Goal: Communication & Community: Participate in discussion

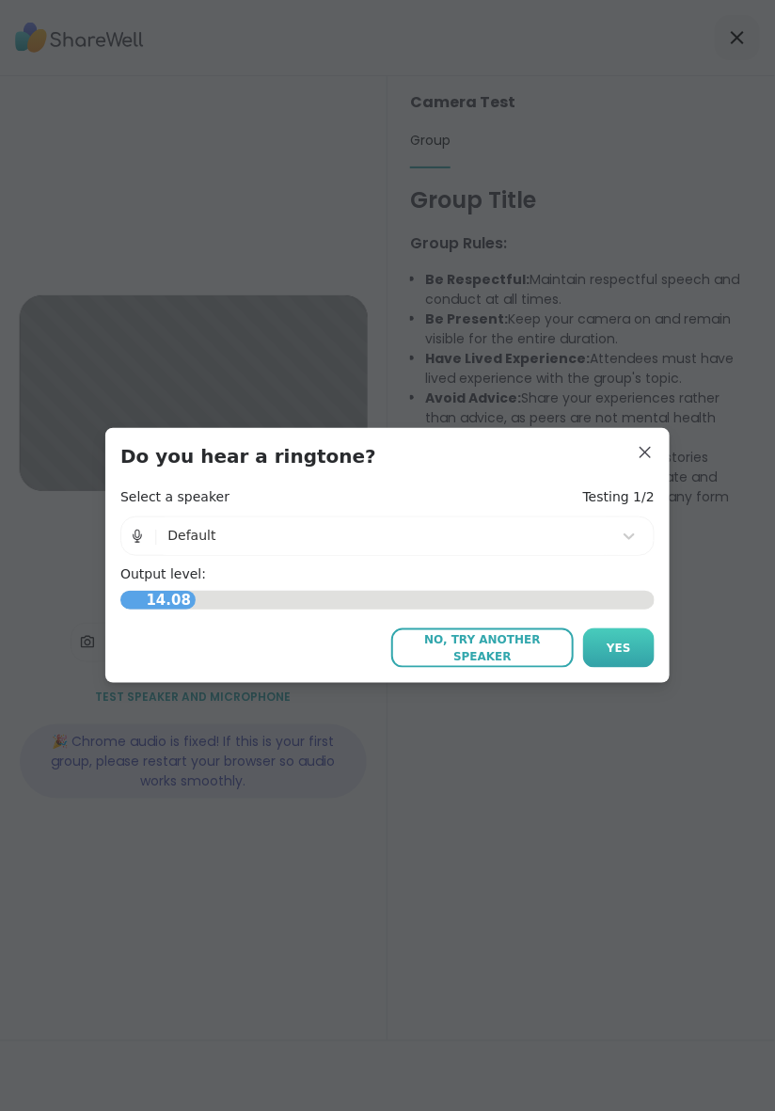
click at [617, 653] on span "Yes" at bounding box center [619, 647] width 24 height 17
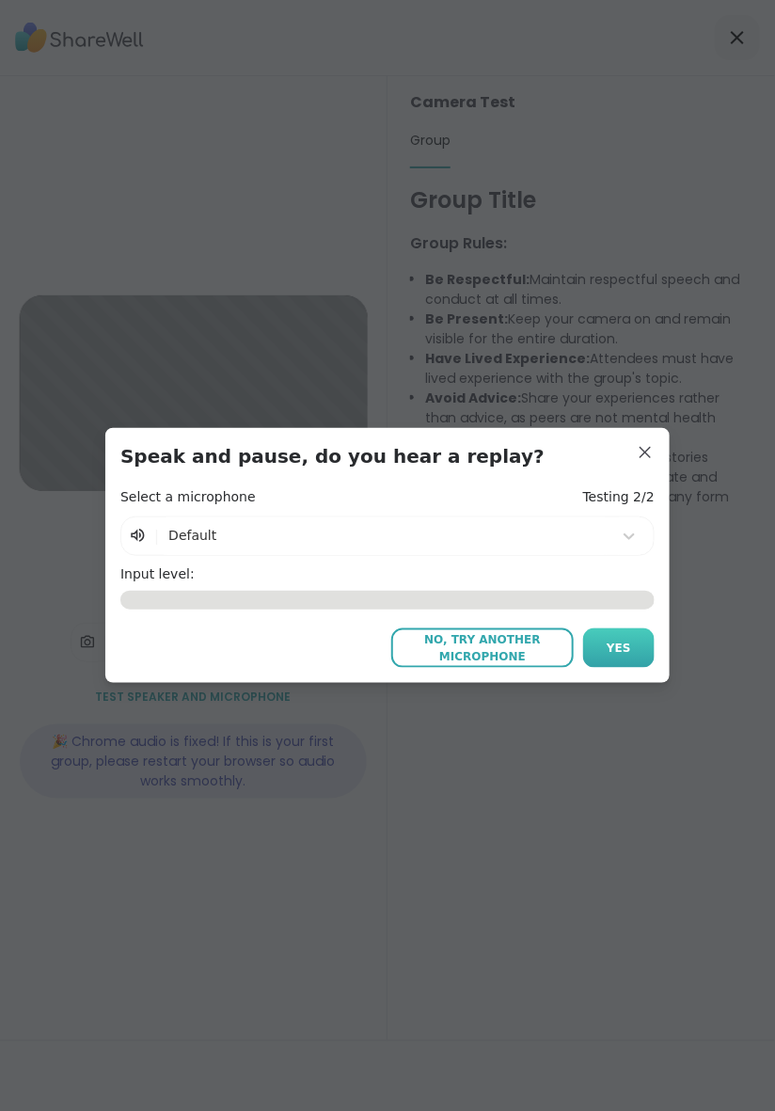
click at [608, 652] on span "Yes" at bounding box center [619, 647] width 24 height 17
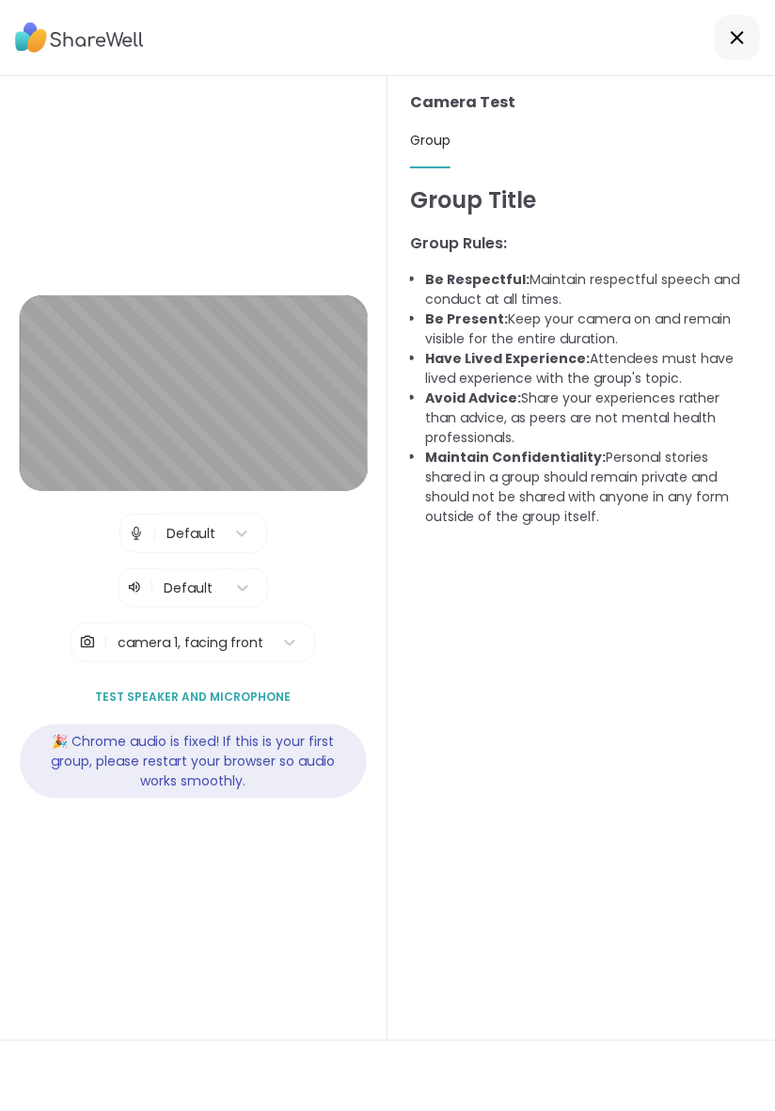
click at [739, 26] on icon at bounding box center [737, 37] width 23 height 23
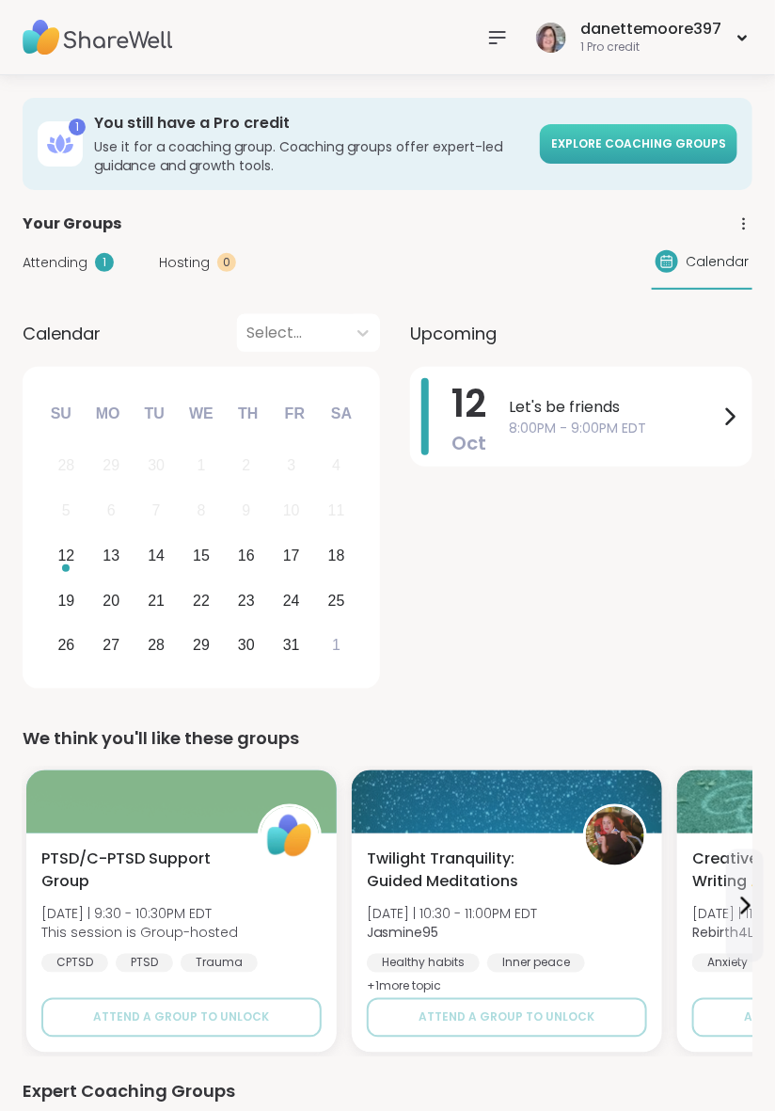
click at [625, 150] on span "Explore Coaching Groups" at bounding box center [638, 143] width 175 height 16
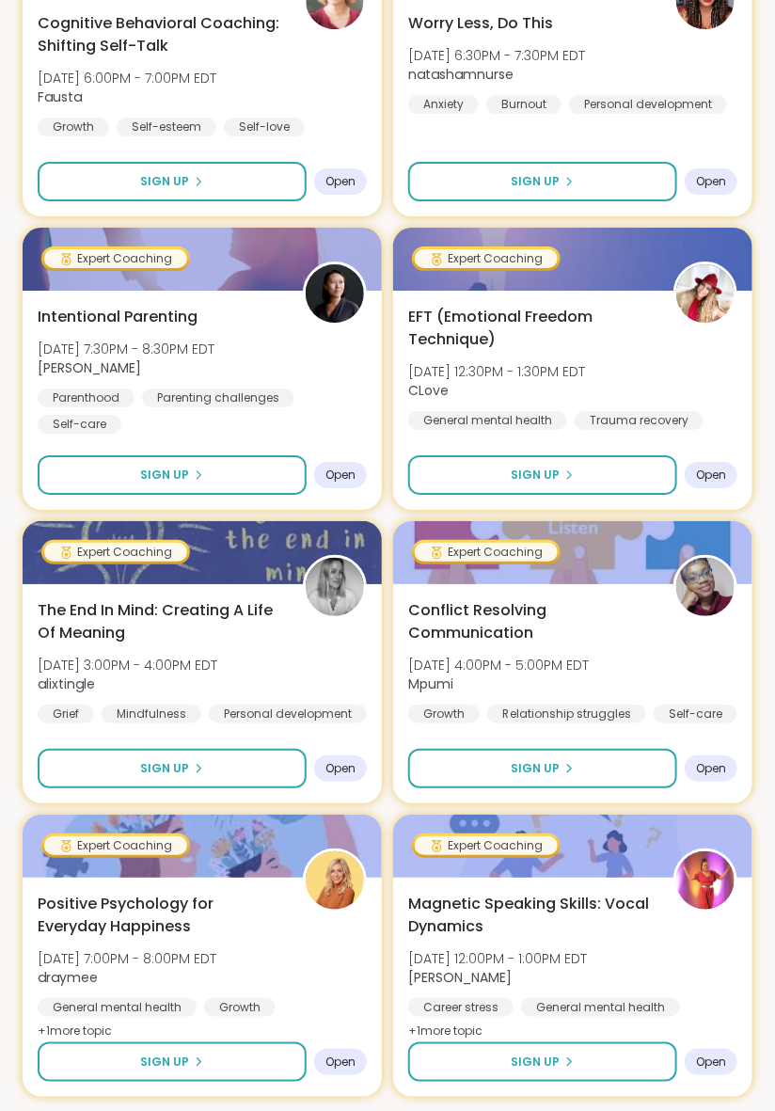
scroll to position [4652, 0]
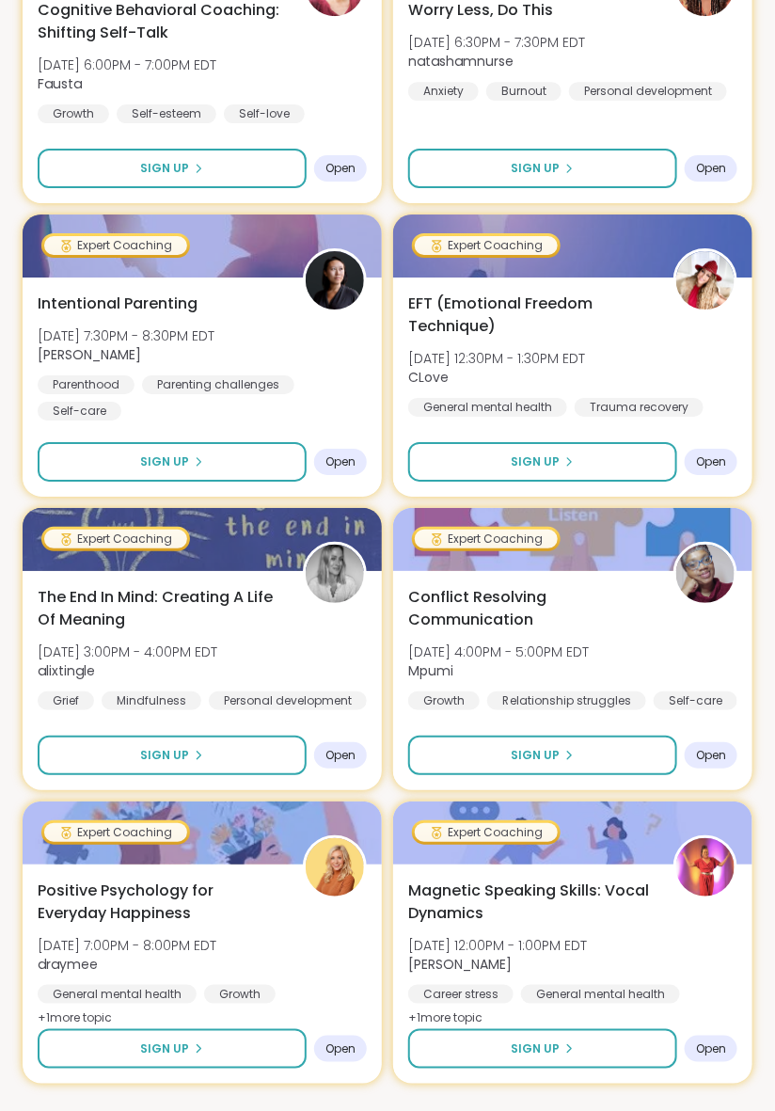
click at [389, 1110] on span "Load more groups" at bounding box center [387, 1133] width 122 height 17
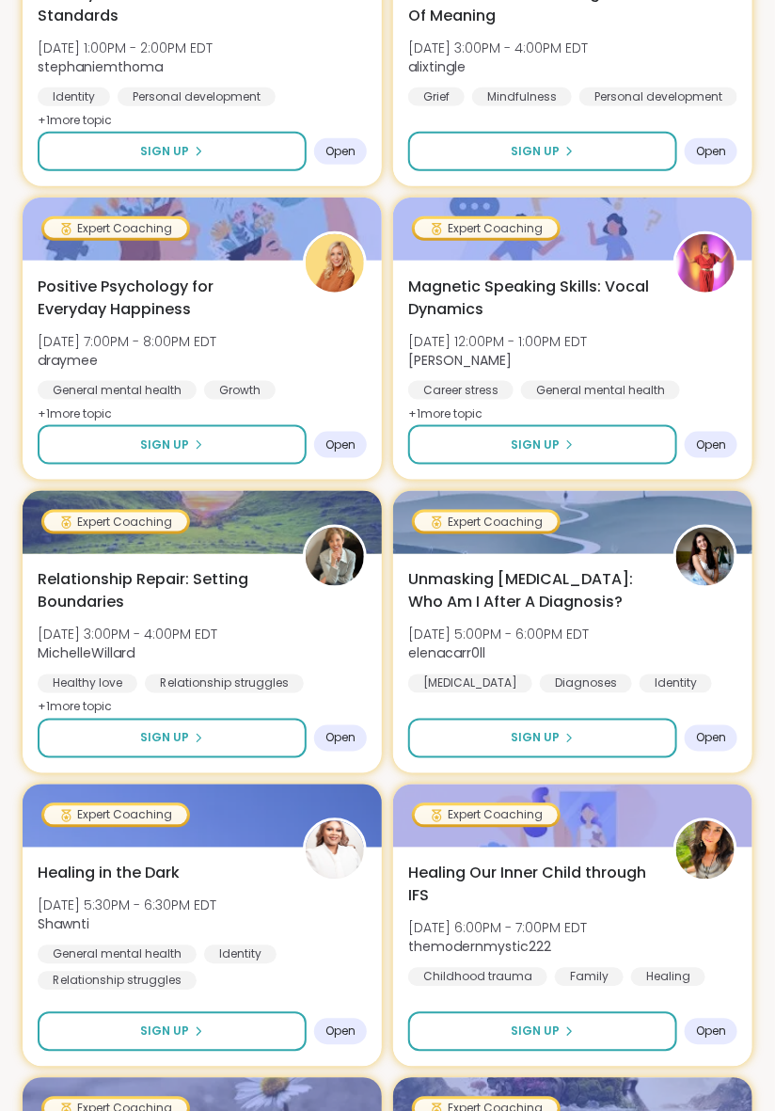
scroll to position [8485, 0]
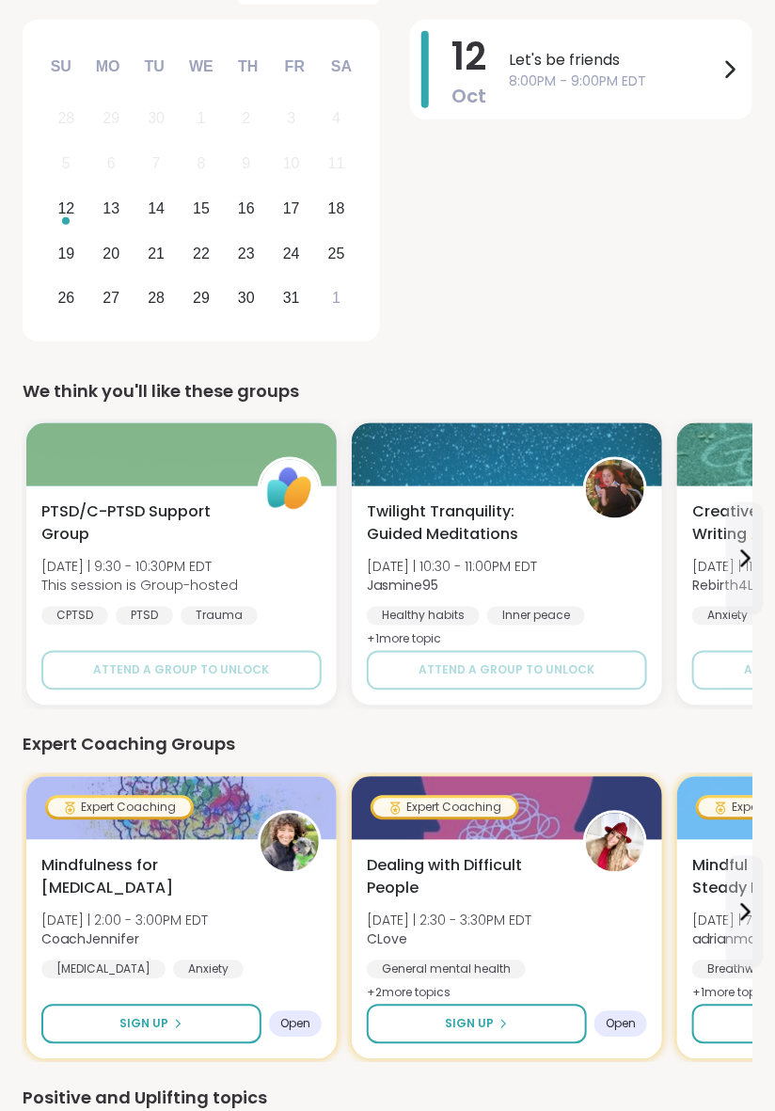
scroll to position [348, 0]
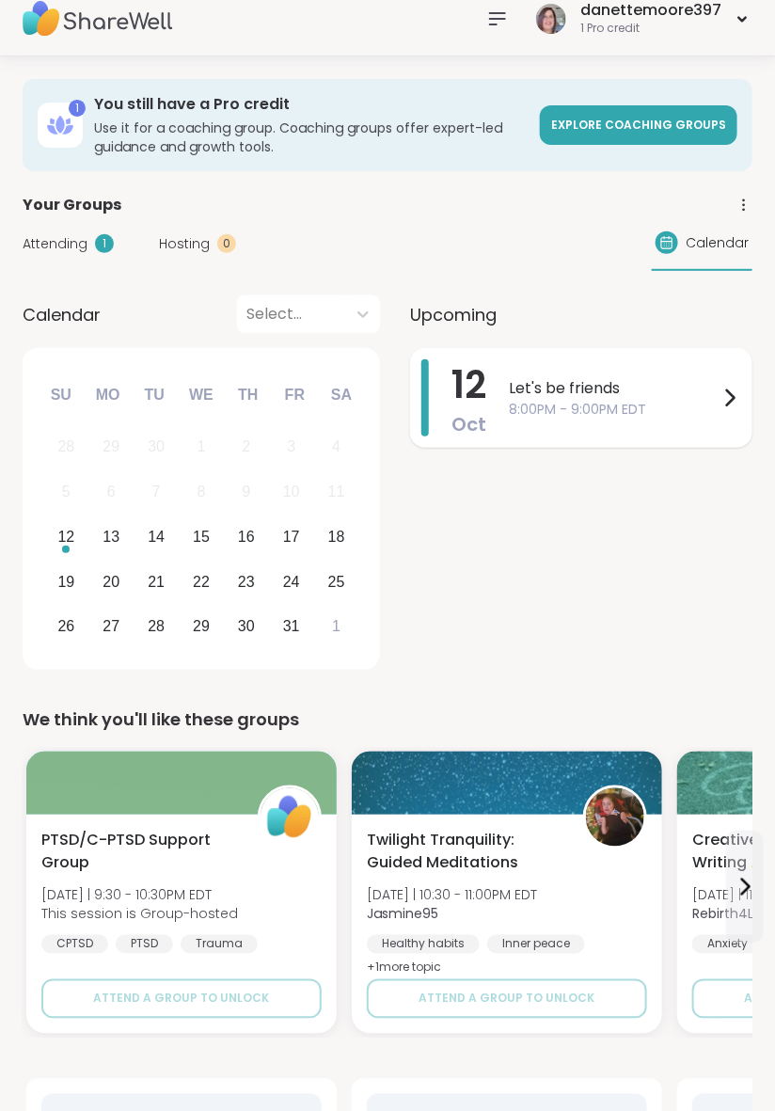
click at [731, 399] on icon at bounding box center [729, 398] width 23 height 23
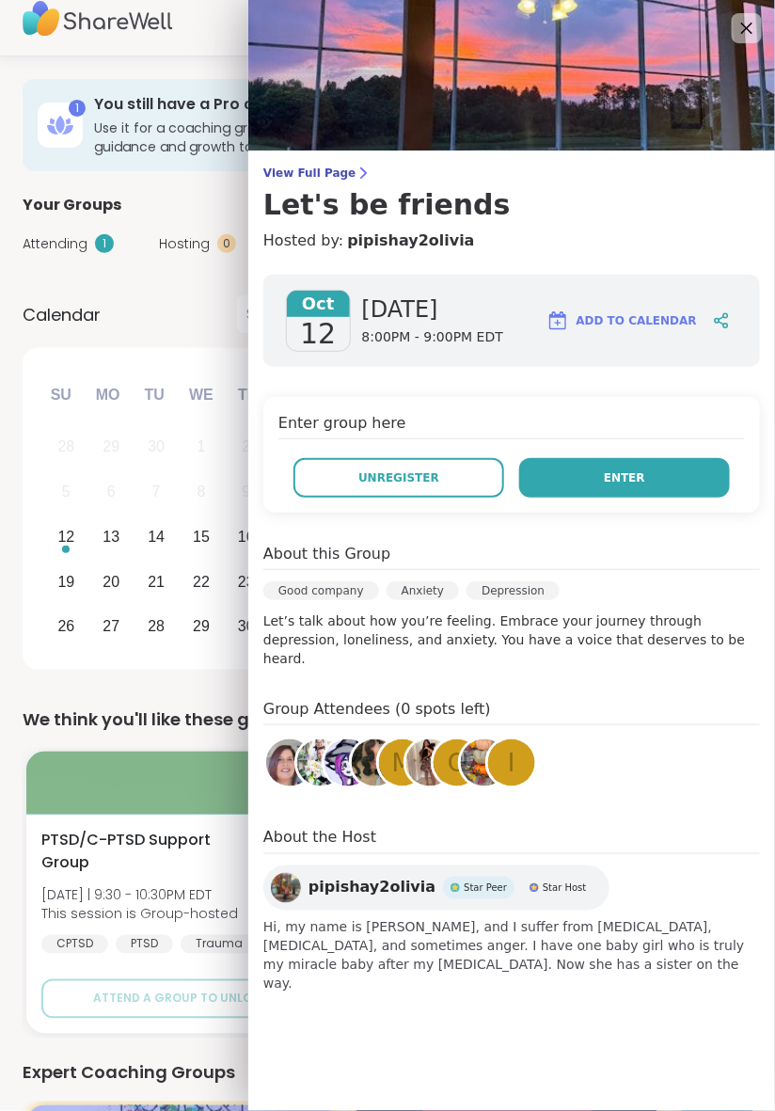
click at [639, 481] on span "Enter" at bounding box center [624, 477] width 41 height 17
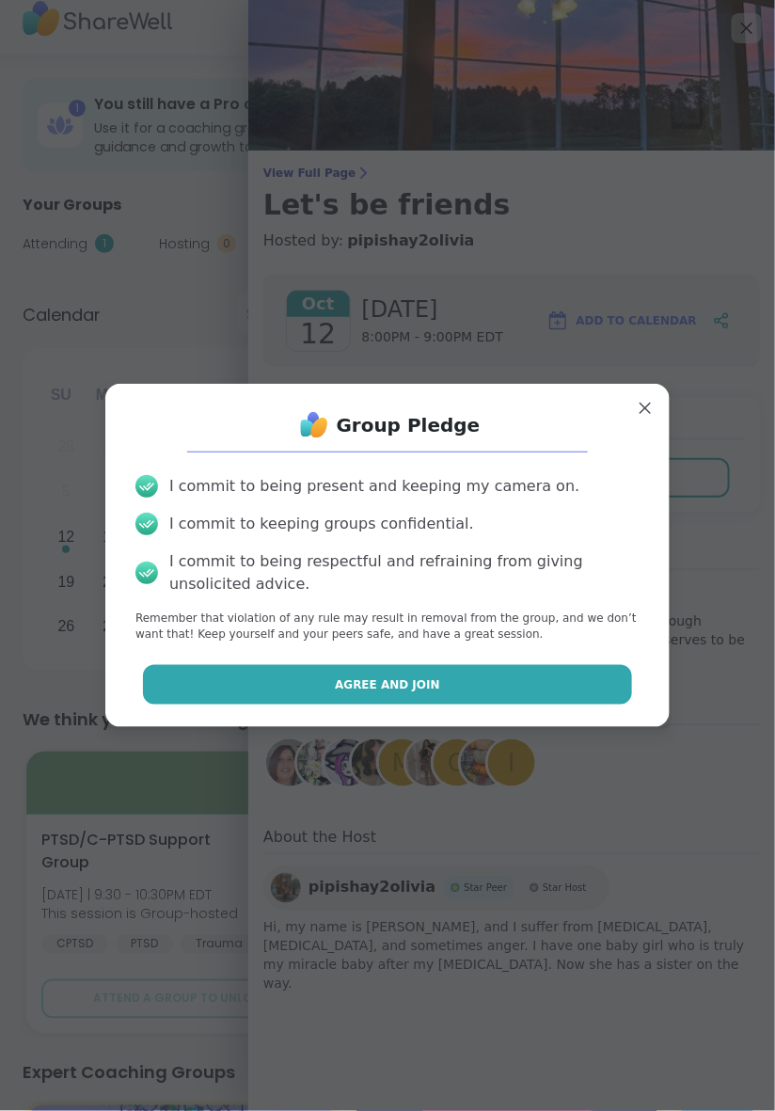
click at [419, 691] on span "Agree and Join" at bounding box center [387, 684] width 105 height 17
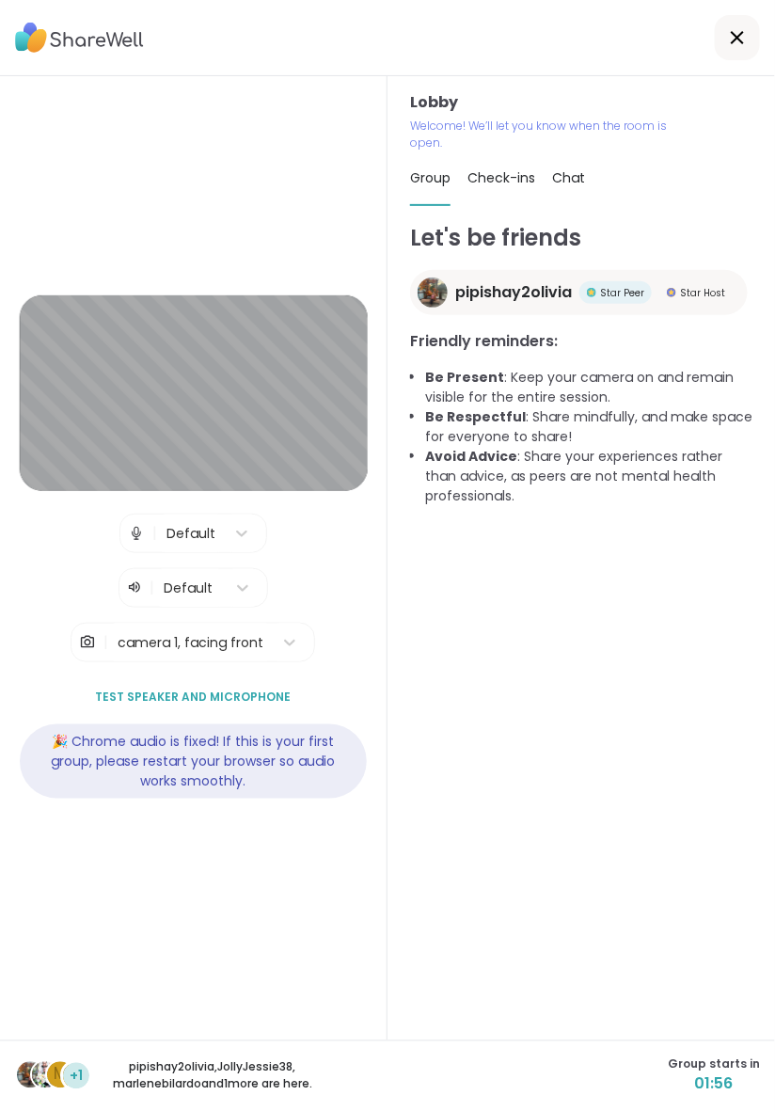
click at [504, 179] on span "Check-ins" at bounding box center [501, 177] width 68 height 19
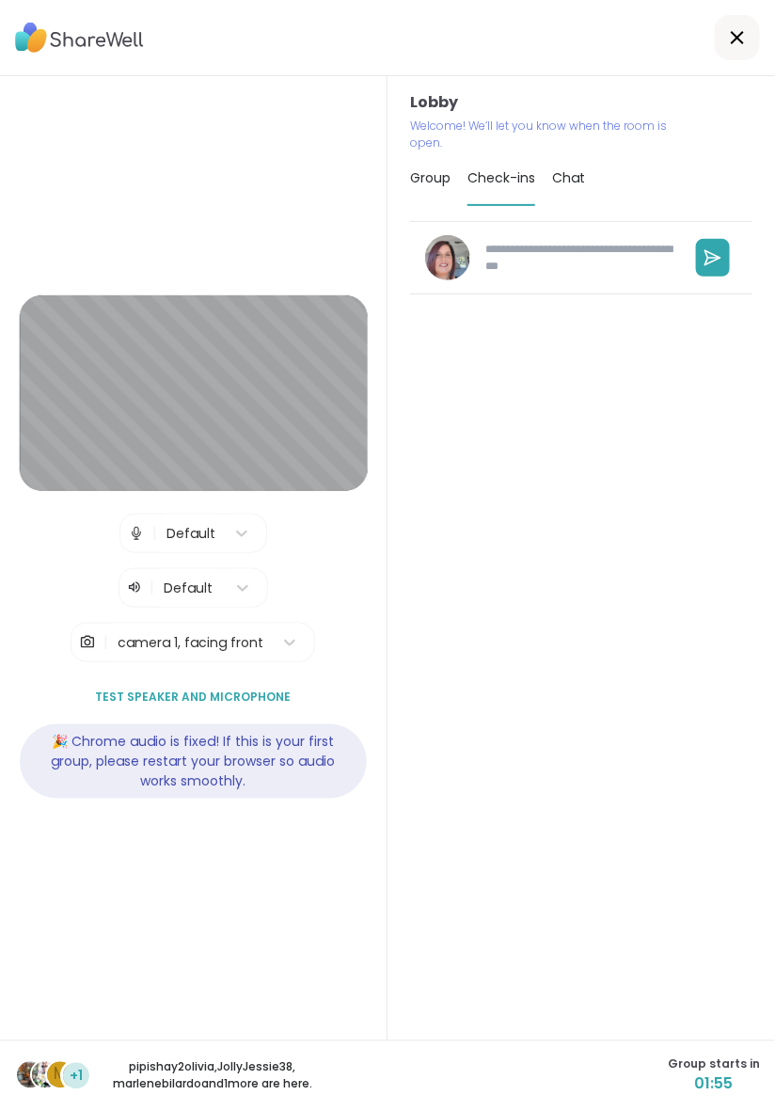
click at [502, 172] on span "Check-ins" at bounding box center [501, 177] width 68 height 19
type textarea "*"
click at [565, 181] on span "Chat" at bounding box center [568, 177] width 33 height 19
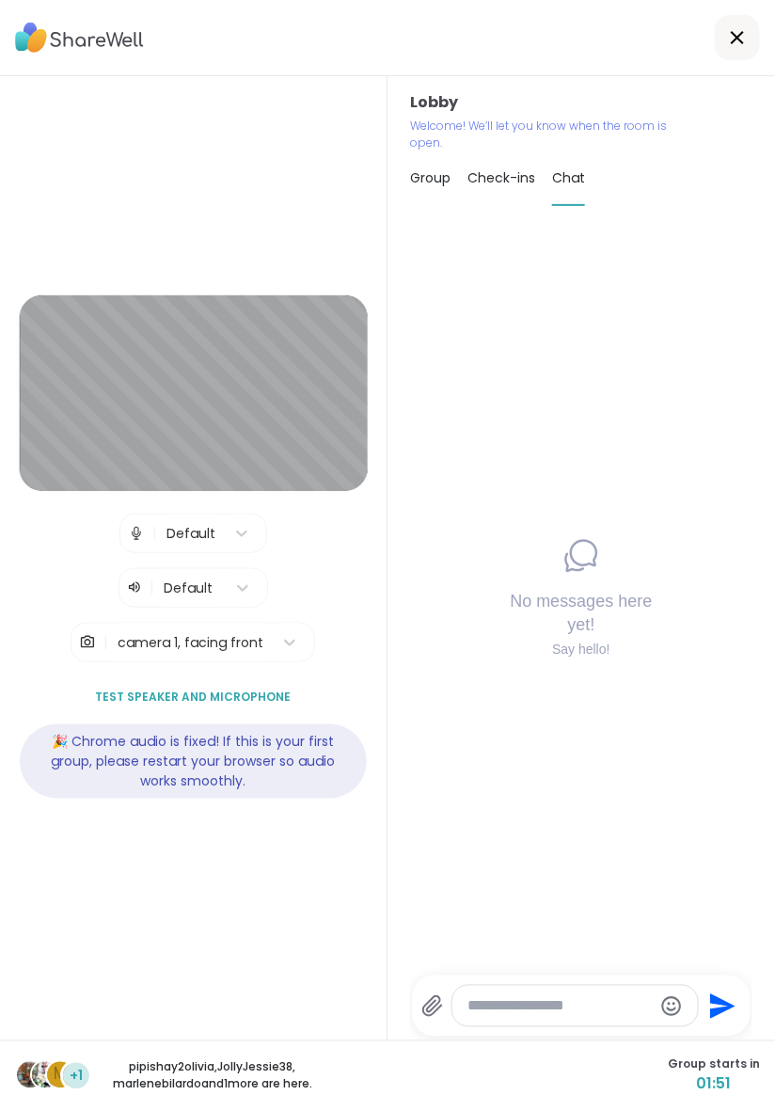
click at [424, 186] on span "Group" at bounding box center [430, 177] width 40 height 19
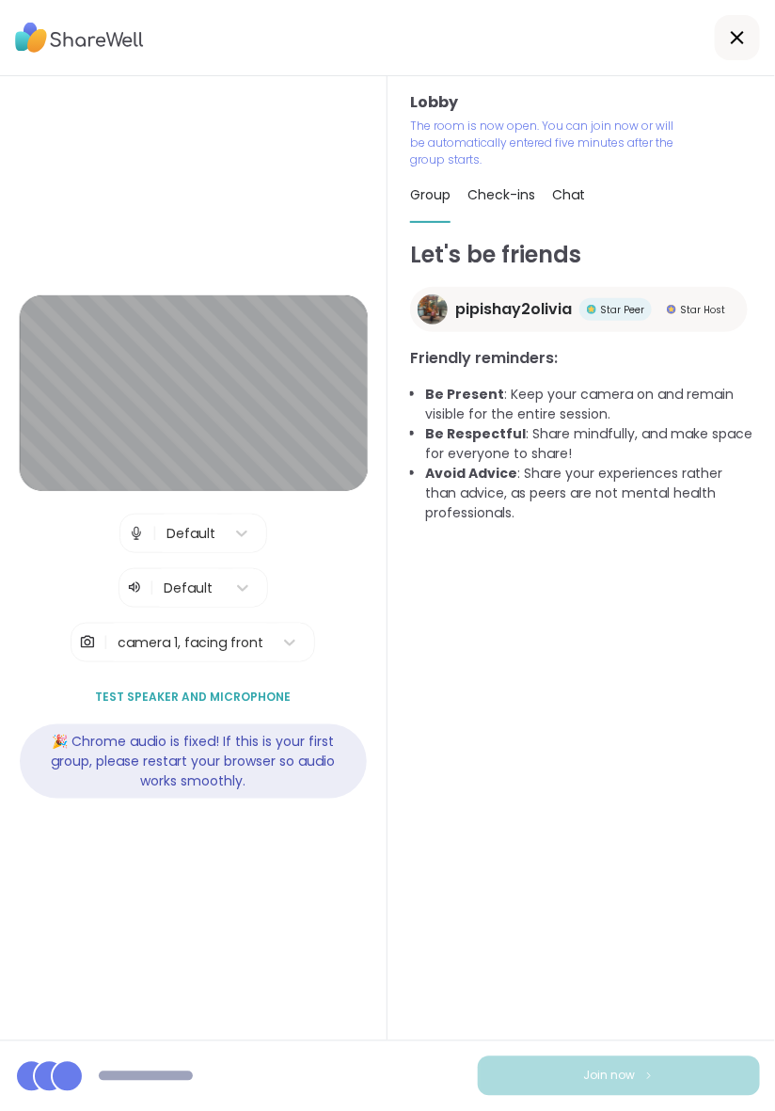
scroll to position [16, 0]
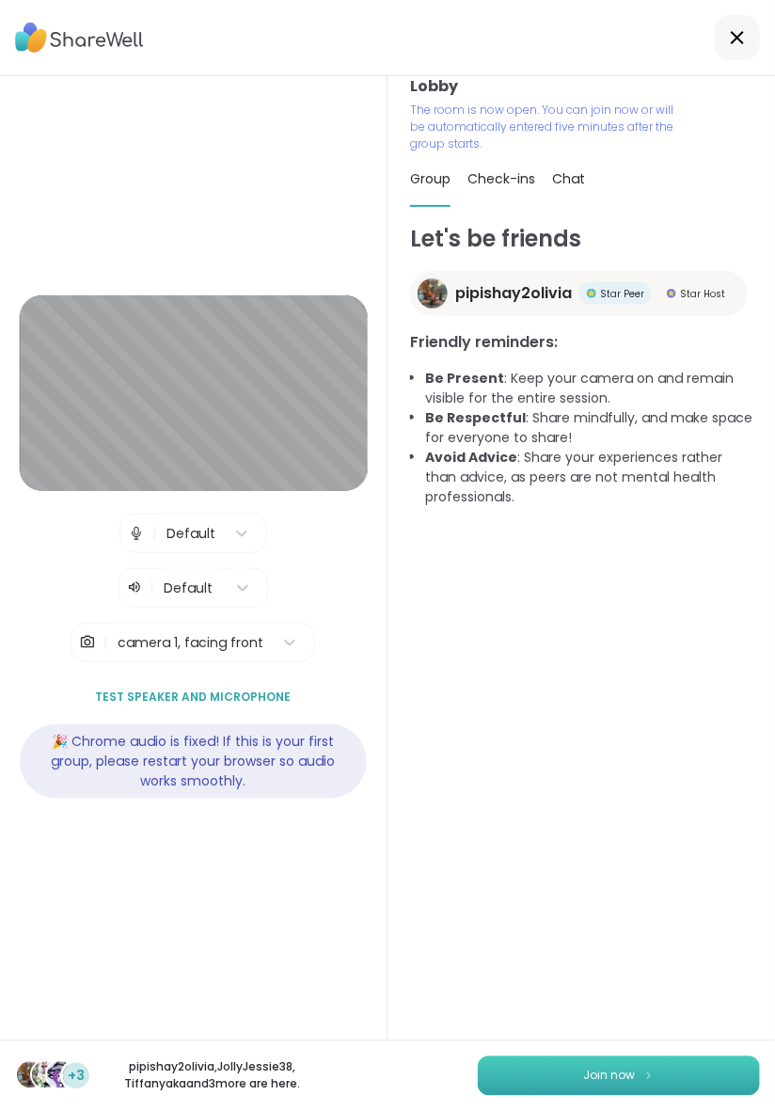
click at [656, 1096] on button "Join now" at bounding box center [619, 1075] width 282 height 39
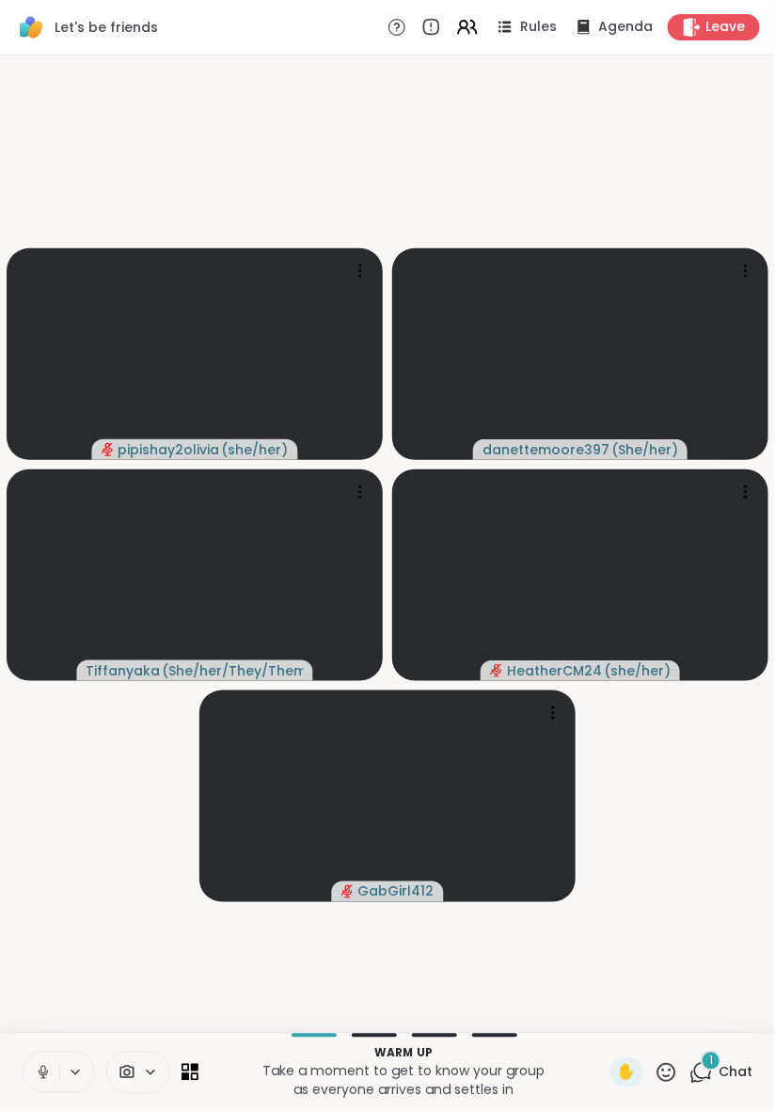
click at [727, 1081] on span "Chat" at bounding box center [735, 1072] width 34 height 19
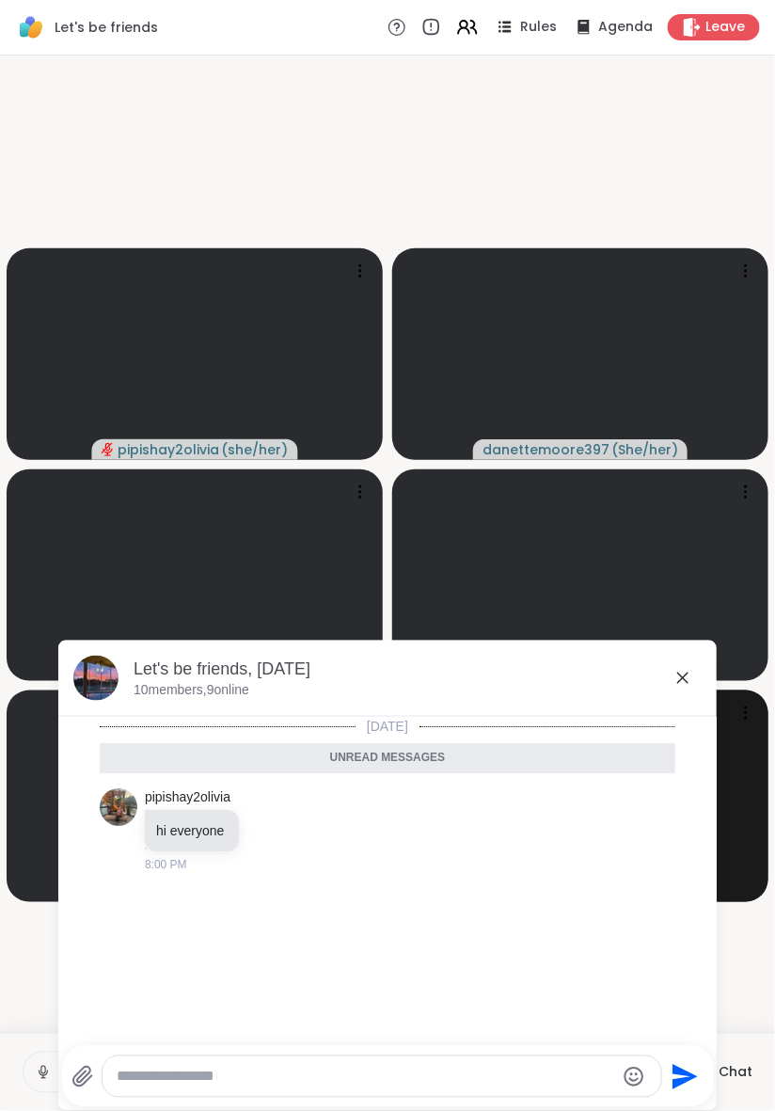
click at [151, 1086] on textarea "Type your message" at bounding box center [366, 1076] width 497 height 19
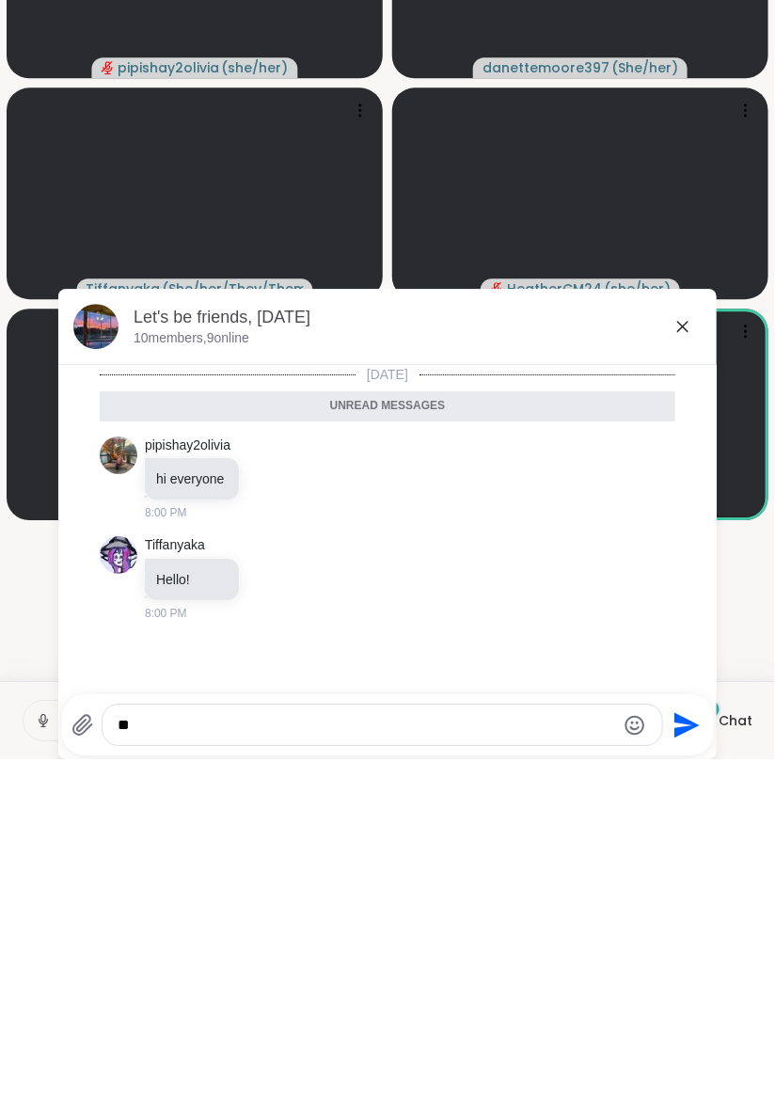
type textarea "*"
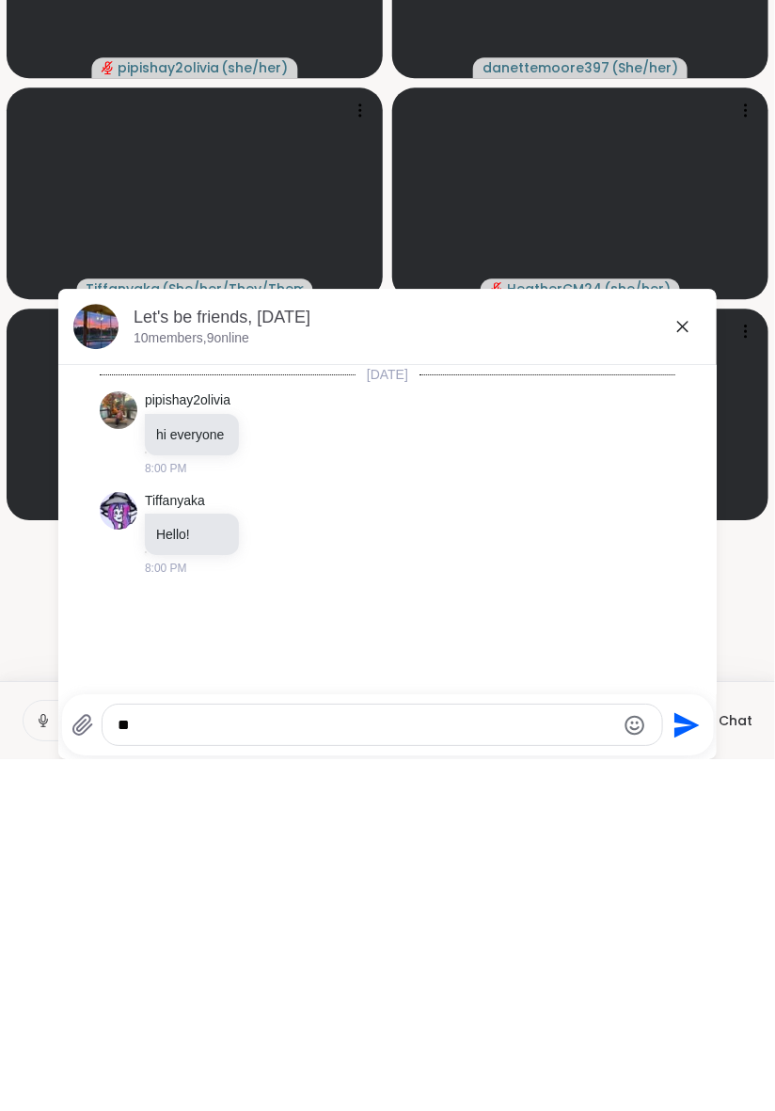
type textarea "**"
click at [682, 1085] on icon "Send" at bounding box center [685, 1077] width 30 height 30
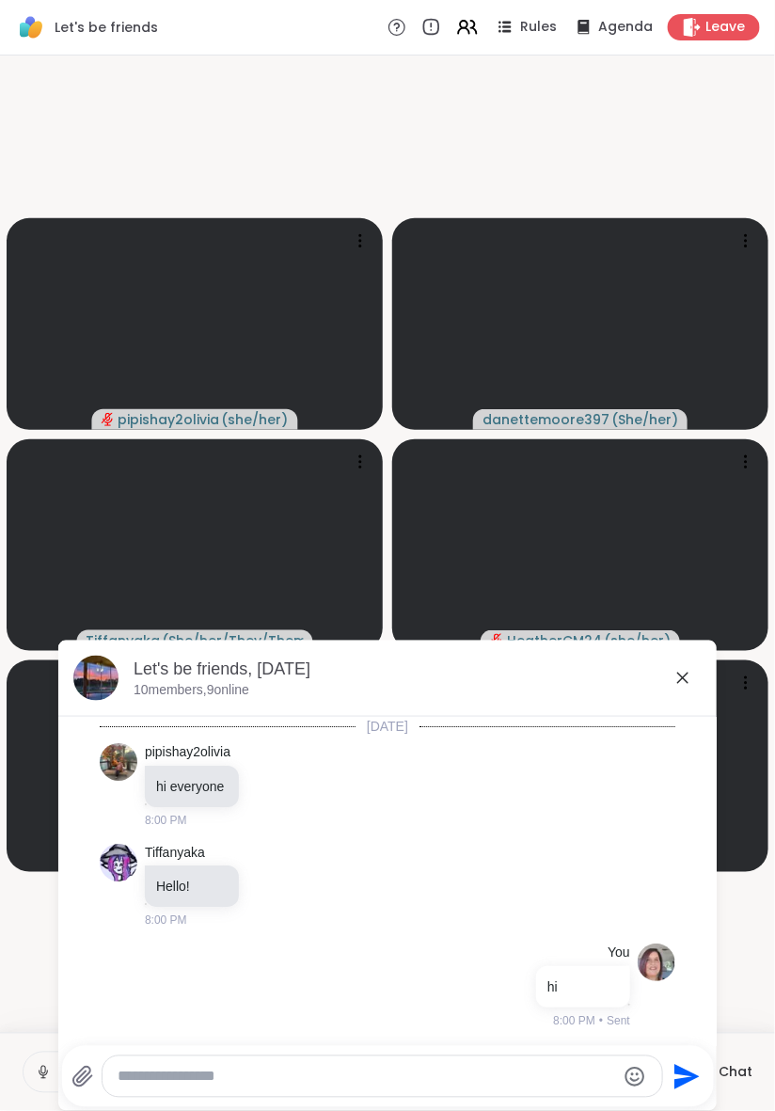
scroll to position [1, 0]
click at [684, 678] on icon at bounding box center [682, 677] width 11 height 11
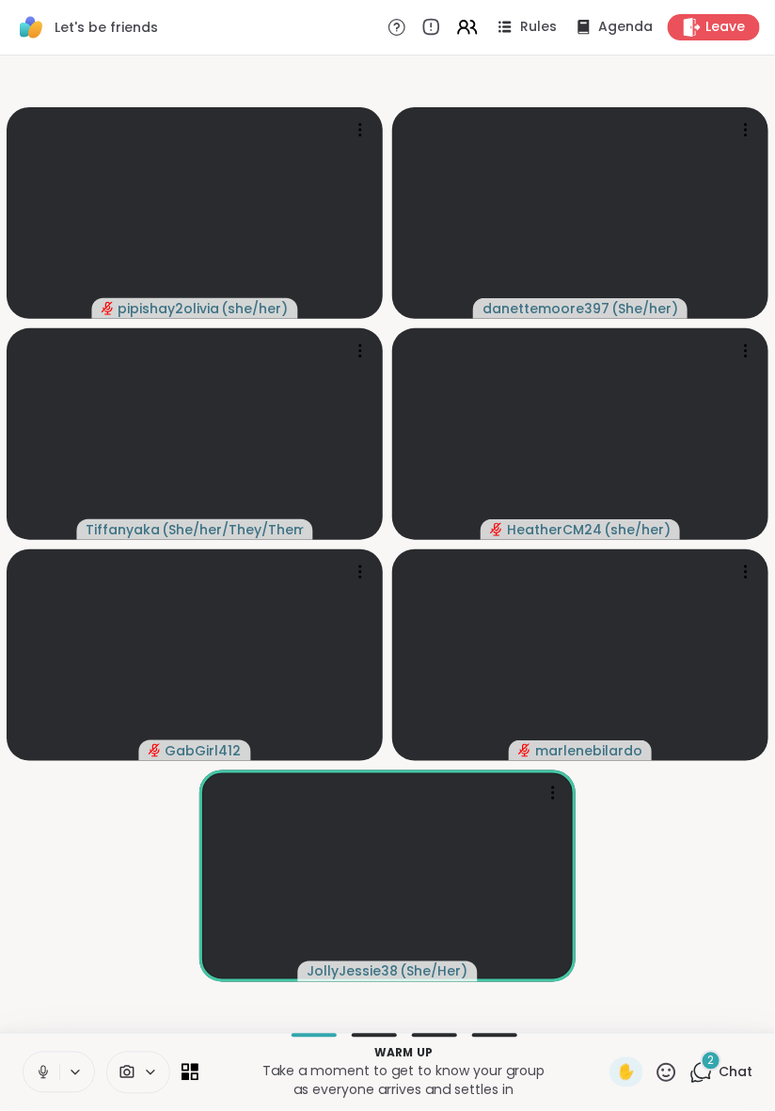
click at [70, 1076] on icon at bounding box center [75, 1073] width 15 height 16
click at [714, 905] on video-player-container "pipishay2olivia ( she/her ) danettemoore397 ( She/her ) [PERSON_NAME] ( She/her…" at bounding box center [387, 544] width 752 height 962
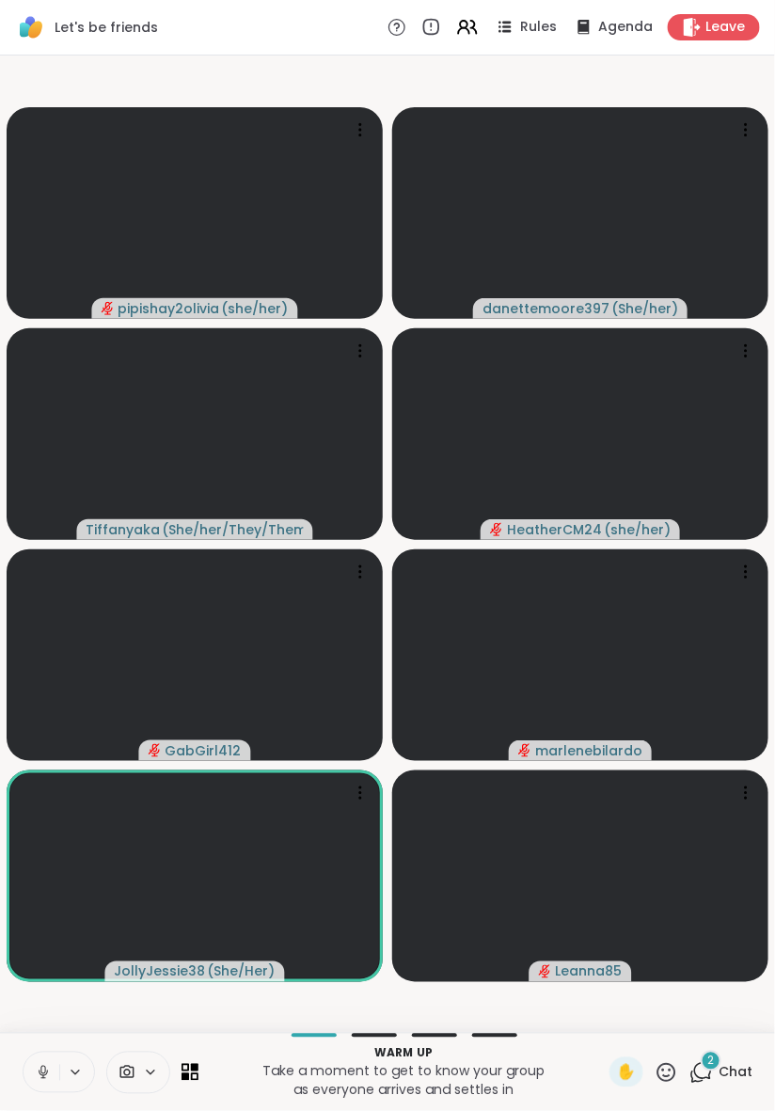
click at [725, 1074] on span "Chat" at bounding box center [735, 1072] width 34 height 19
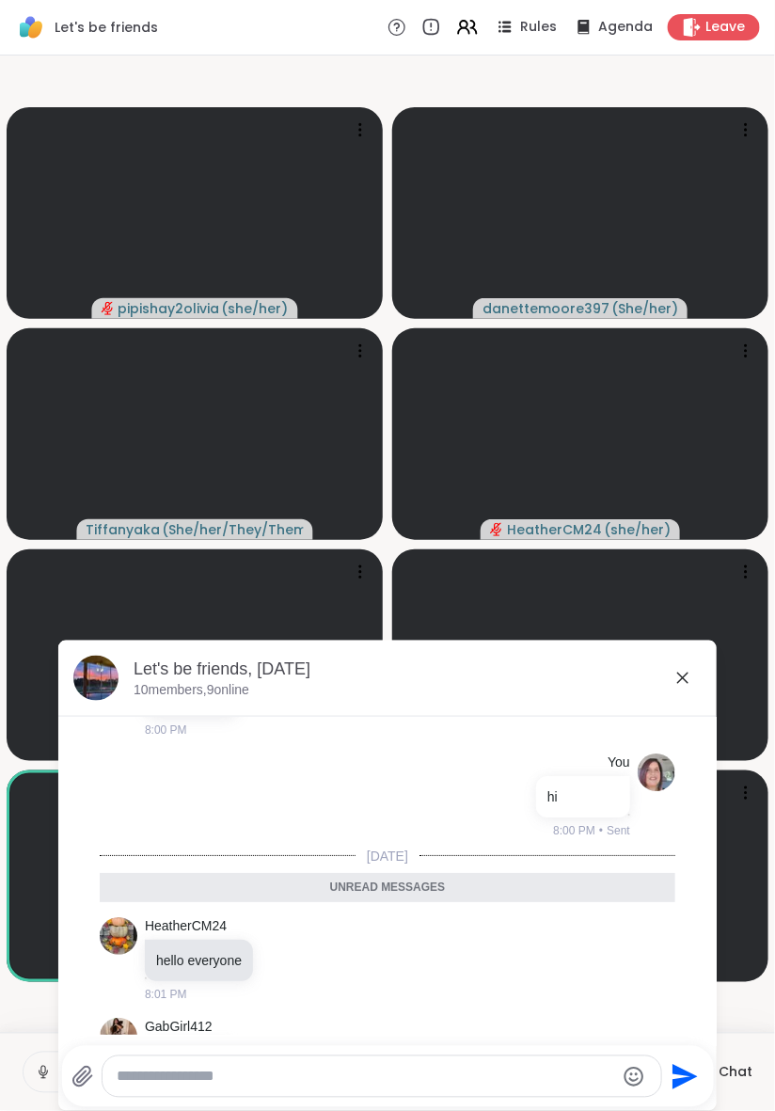
scroll to position [196, 0]
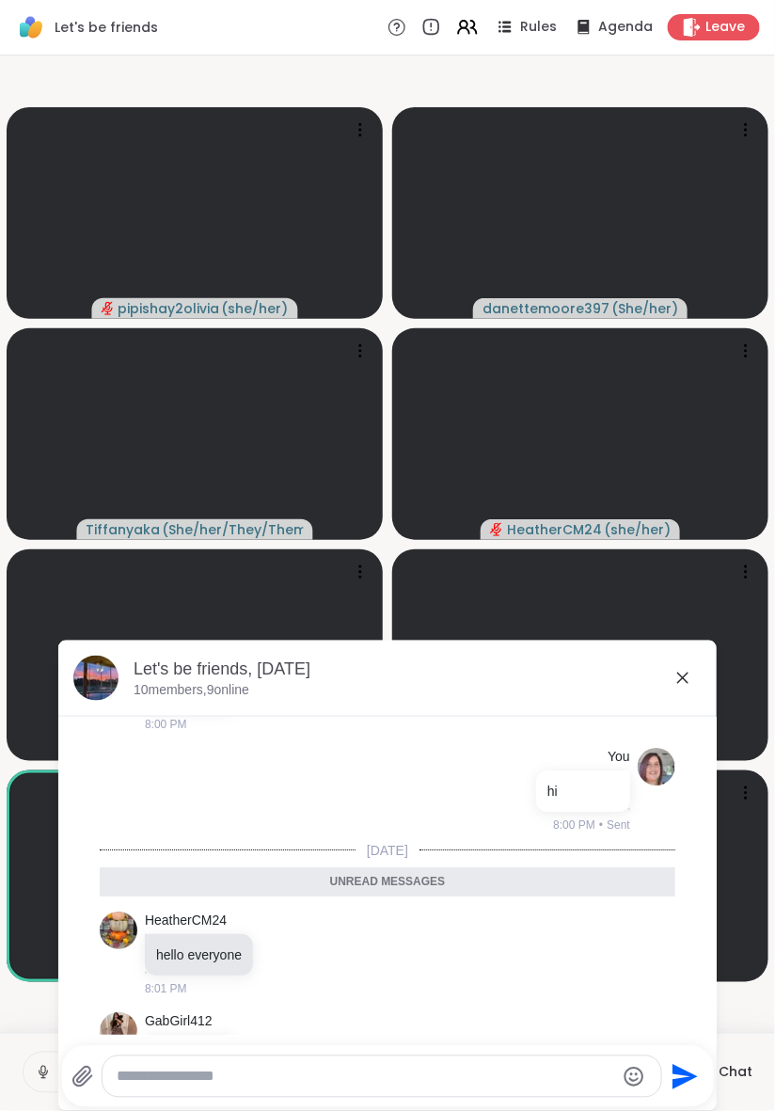
click at [692, 685] on icon at bounding box center [682, 678] width 23 height 23
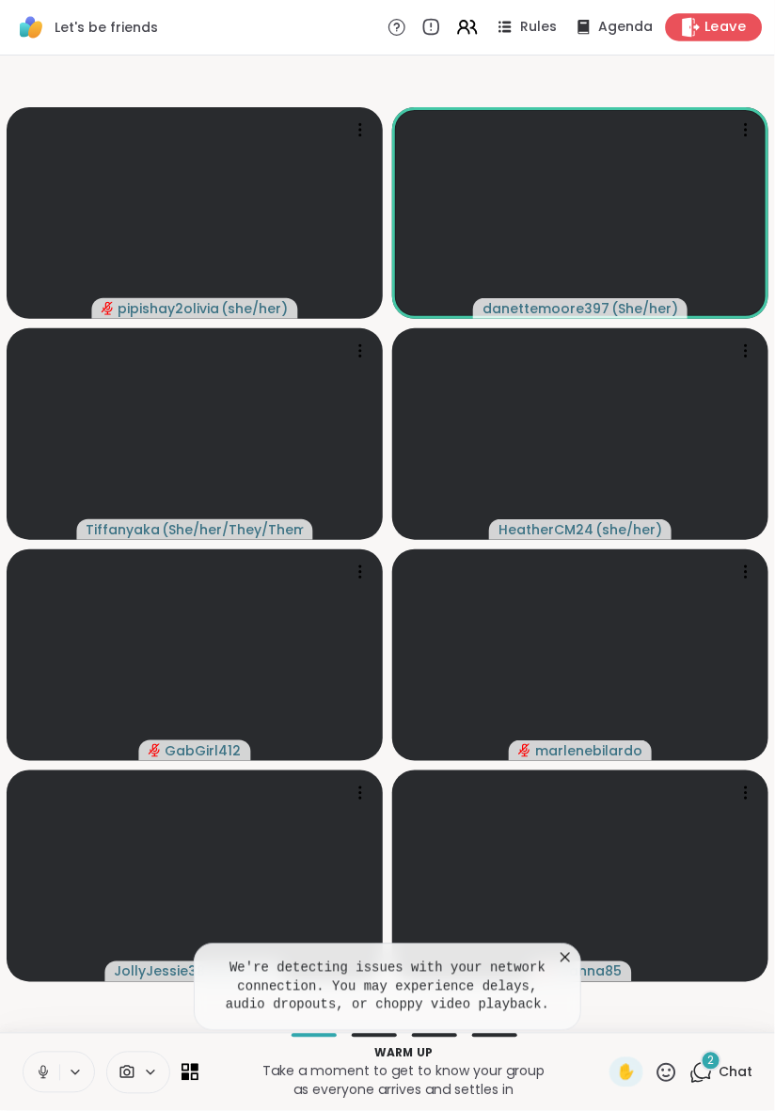
click at [709, 25] on span "Leave" at bounding box center [725, 28] width 41 height 20
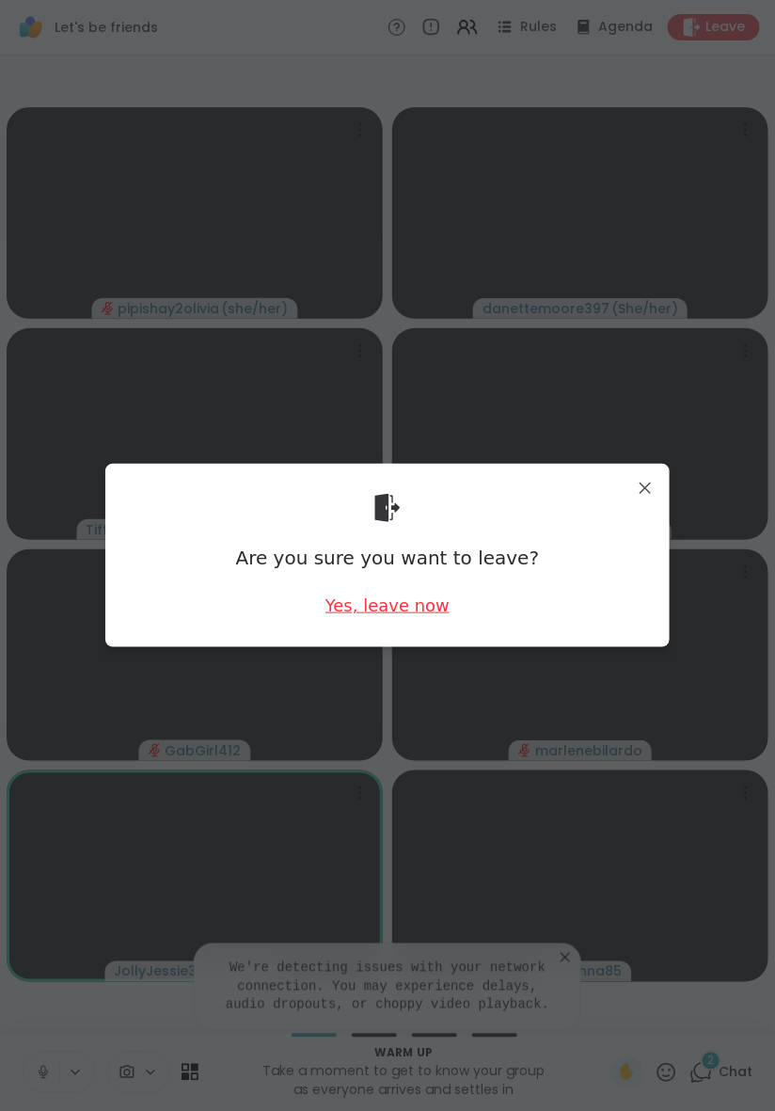
click at [395, 614] on div "Yes, leave now" at bounding box center [387, 605] width 124 height 24
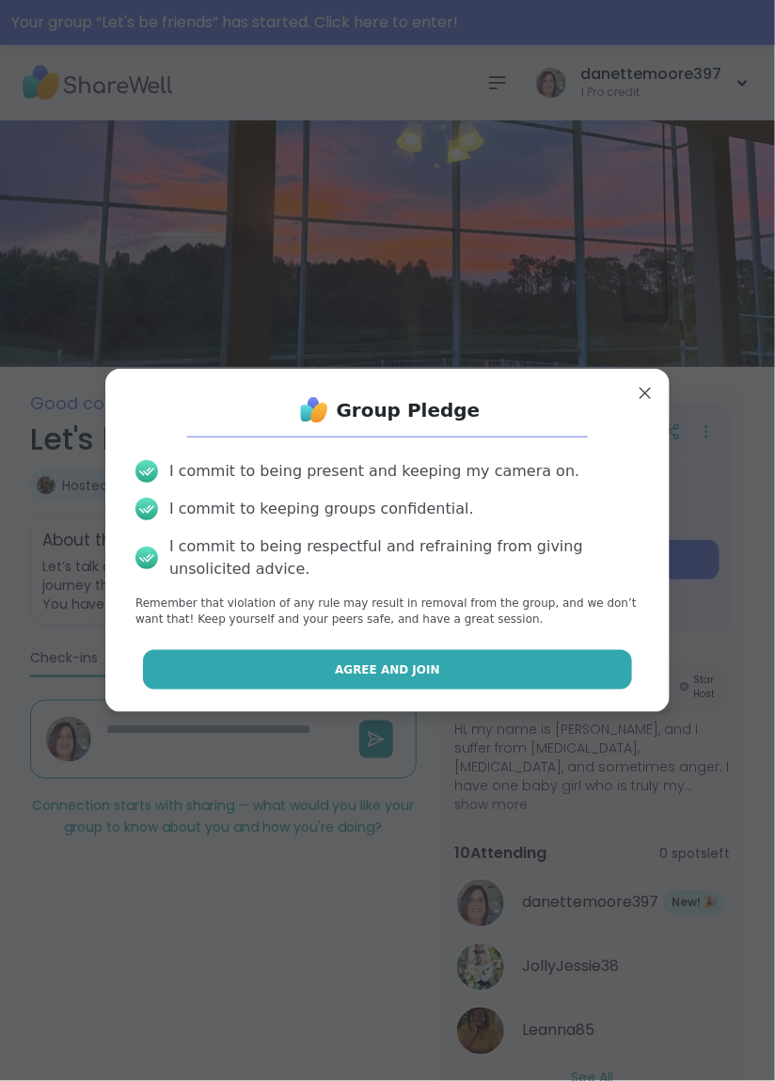
click at [437, 680] on button "Agree and Join" at bounding box center [388, 669] width 490 height 39
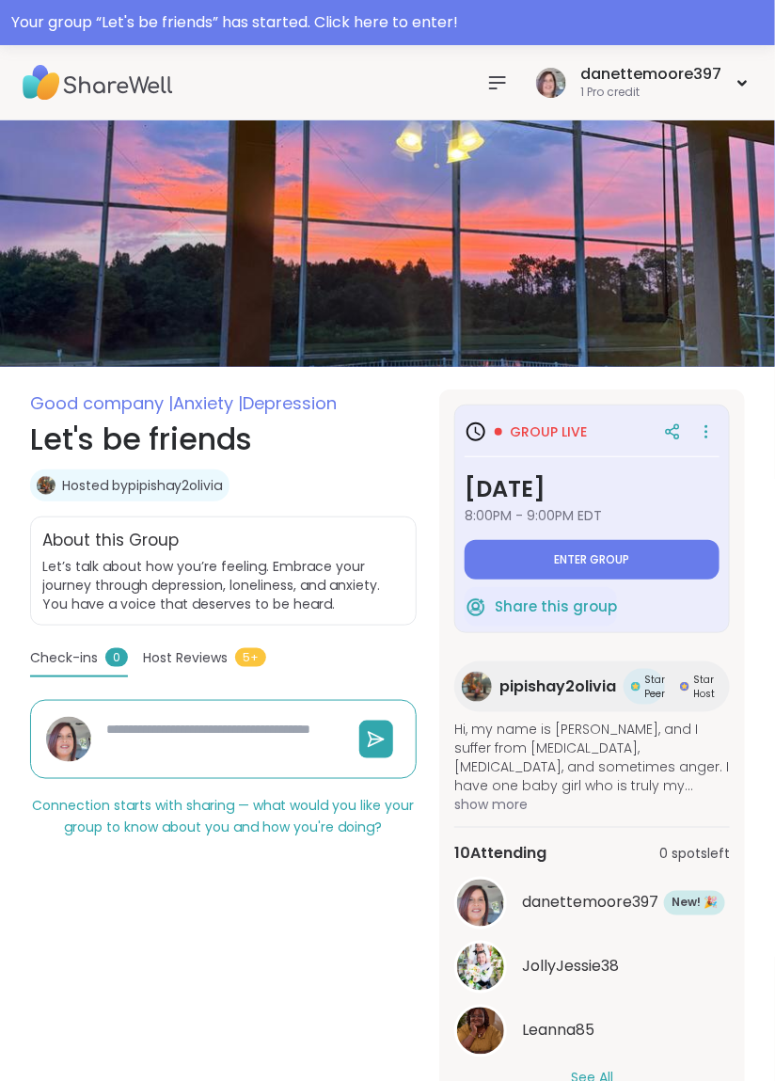
type textarea "*"
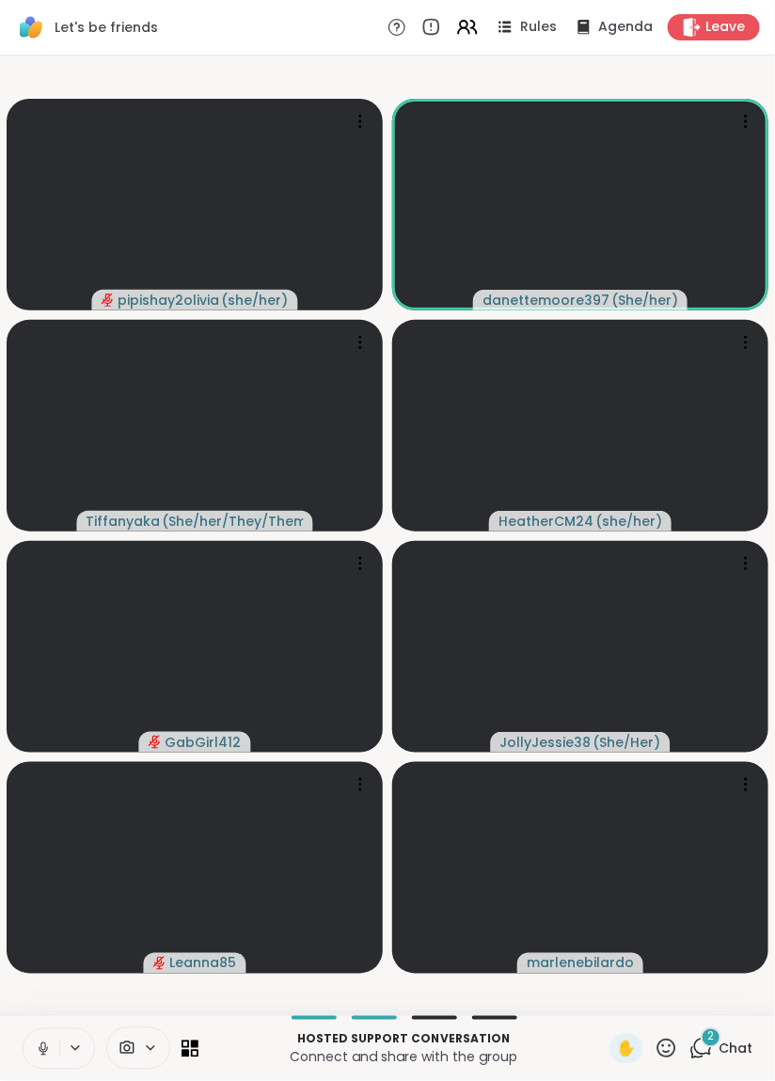
click at [46, 1054] on icon at bounding box center [43, 1048] width 17 height 17
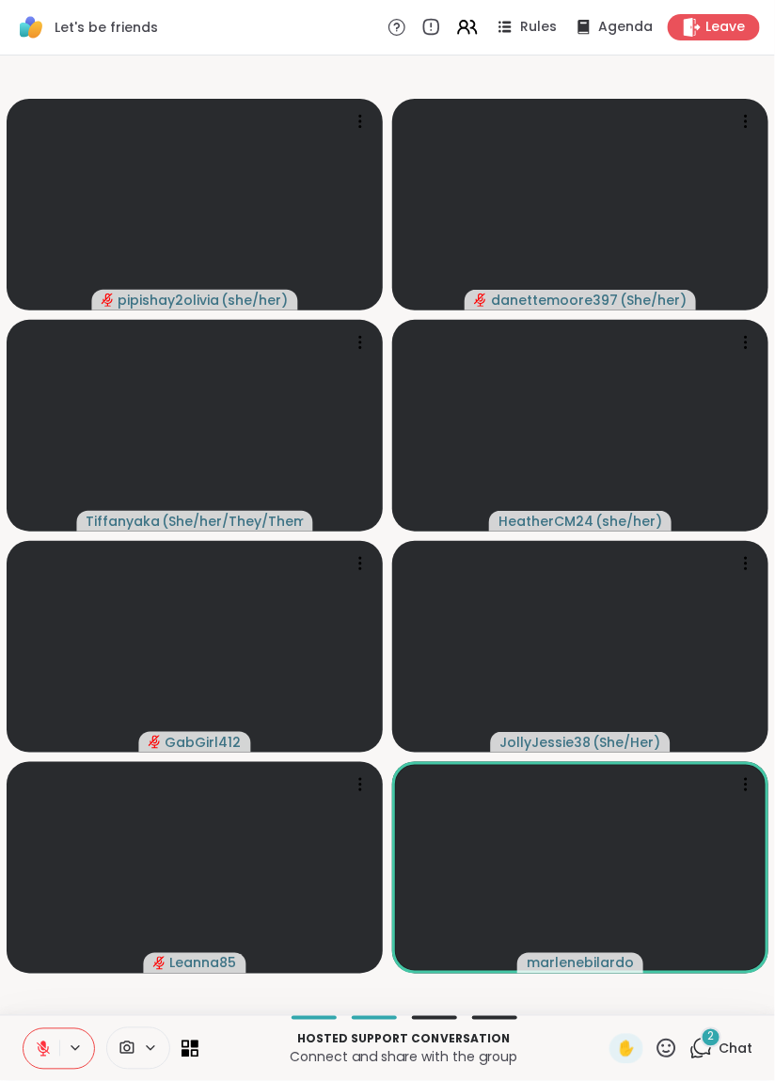
click at [47, 1064] on button at bounding box center [42, 1048] width 36 height 39
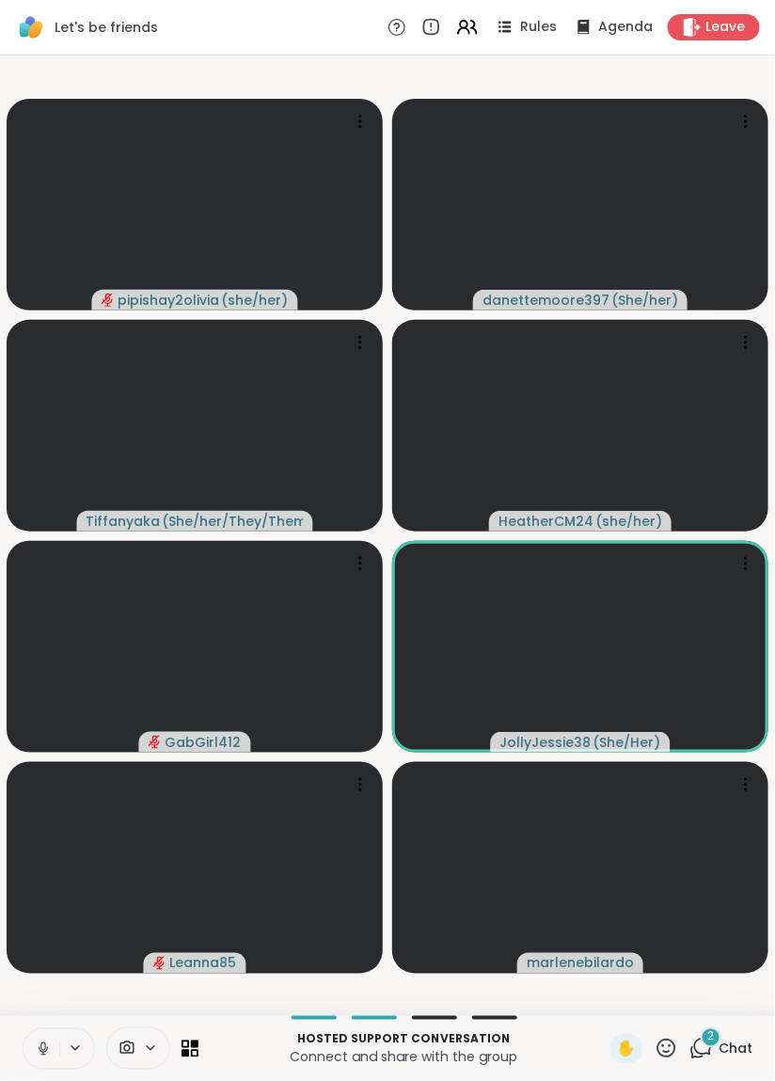
click at [74, 1053] on icon at bounding box center [75, 1048] width 15 height 16
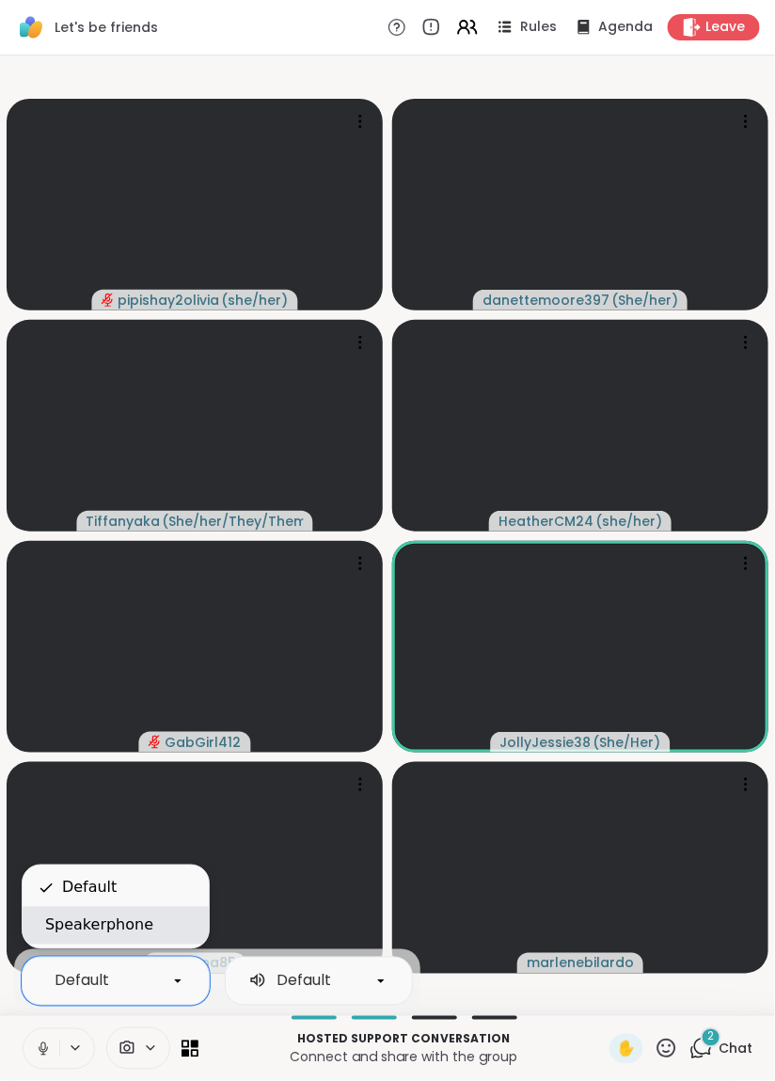
click at [103, 933] on div "Speakerphone" at bounding box center [99, 925] width 108 height 23
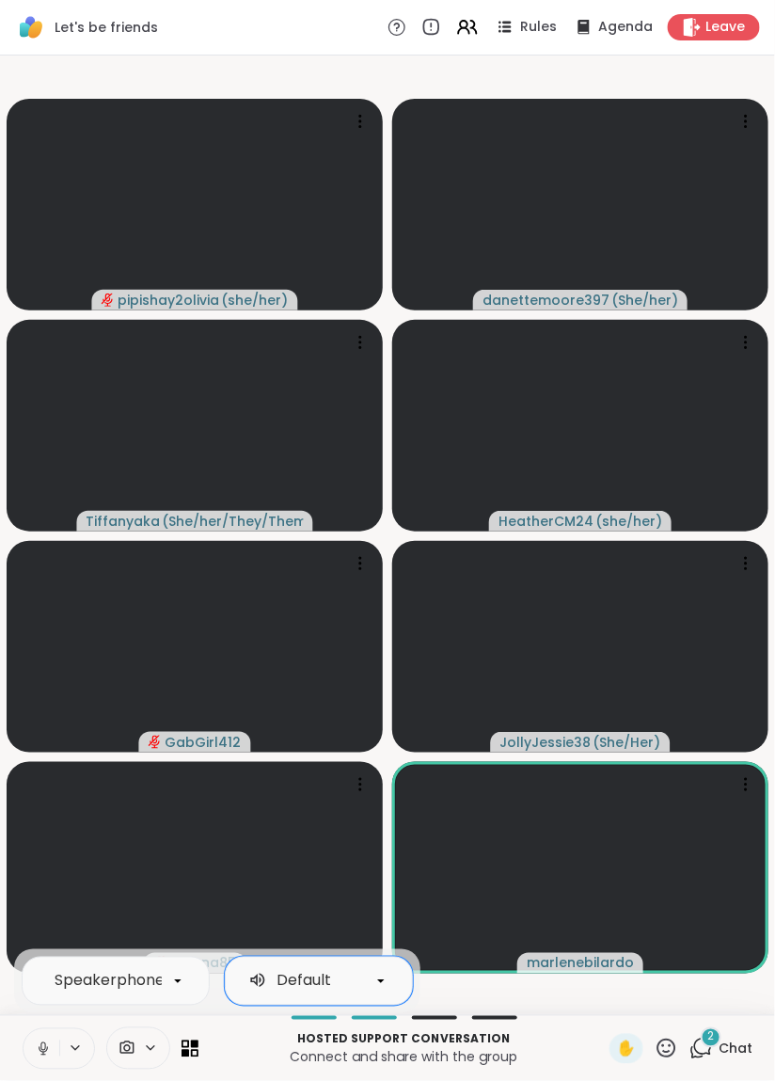
click at [740, 74] on video-player-container "pipishay2olivia ( she/her ) danettemoore397 ( She/her ) Tiffanyaka ( She/her/Th…" at bounding box center [387, 535] width 752 height 944
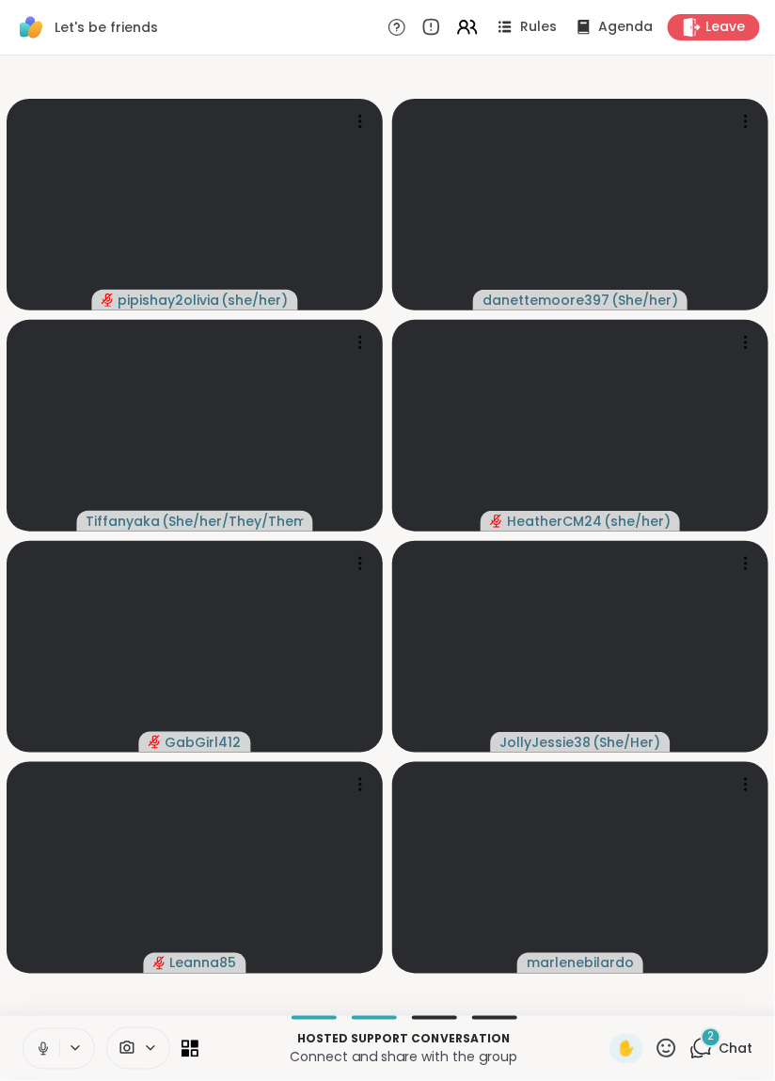
click at [53, 1061] on button at bounding box center [42, 1048] width 36 height 39
click at [44, 1066] on button at bounding box center [42, 1048] width 36 height 39
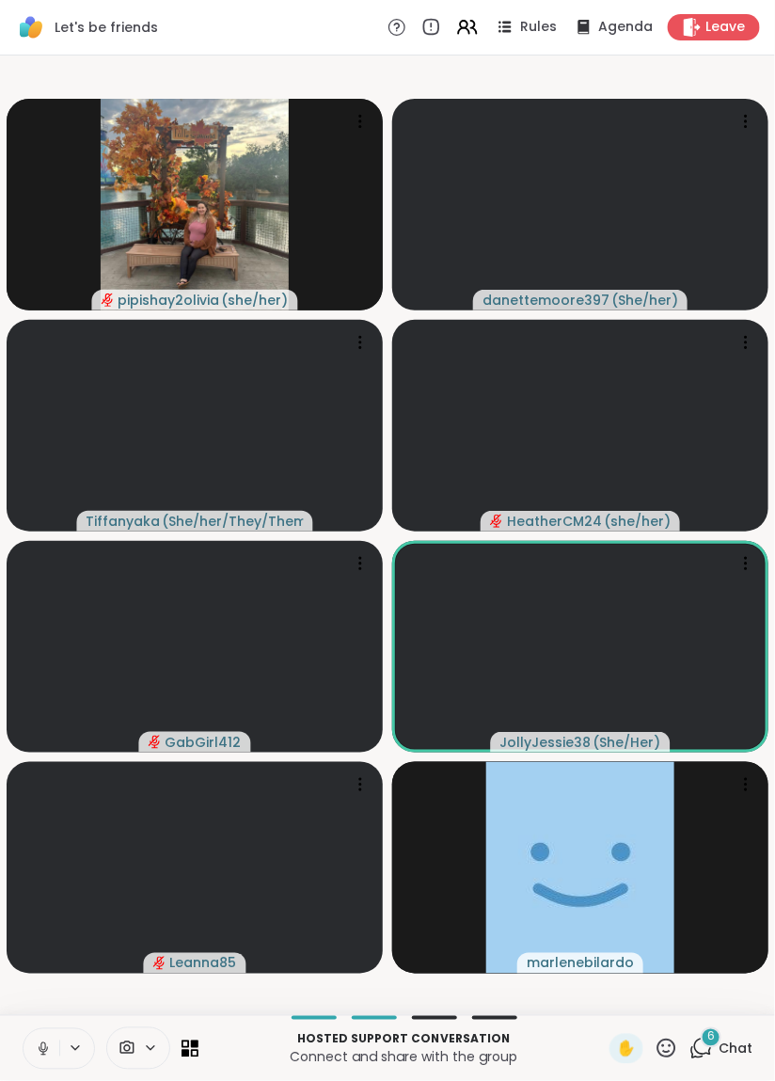
click at [750, 71] on video-player-container "pipishay2olivia ( she/her ) danettemoore397 ( She/her ) Tiffanyaka ( She/her/Th…" at bounding box center [387, 535] width 752 height 944
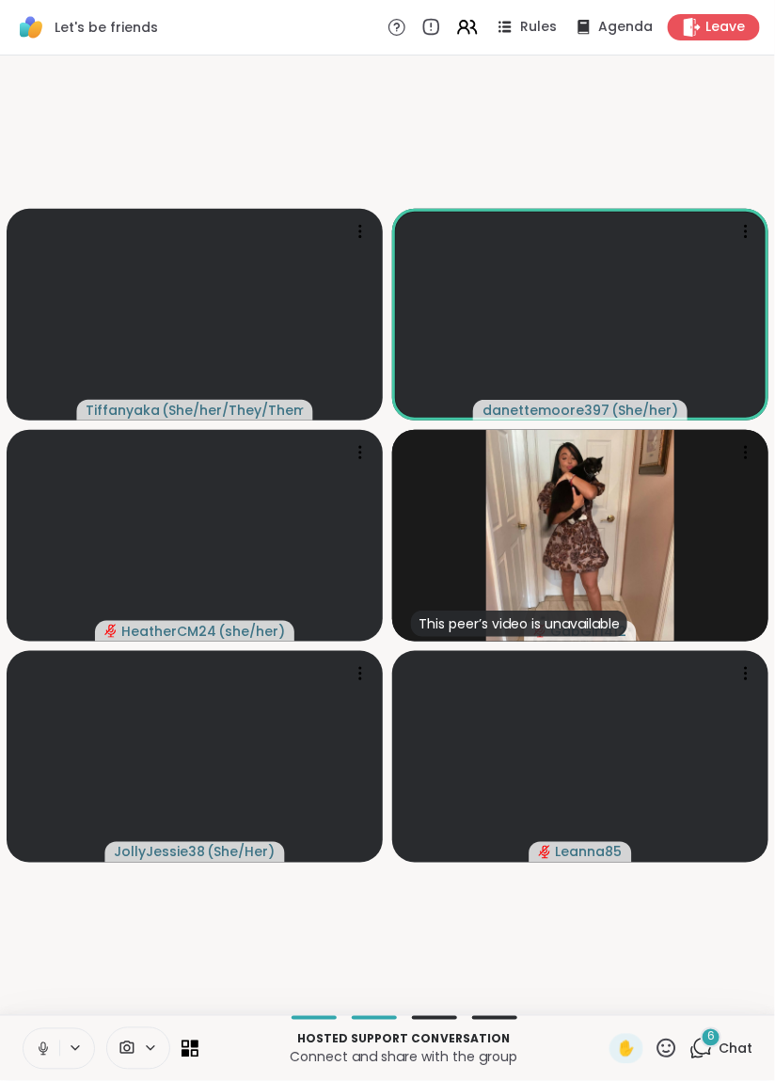
click at [729, 112] on video-player-container "Tiffanyaka ( She/her/They/Them ) danettemoore397 ( She/her ) HeatherCM24 ( she/…" at bounding box center [387, 535] width 752 height 944
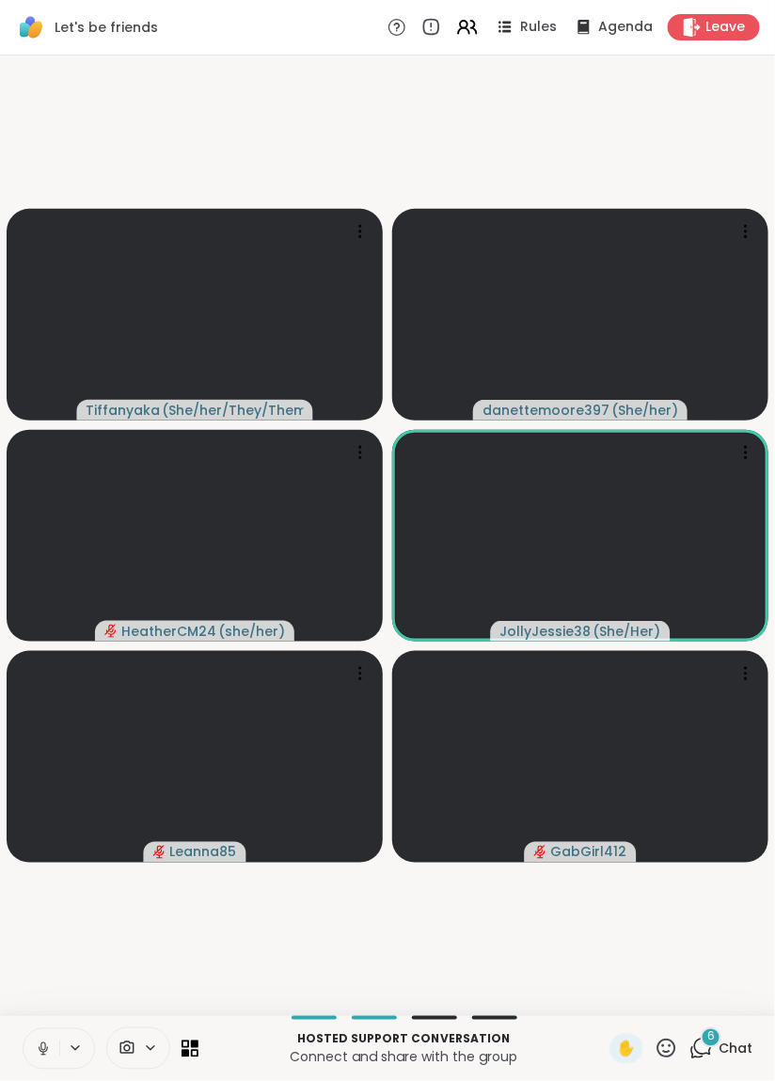
click at [722, 130] on video-player-container "Tiffanyaka ( She/her/They/Them ) danettemoore397 ( She/her ) HeatherCM24 ( she/…" at bounding box center [387, 535] width 752 height 944
click at [700, 150] on video-player-container "Tiffanyaka ( She/her/They/Them ) danettemoore397 ( She/her ) HeatherCM24 ( she/…" at bounding box center [387, 535] width 752 height 944
click at [684, 124] on video-player-container "Tiffanyaka ( She/her/They/Them ) danettemoore397 ( She/her ) HeatherCM24 ( she/…" at bounding box center [387, 535] width 752 height 944
click at [696, 152] on video-player-container "Tiffanyaka ( She/her/They/Them ) danettemoore397 ( She/her ) HeatherCM24 ( she/…" at bounding box center [387, 535] width 752 height 944
click at [685, 156] on video-player-container "Tiffanyaka ( She/her/They/Them ) danettemoore397 ( She/her ) HeatherCM24 ( she/…" at bounding box center [387, 535] width 752 height 944
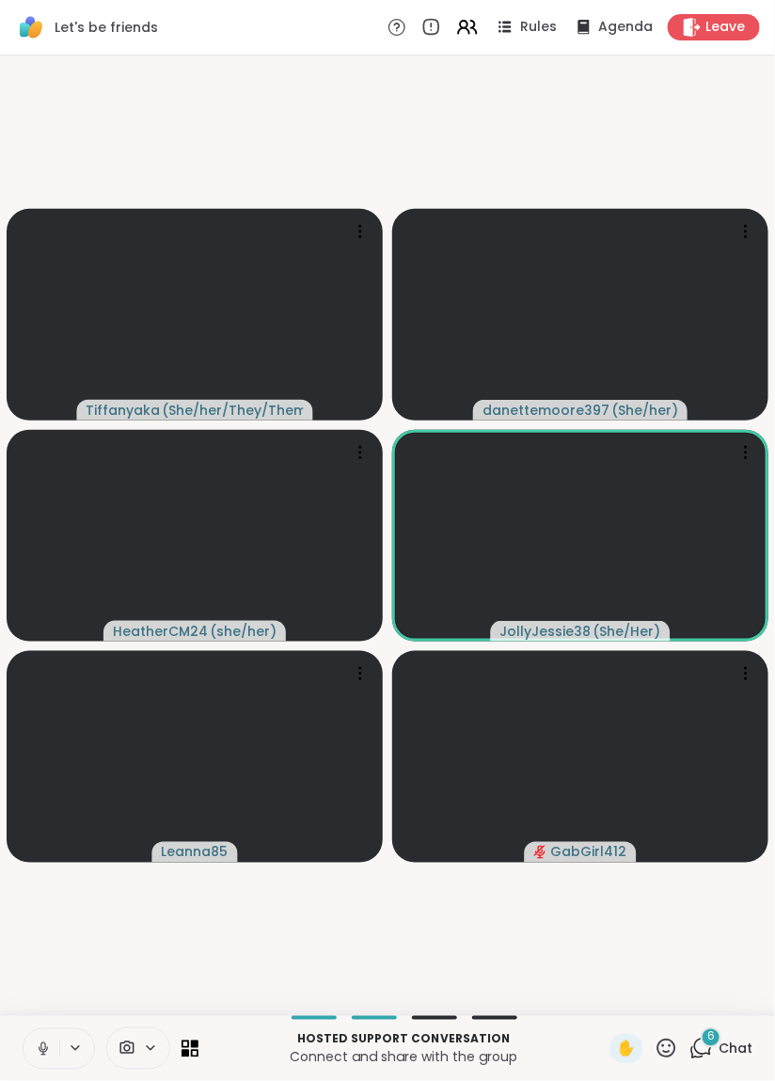
click at [713, 143] on video-player-container "Tiffanyaka ( She/her/They/Them ) danettemoore397 ( She/her ) HeatherCM24 ( she/…" at bounding box center [387, 535] width 752 height 944
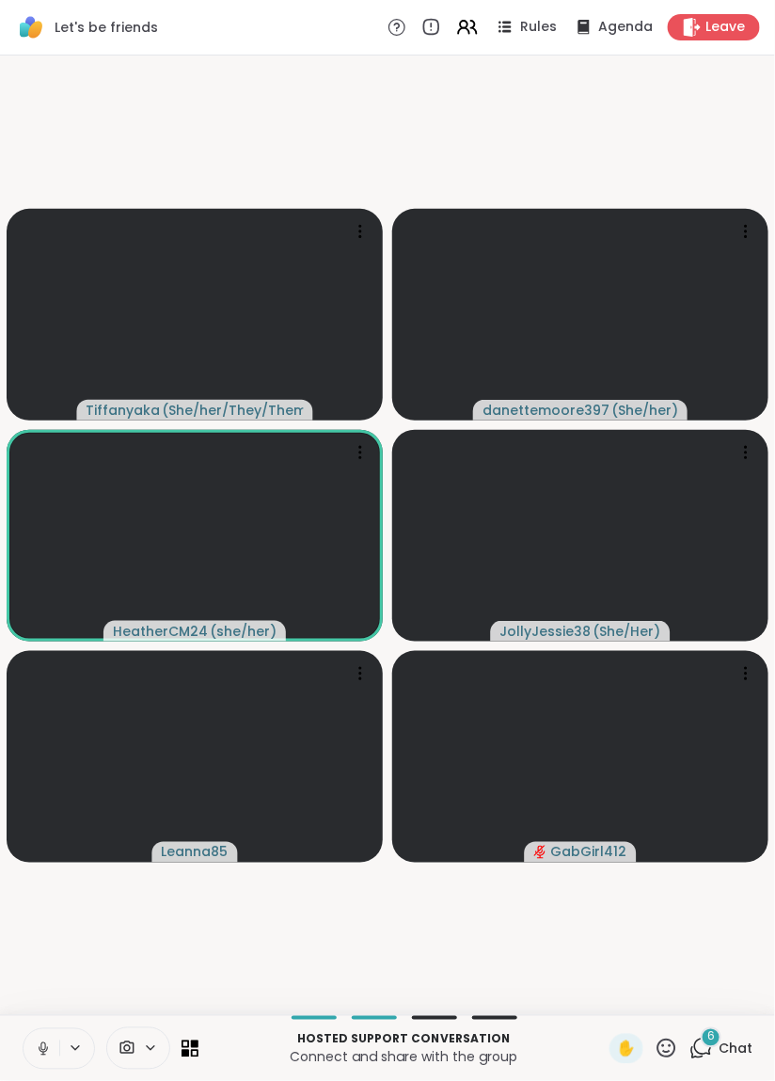
click at [718, 156] on video-player-container "Tiffanyaka ( She/her/They/Them ) danettemoore397 ( She/her ) HeatherCM24 ( she/…" at bounding box center [387, 535] width 752 height 944
click at [693, 124] on video-player-container "Tiffanyaka ( She/her/They/Them ) danettemoore397 ( She/her ) HeatherCM24 ( she/…" at bounding box center [387, 535] width 752 height 944
click at [694, 135] on video-player-container "Tiffanyaka ( She/her/They/Them ) danettemoore397 ( She/her ) HeatherCM24 ( she/…" at bounding box center [387, 535] width 752 height 944
click at [707, 151] on video-player-container "Tiffanyaka ( She/her/They/Them ) danettemoore397 ( She/her ) HeatherCM24 ( she/…" at bounding box center [387, 535] width 752 height 944
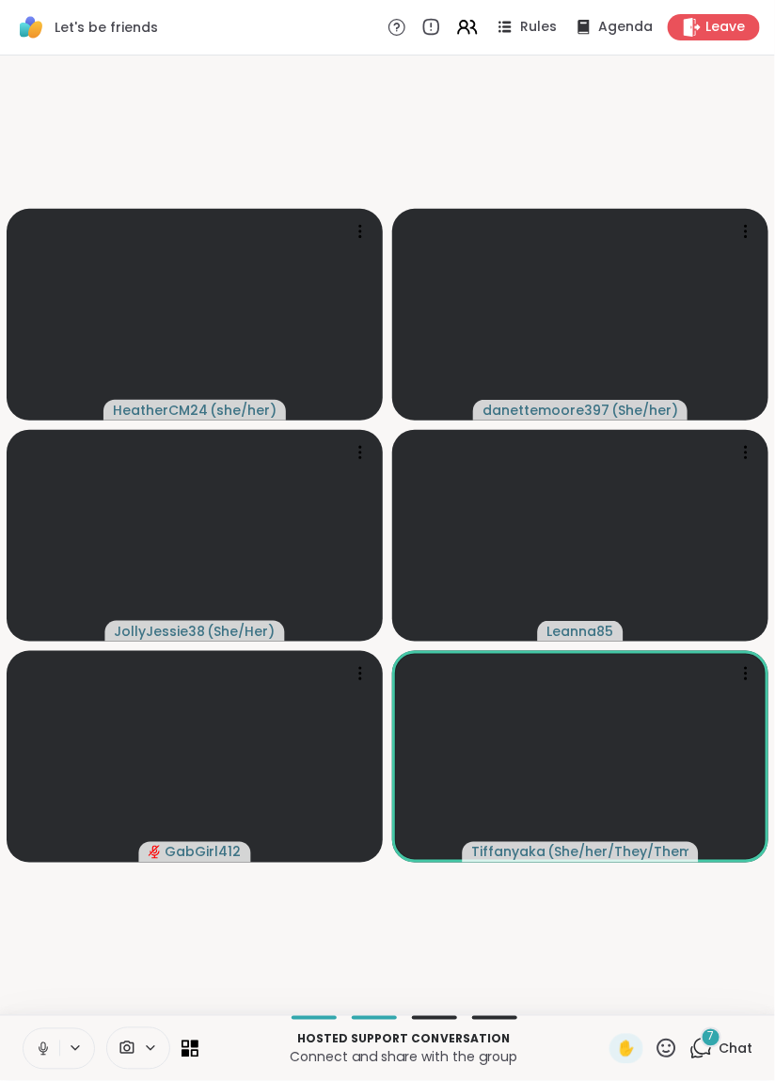
click at [688, 150] on video-player-container "HeatherCM24 ( she/her ) danettemoore397 ( She/her ) JollyJessie38 ( She/Her ) L…" at bounding box center [387, 535] width 752 height 944
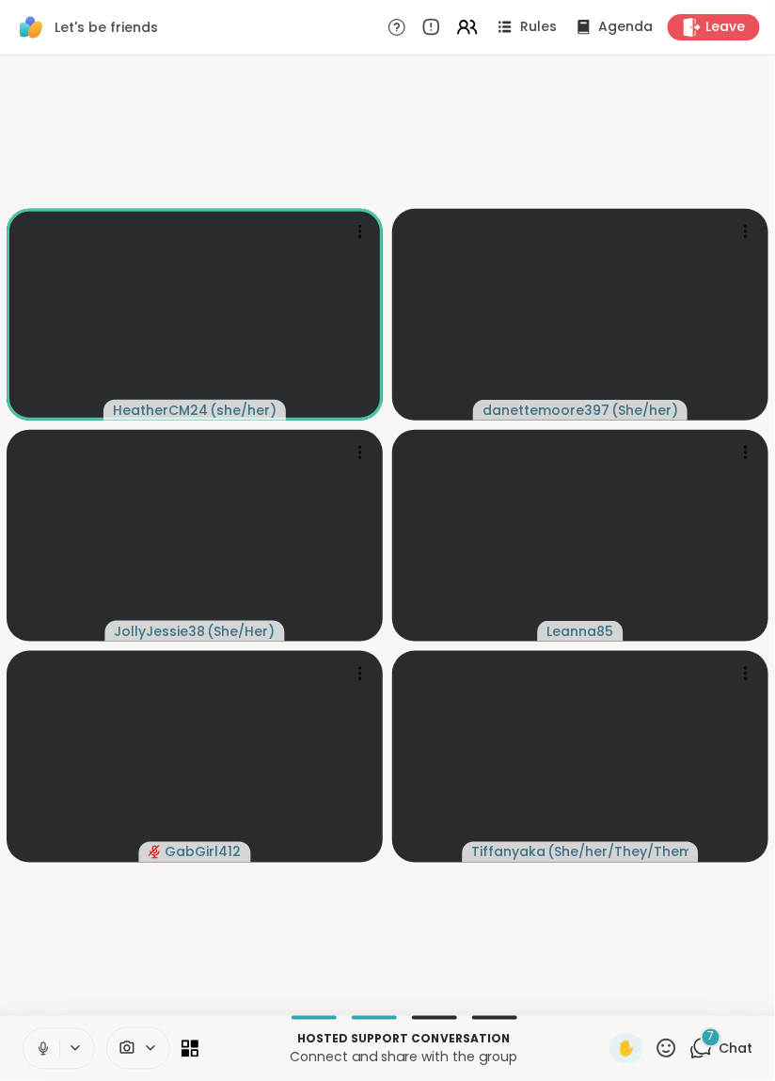
click at [713, 145] on video-player-container "HeatherCM24 ( she/her ) danettemoore397 ( She/her ) JollyJessie38 ( She/Her ) L…" at bounding box center [387, 535] width 752 height 944
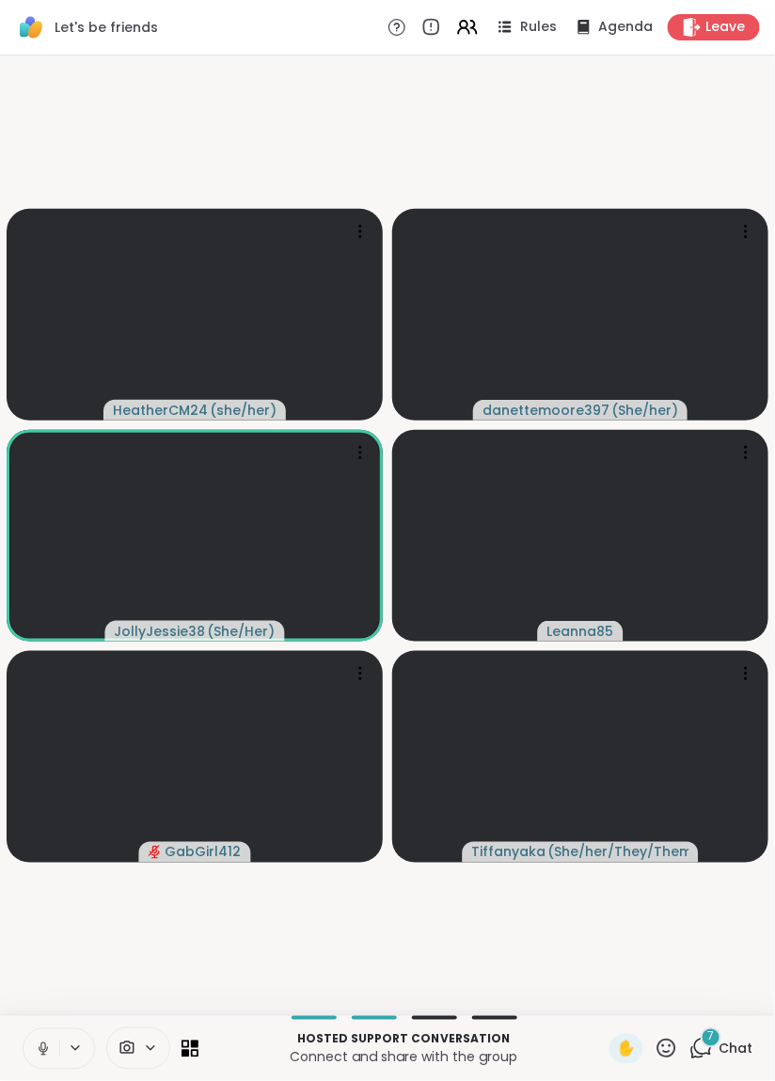
click at [702, 140] on video-player-container "HeatherCM24 ( she/her ) danettemoore397 ( She/her ) JollyJessie38 ( She/Her ) L…" at bounding box center [387, 535] width 752 height 944
click at [510, 145] on video-player-container "HeatherCM24 ( she/her ) danettemoore397 ( She/her ) JollyJessie38 ( She/Her ) L…" at bounding box center [387, 535] width 752 height 944
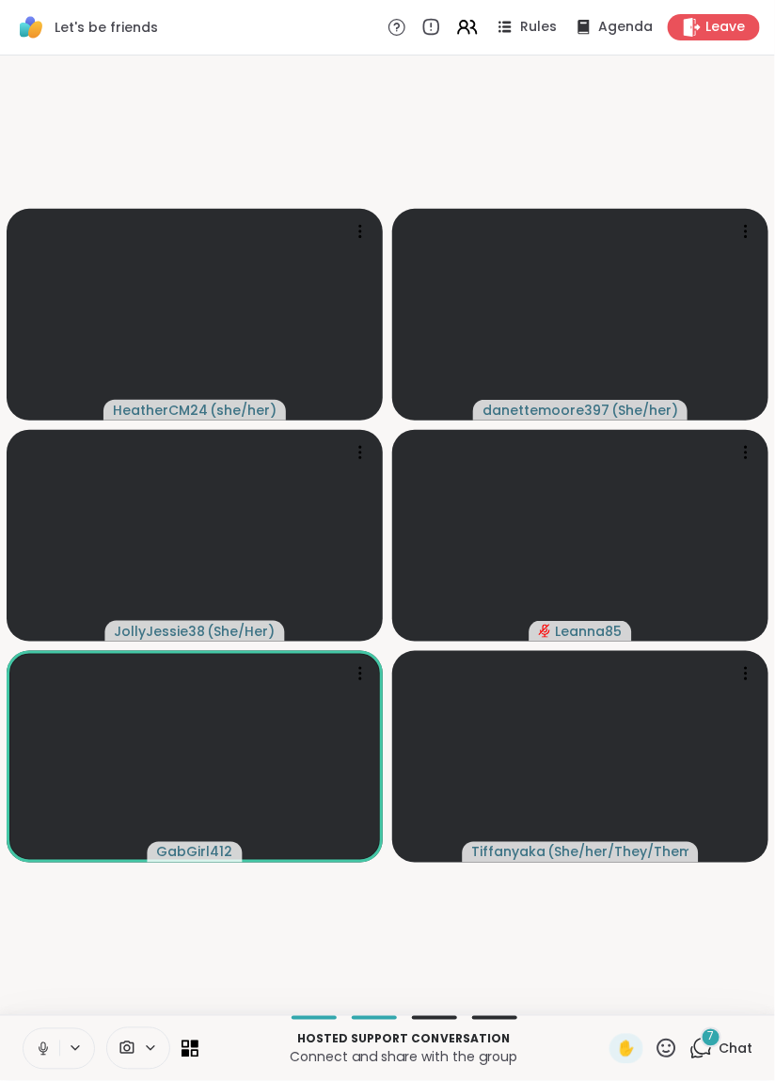
click at [545, 125] on video-player-container "HeatherCM24 ( she/her ) danettemoore397 ( She/her ) JollyJessie38 ( She/Her ) L…" at bounding box center [387, 535] width 752 height 944
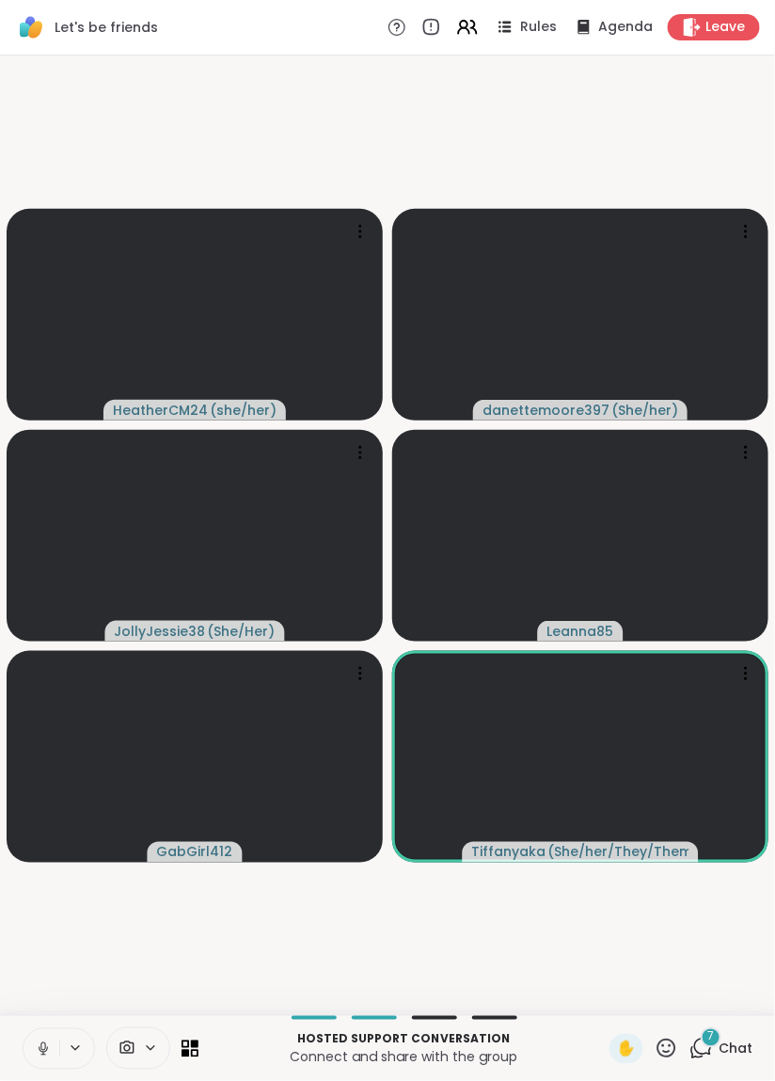
click at [482, 144] on video-player-container "HeatherCM24 ( she/her ) danettemoore397 ( She/her ) JollyJessie38 ( She/Her ) L…" at bounding box center [387, 535] width 752 height 944
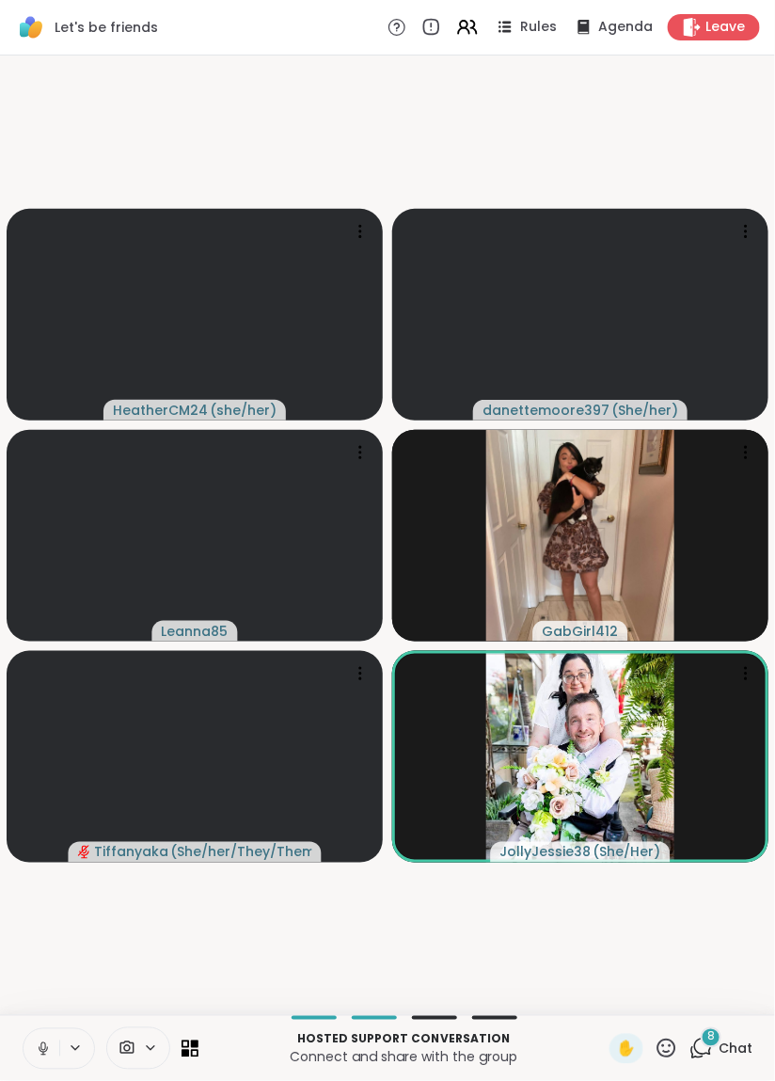
click at [216, 945] on video-player-container "HeatherCM24 ( she/her ) danettemoore397 ( She/her ) Leanna85 GabGirl412 Tiffany…" at bounding box center [387, 535] width 752 height 944
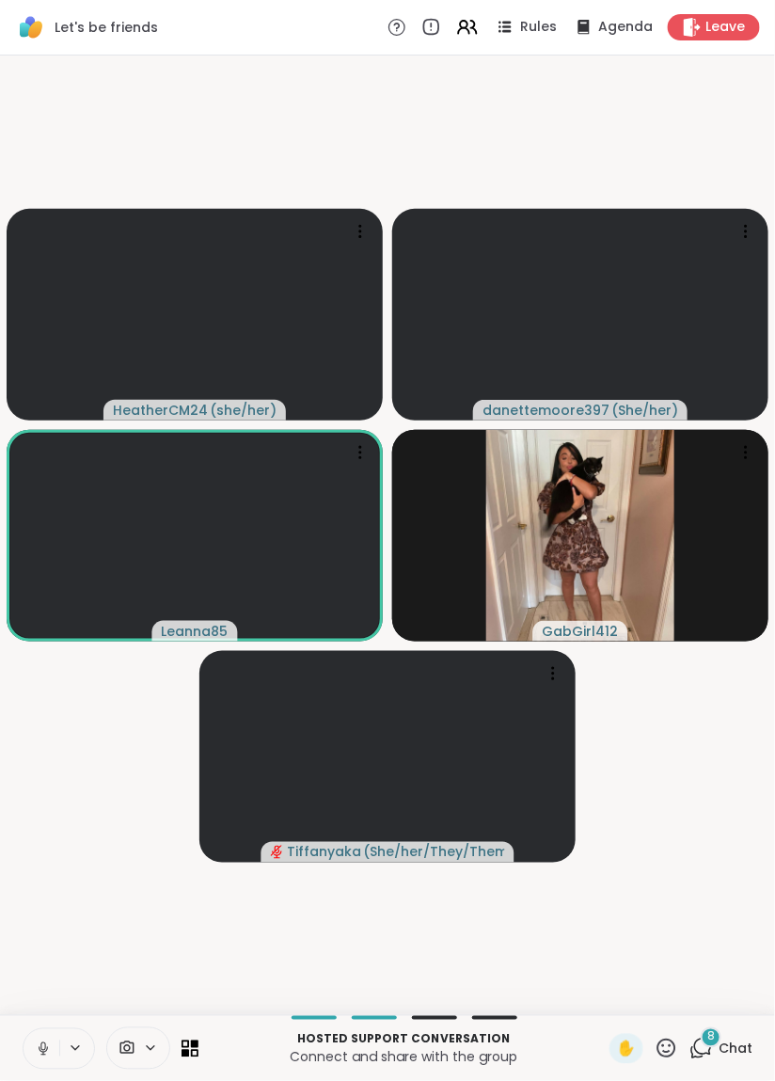
click at [152, 933] on video-player-container "HeatherCM24 ( she/her ) danettemoore397 ( She/her ) Leanna85 GabGirl412 Tiffany…" at bounding box center [387, 535] width 752 height 944
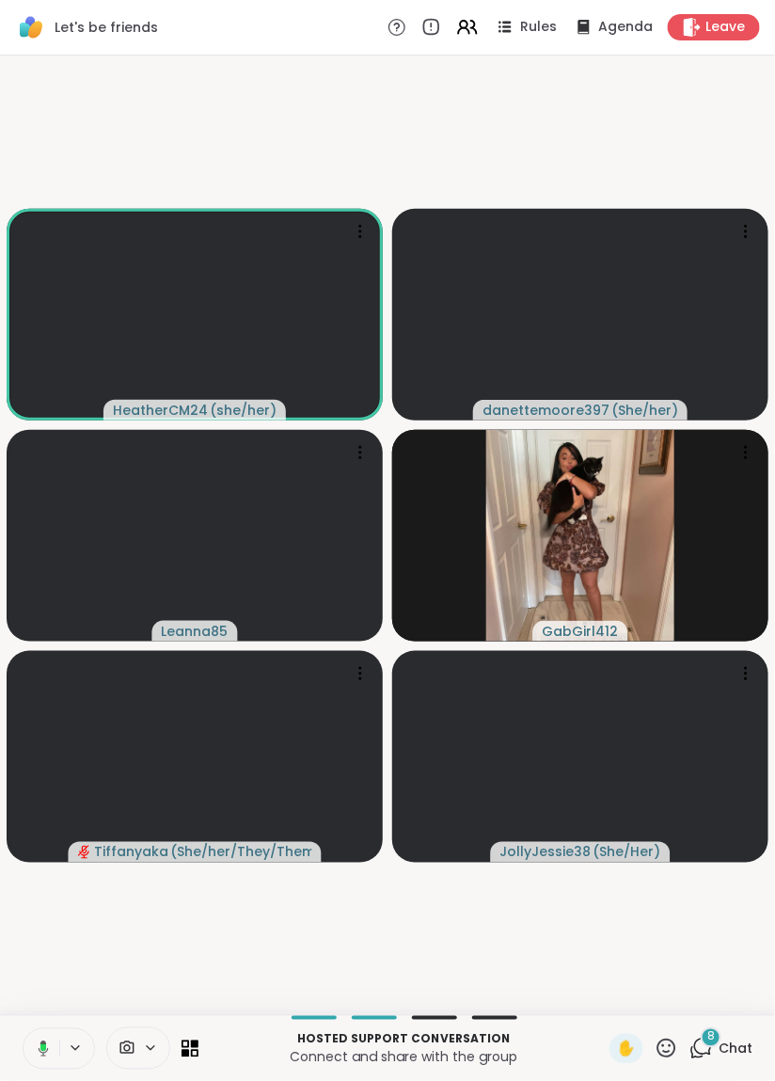
click at [258, 963] on video-player-container "HeatherCM24 ( she/her ) danettemoore397 ( She/her ) Leanna85 GabGirl412 Tiffany…" at bounding box center [387, 535] width 752 height 944
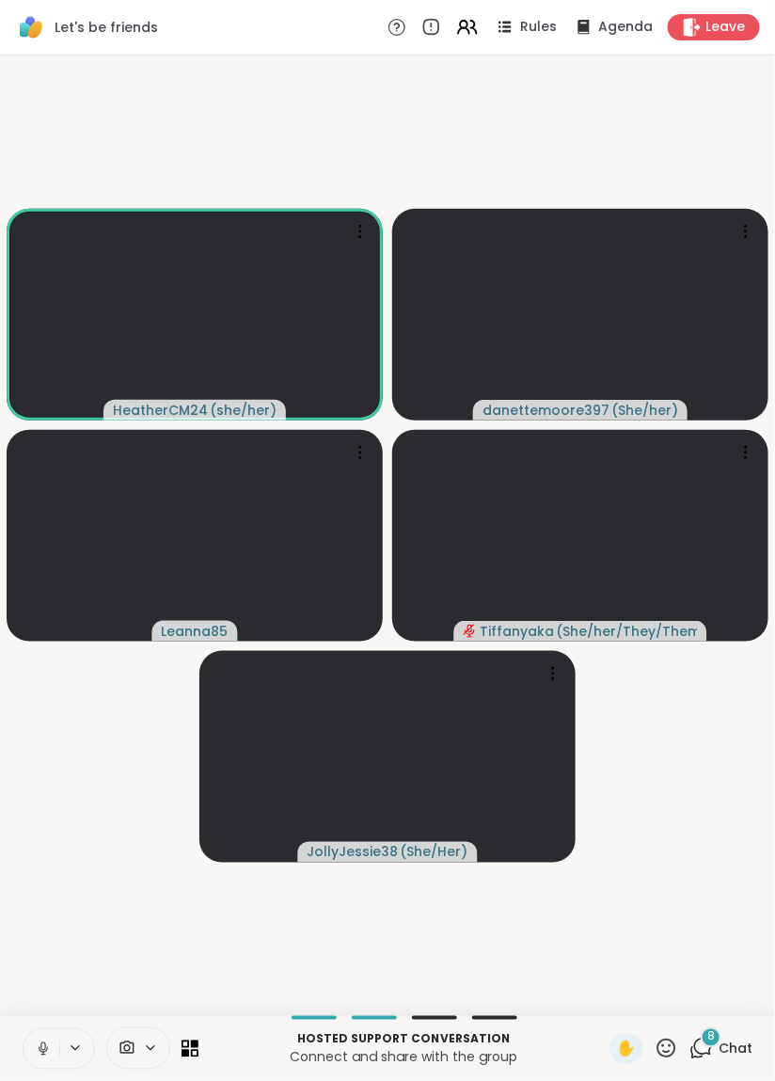
click at [138, 933] on video-player-container "HeatherCM24 ( she/her ) danettemoore397 ( She/her ) Leanna85 Tiffanyaka ( She/h…" at bounding box center [387, 535] width 752 height 944
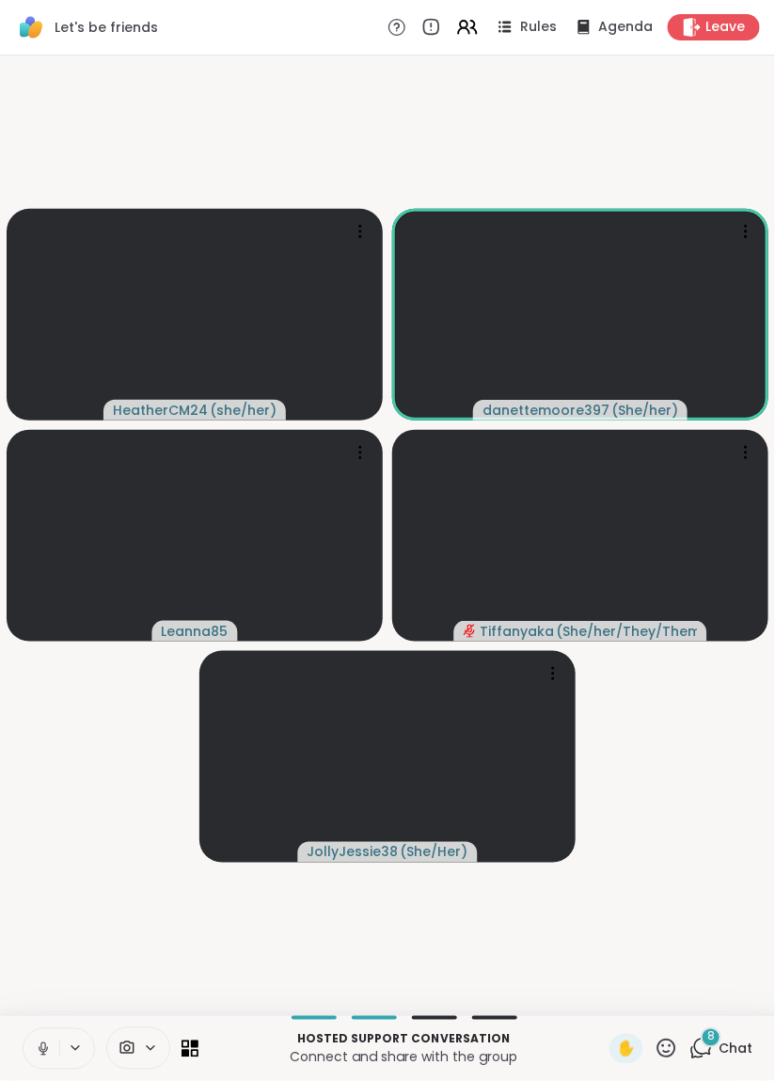
click at [153, 939] on video-player-container "HeatherCM24 ( she/her ) danettemoore397 ( She/her ) Leanna85 Tiffanyaka ( She/h…" at bounding box center [387, 535] width 752 height 944
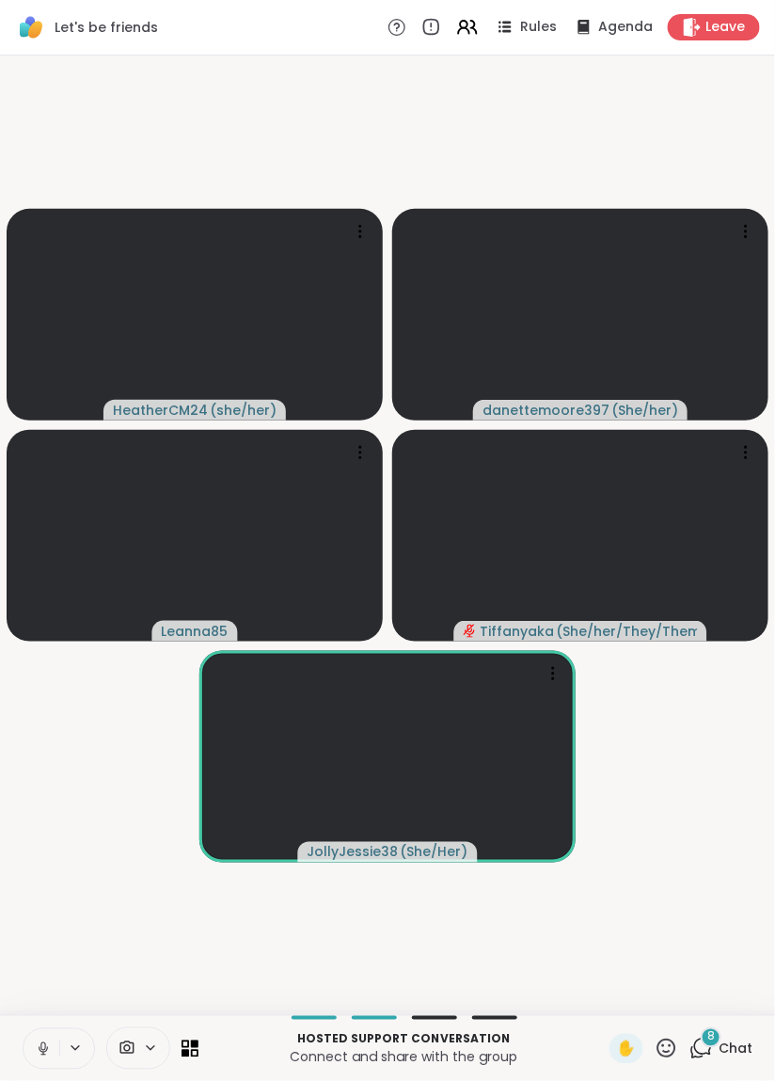
click at [588, 128] on video-player-container "HeatherCM24 ( she/her ) danettemoore397 ( She/her ) Leanna85 Tiffanyaka ( She/h…" at bounding box center [387, 535] width 752 height 944
click at [524, 126] on video-player-container "HeatherCM24 ( she/her ) danettemoore397 ( She/her ) Leanna85 Tiffanyaka ( She/h…" at bounding box center [387, 535] width 752 height 944
click at [492, 126] on video-player-container "HeatherCM24 ( she/her ) danettemoore397 ( She/her ) Leanna85 Tiffanyaka ( She/h…" at bounding box center [387, 535] width 752 height 944
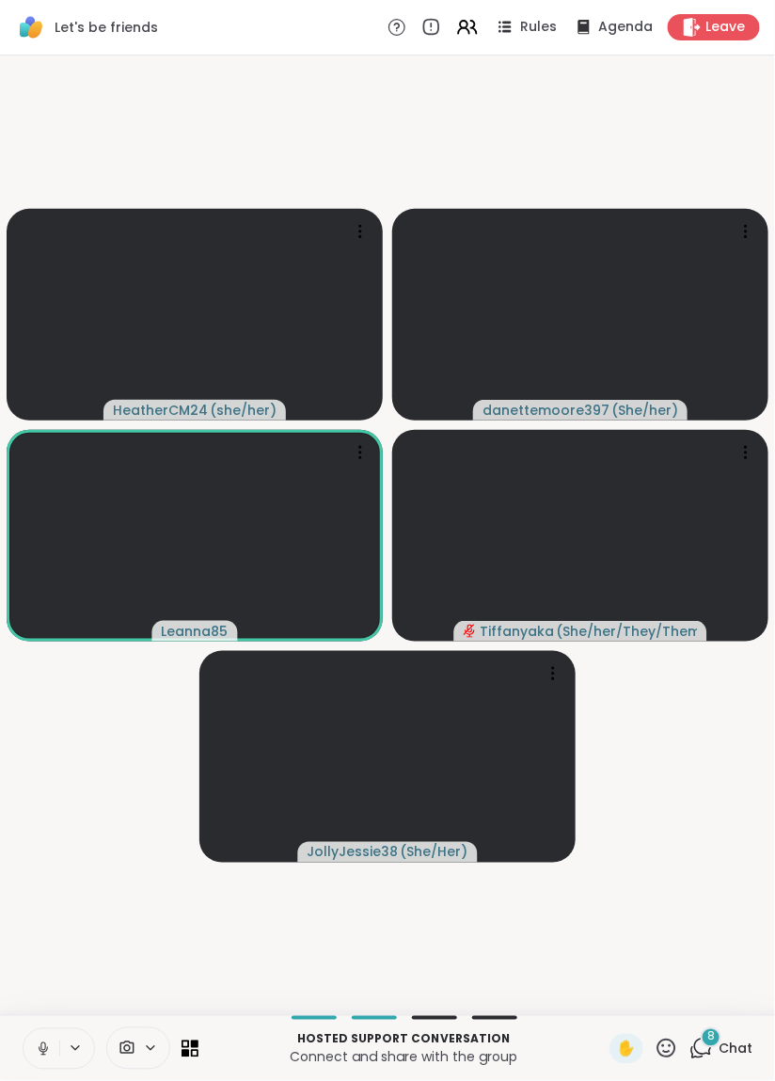
click at [160, 937] on video-player-container "HeatherCM24 ( she/her ) danettemoore397 ( She/her ) Leanna85 Tiffanyaka ( She/h…" at bounding box center [387, 535] width 752 height 944
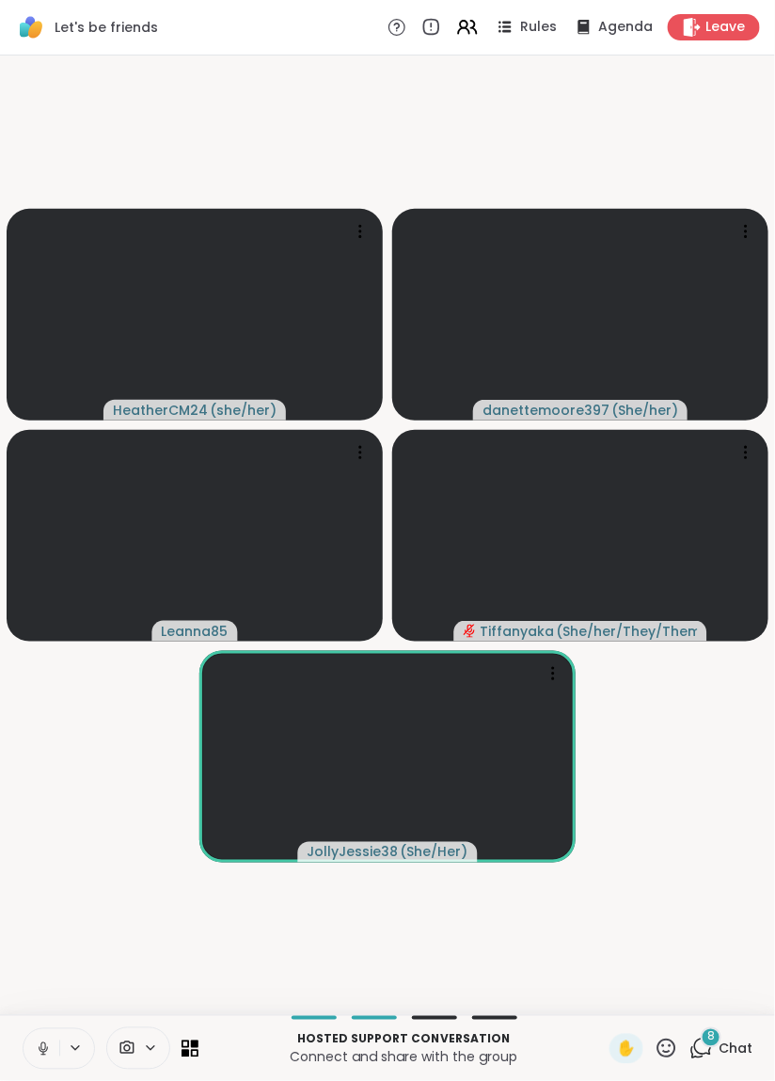
click at [425, 126] on video-player-container "HeatherCM24 ( she/her ) danettemoore397 ( She/her ) Leanna85 Tiffanyaka ( She/h…" at bounding box center [387, 535] width 752 height 944
click at [450, 143] on video-player-container "HeatherCM24 ( she/her ) danettemoore397 ( She/her ) Leanna85 Tiffanyaka ( She/h…" at bounding box center [387, 535] width 752 height 944
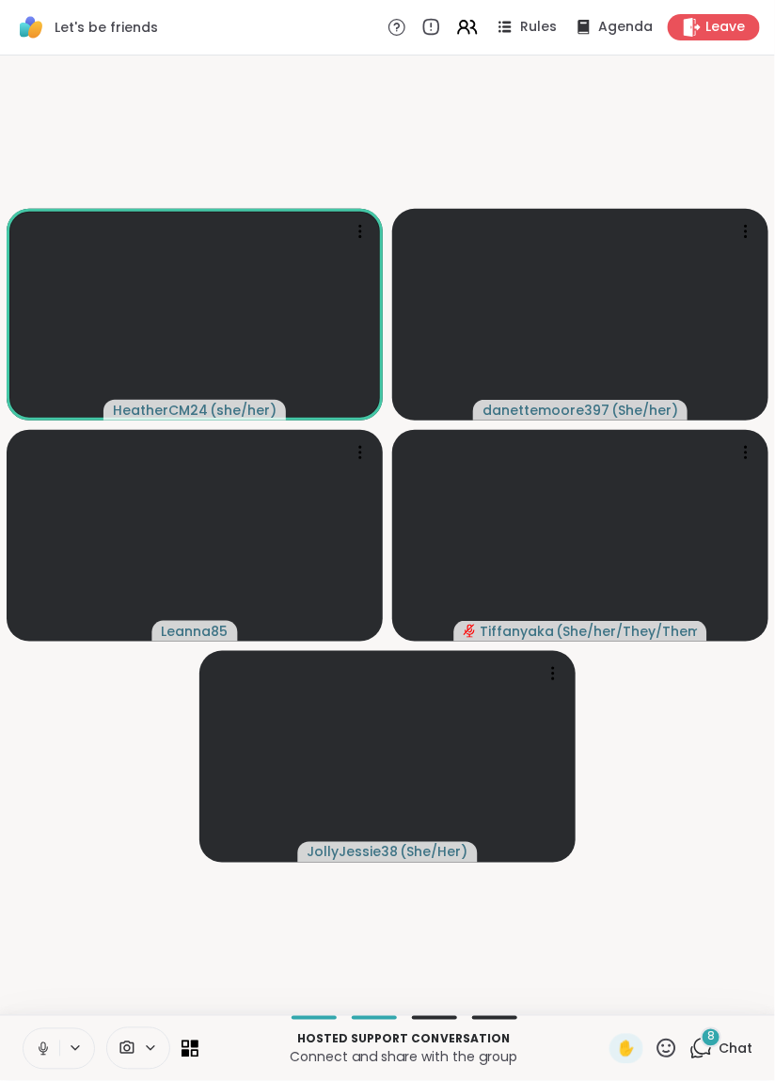
click at [455, 128] on video-player-container "HeatherCM24 ( she/her ) danettemoore397 ( She/her ) Leanna85 Tiffanyaka ( She/h…" at bounding box center [387, 535] width 752 height 944
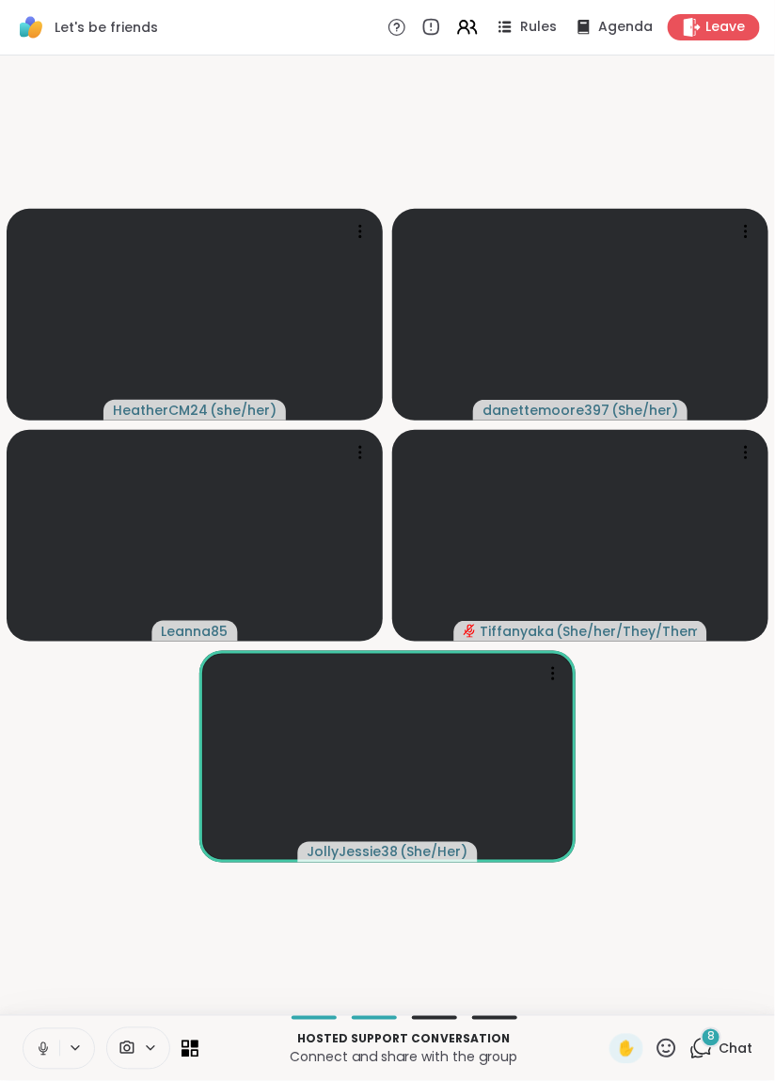
click at [516, 137] on video-player-container "HeatherCM24 ( she/her ) danettemoore397 ( She/her ) Leanna85 Tiffanyaka ( She/h…" at bounding box center [387, 535] width 752 height 944
click at [497, 142] on video-player-container "HeatherCM24 ( she/her ) danettemoore397 ( She/her ) Leanna85 Tiffanyaka ( She/h…" at bounding box center [387, 535] width 752 height 944
click at [437, 123] on video-player-container "HeatherCM24 ( she/her ) danettemoore397 ( She/her ) Leanna85 Tiffanyaka ( She/h…" at bounding box center [387, 535] width 752 height 944
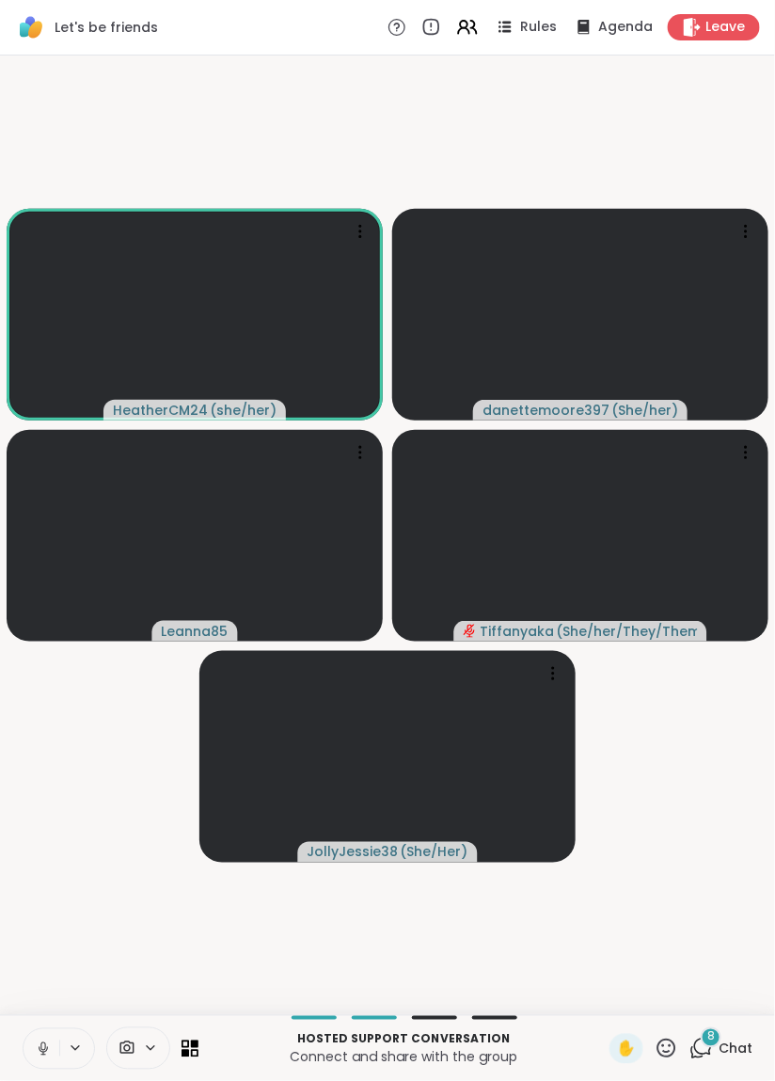
click at [417, 150] on video-player-container "HeatherCM24 ( she/her ) danettemoore397 ( She/her ) Leanna85 Tiffanyaka ( She/h…" at bounding box center [387, 535] width 752 height 944
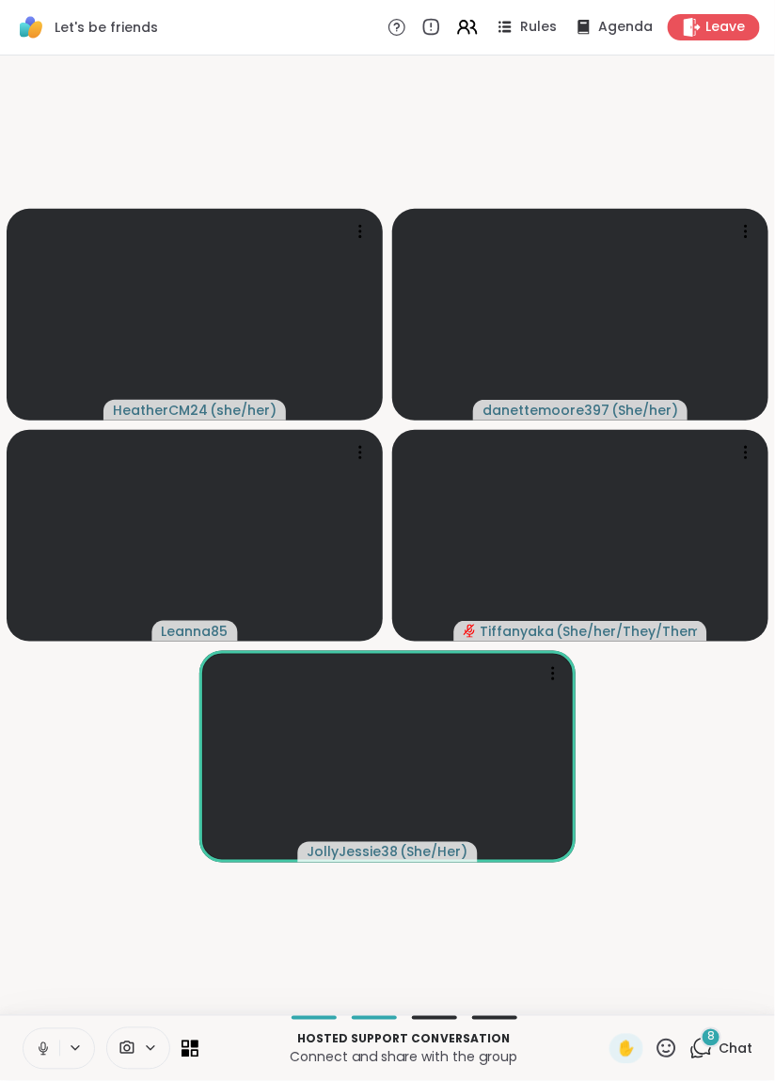
click at [429, 158] on video-player-container "HeatherCM24 ( she/her ) danettemoore397 ( She/her ) Leanna85 Tiffanyaka ( She/h…" at bounding box center [387, 535] width 752 height 944
click at [429, 152] on video-player-container "HeatherCM24 ( she/her ) danettemoore397 ( She/her ) Leanna85 Tiffanyaka ( She/h…" at bounding box center [387, 535] width 752 height 944
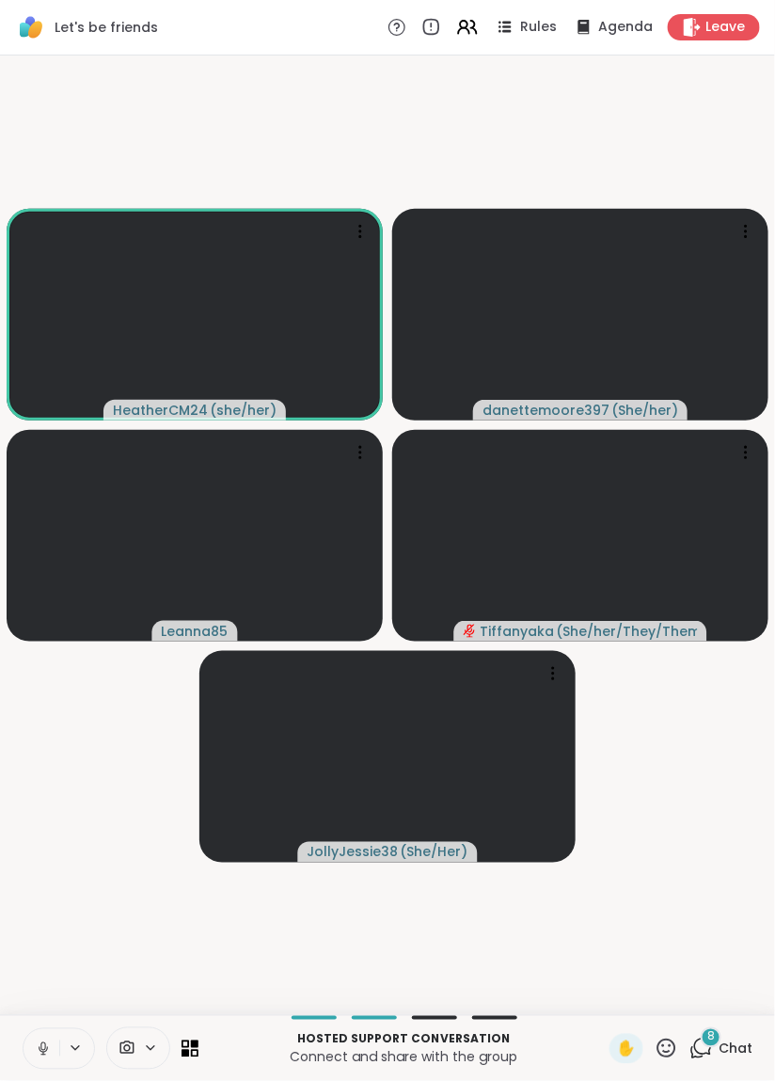
click at [499, 141] on video-player-container "HeatherCM24 ( she/her ) danettemoore397 ( She/her ) Leanna85 Tiffanyaka ( She/h…" at bounding box center [387, 535] width 752 height 944
click at [571, 144] on video-player-container "HeatherCM24 ( she/her ) danettemoore397 ( She/her ) Leanna85 Tiffanyaka ( She/h…" at bounding box center [387, 535] width 752 height 944
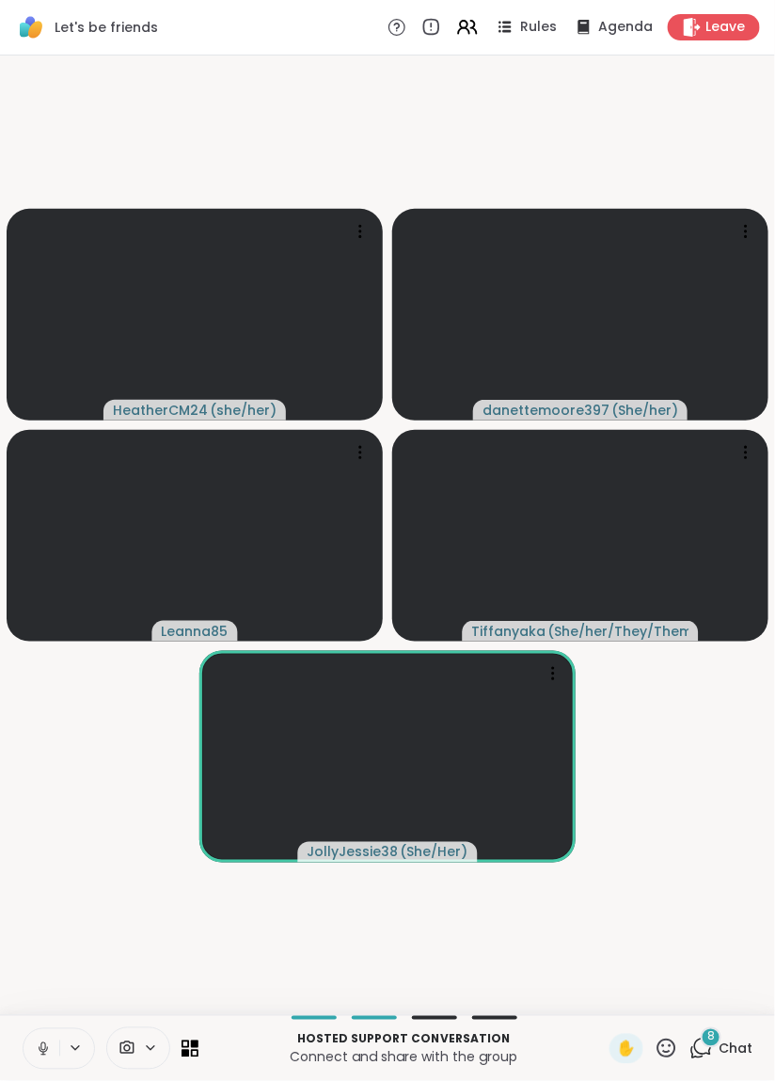
click at [393, 153] on video-player-container "HeatherCM24 ( she/her ) danettemoore397 ( She/her ) Leanna85 Tiffanyaka ( She/h…" at bounding box center [387, 535] width 752 height 944
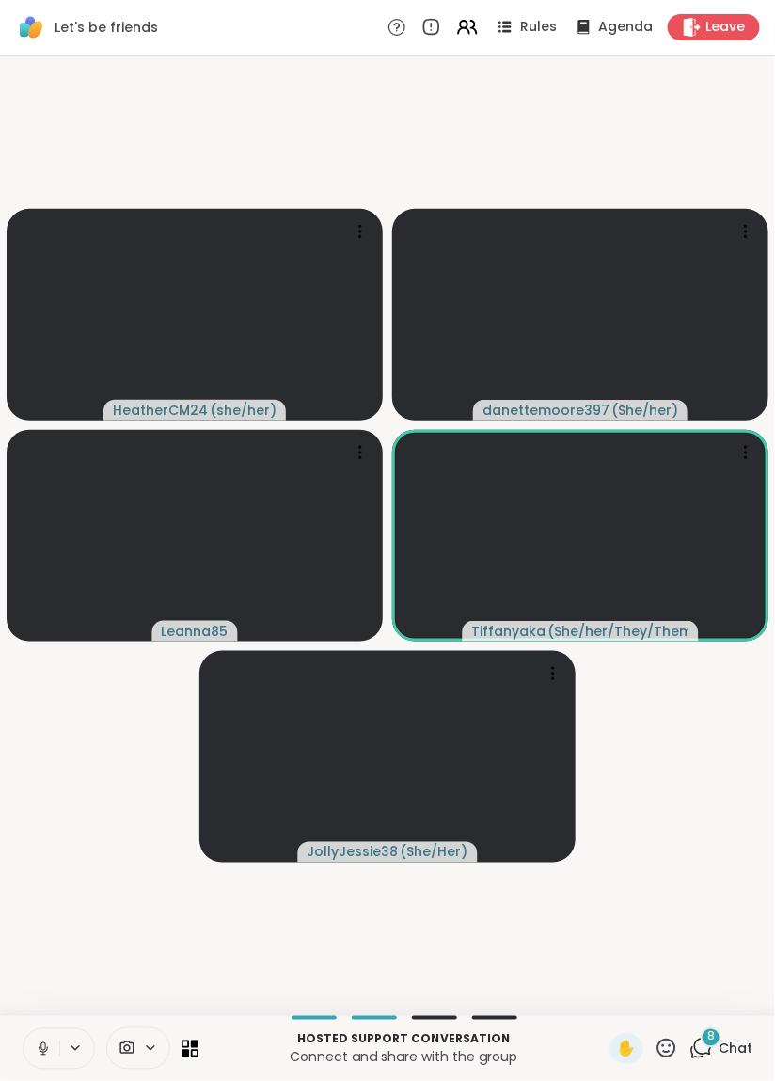
click at [421, 141] on video-player-container "HeatherCM24 ( she/her ) danettemoore397 ( She/her ) Leanna85 Tiffanyaka ( She/h…" at bounding box center [387, 535] width 752 height 944
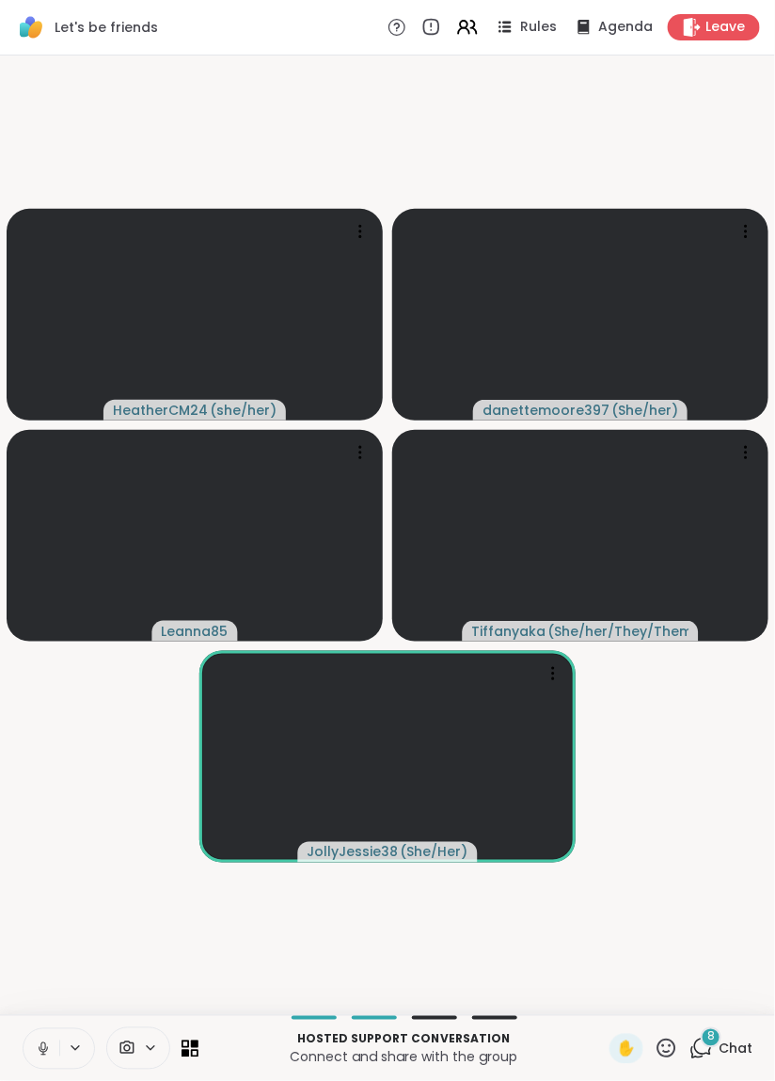
click at [444, 164] on video-player-container "HeatherCM24 ( she/her ) danettemoore397 ( She/her ) Leanna85 Tiffanyaka ( She/h…" at bounding box center [387, 535] width 752 height 944
click at [451, 147] on video-player-container "HeatherCM24 ( she/her ) danettemoore397 ( She/her ) Leanna85 Tiffanyaka ( She/h…" at bounding box center [387, 535] width 752 height 944
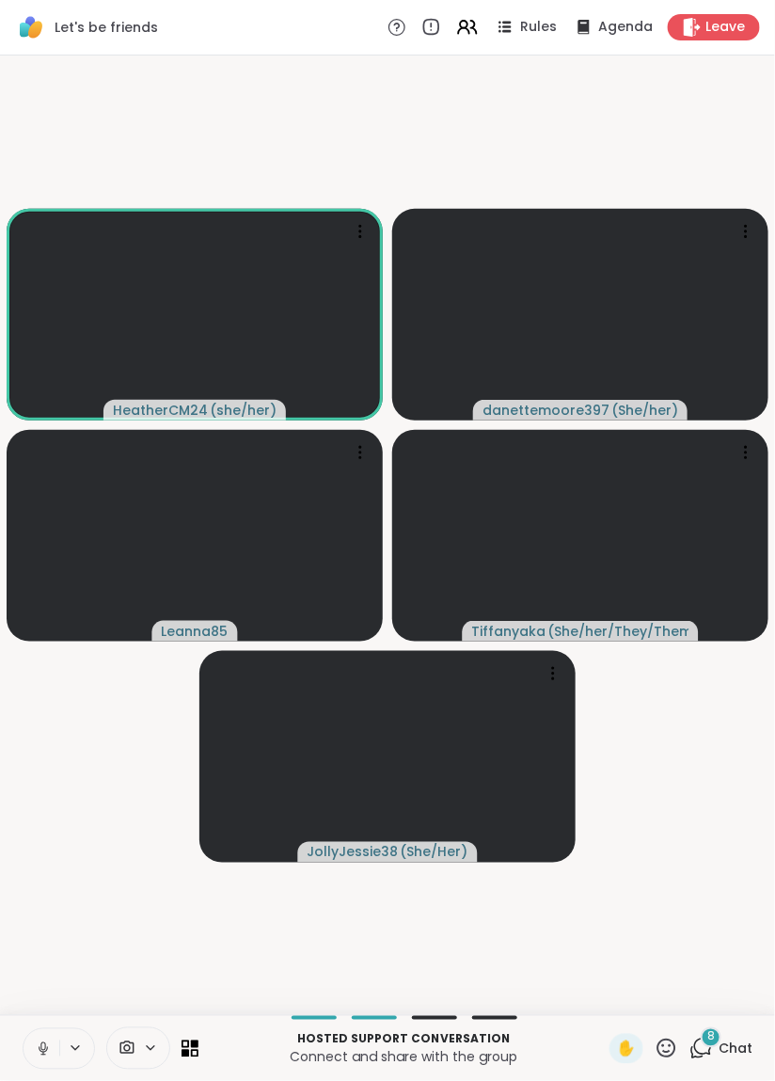
click at [554, 145] on video-player-container "HeatherCM24 ( she/her ) danettemoore397 ( She/her ) Leanna85 Tiffanyaka ( She/h…" at bounding box center [387, 535] width 752 height 944
click at [497, 155] on video-player-container "HeatherCM24 ( she/her ) danettemoore397 ( She/her ) Leanna85 Tiffanyaka ( She/h…" at bounding box center [387, 535] width 752 height 944
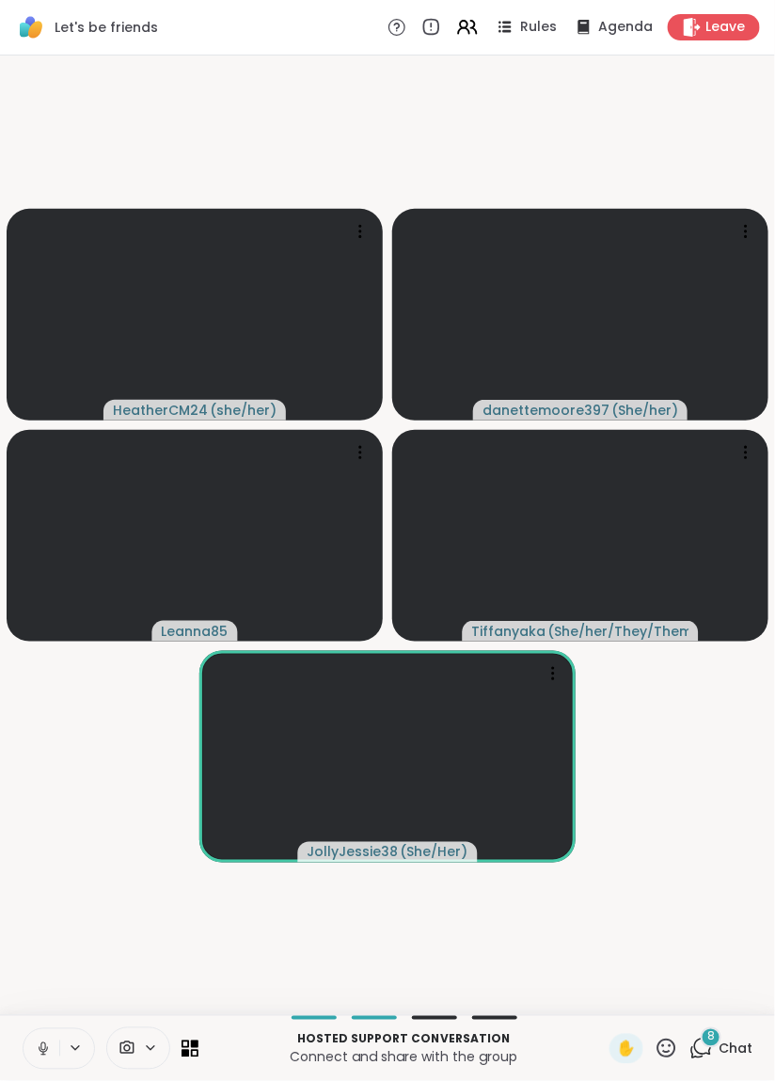
click at [397, 153] on video-player-container "HeatherCM24 ( she/her ) danettemoore397 ( She/her ) Leanna85 Tiffanyaka ( She/h…" at bounding box center [387, 535] width 752 height 944
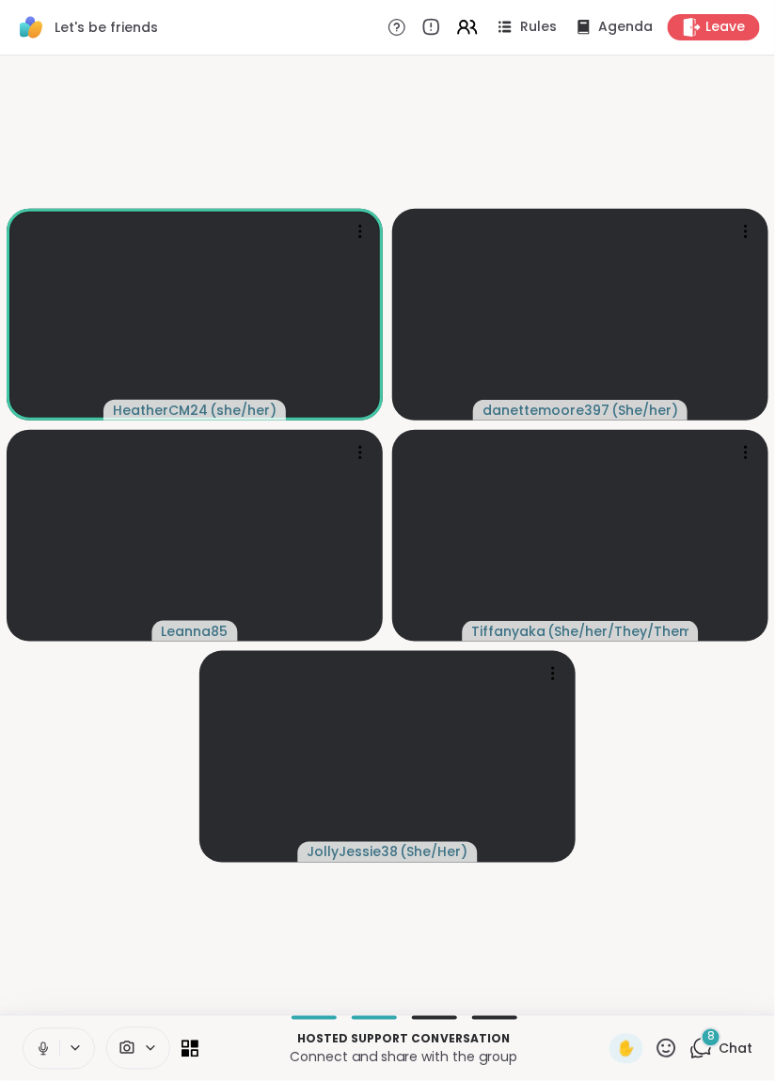
click at [555, 141] on video-player-container "HeatherCM24 ( she/her ) danettemoore397 ( She/her ) Leanna85 Tiffanyaka ( She/h…" at bounding box center [387, 535] width 752 height 944
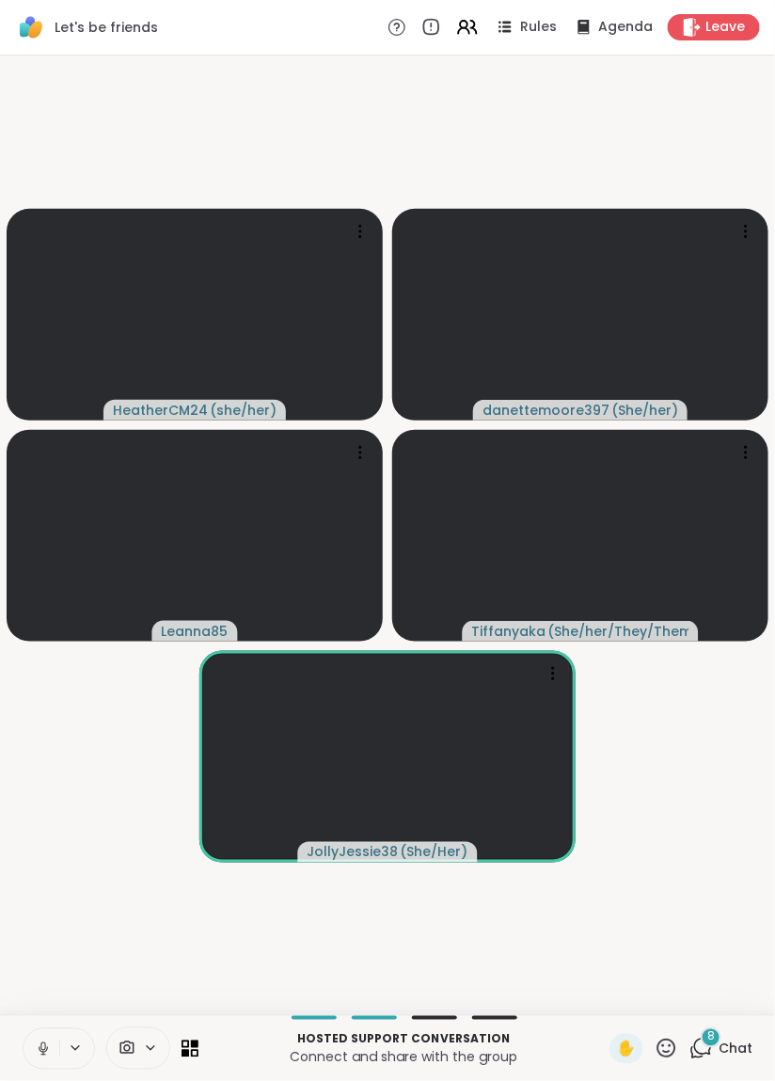
click at [434, 142] on video-player-container "HeatherCM24 ( she/her ) danettemoore397 ( She/her ) Leanna85 Tiffanyaka ( She/h…" at bounding box center [387, 535] width 752 height 944
click at [447, 105] on video-player-container "HeatherCM24 ( she/her ) danettemoore397 ( She/her ) Leanna85 Tiffanyaka ( She/h…" at bounding box center [387, 535] width 752 height 944
click at [766, 854] on div "HeatherCM24 ( she/her ) danettemoore397 ( She/her ) Leanna85 Tiffanyaka ( She/h…" at bounding box center [387, 534] width 775 height 959
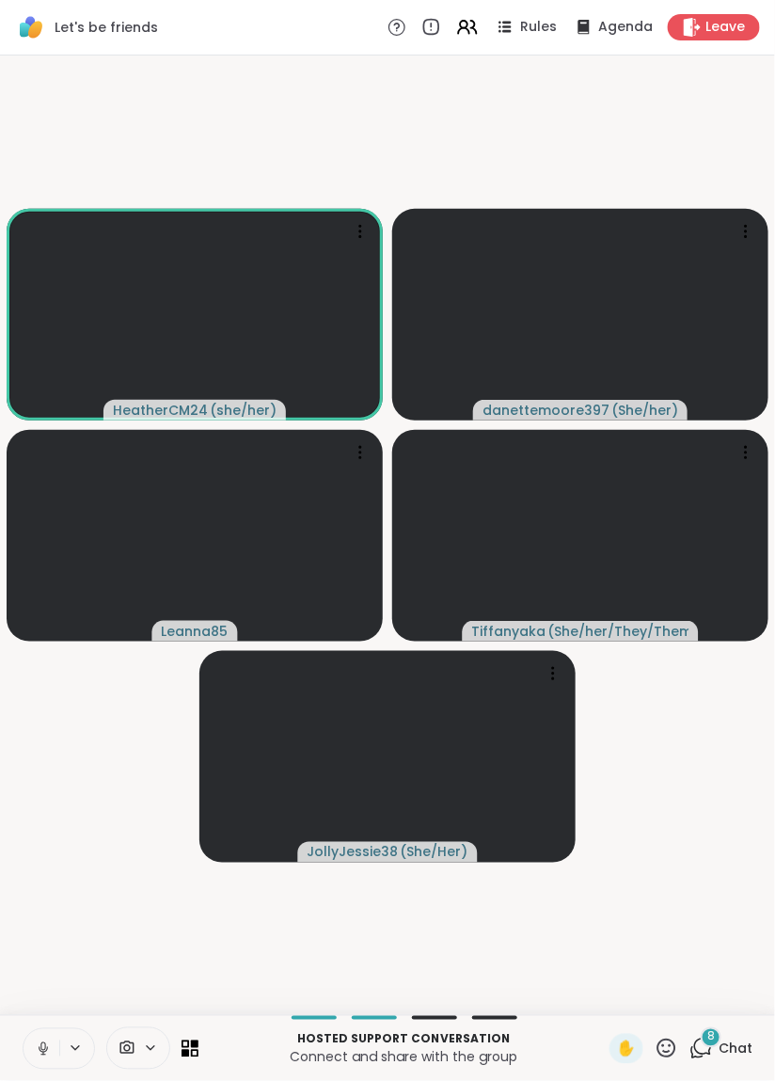
click at [295, 110] on video-player-container "HeatherCM24 ( she/her ) danettemoore397 ( She/her ) Leanna85 Tiffanyaka ( She/h…" at bounding box center [387, 535] width 752 height 944
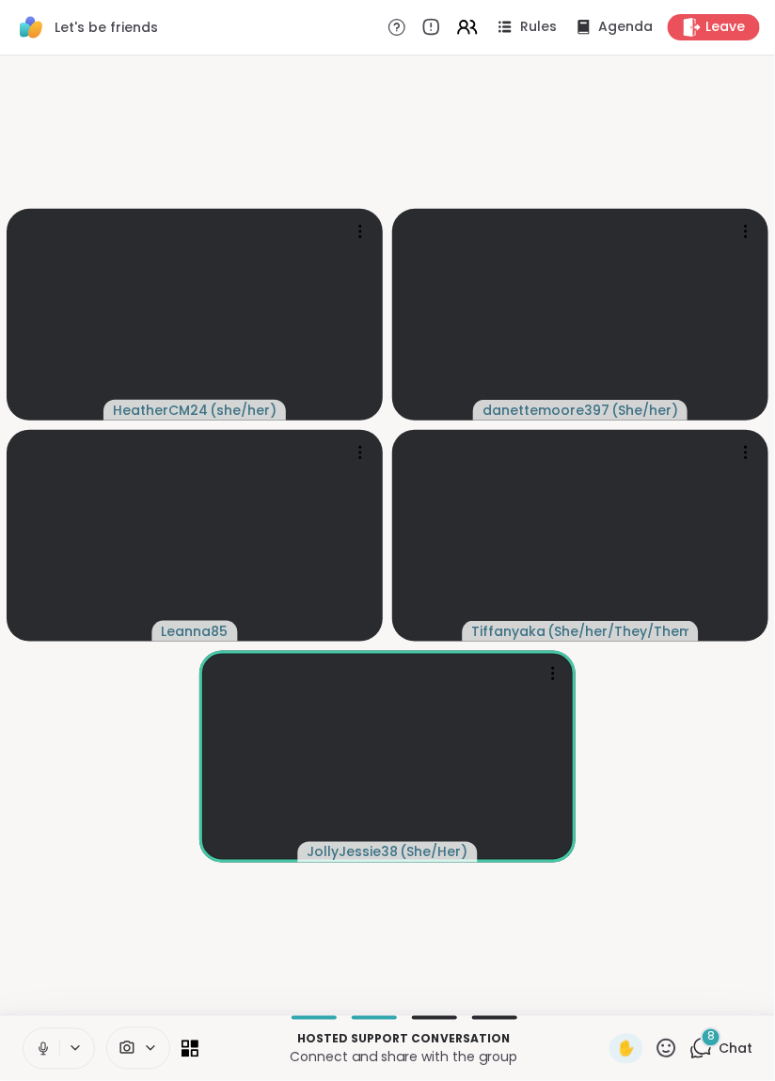
click at [349, 134] on video-player-container "HeatherCM24 ( she/her ) danettemoore397 ( She/her ) Leanna85 Tiffanyaka ( She/h…" at bounding box center [387, 535] width 752 height 944
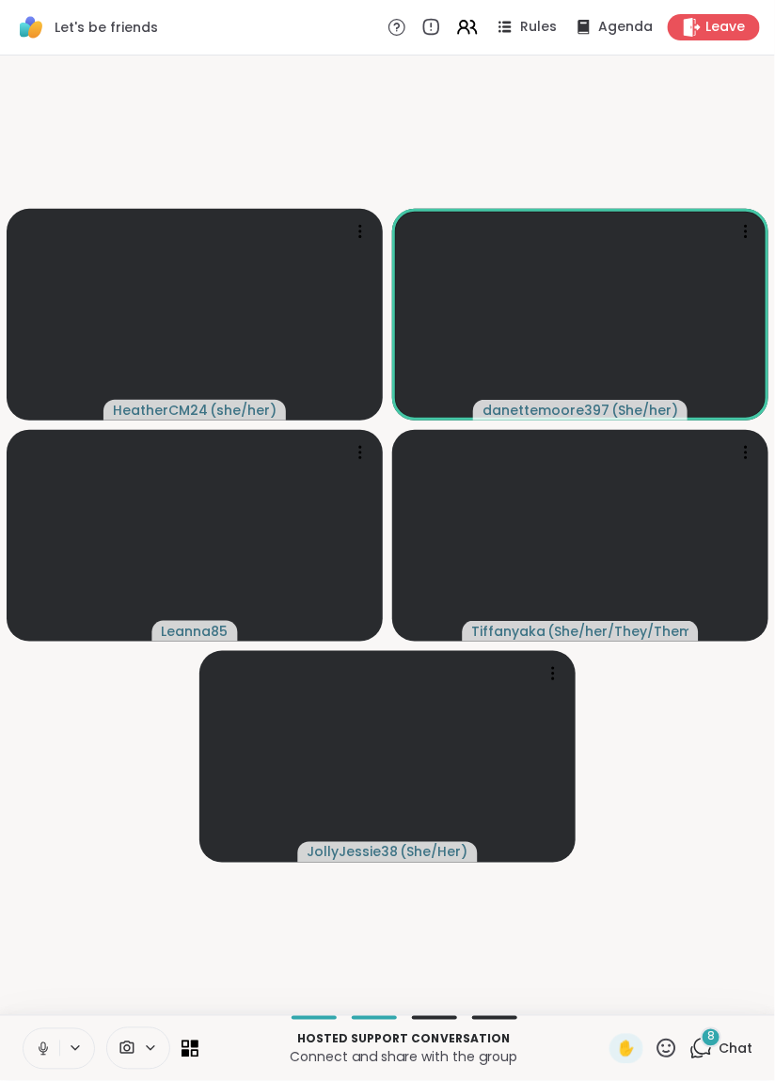
click at [269, 135] on video-player-container "HeatherCM24 ( she/her ) danettemoore397 ( She/her ) Leanna85 Tiffanyaka ( She/h…" at bounding box center [387, 535] width 752 height 944
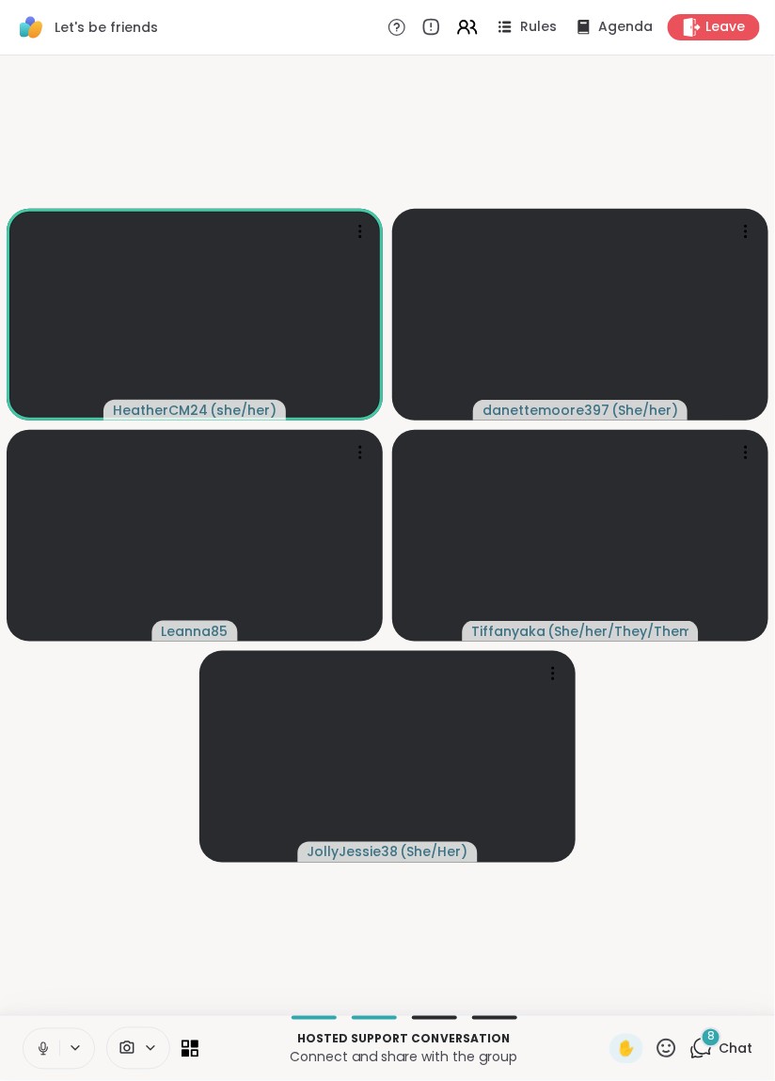
click at [258, 133] on video-player-container "HeatherCM24 ( she/her ) danettemoore397 ( She/her ) Leanna85 Tiffanyaka ( She/h…" at bounding box center [387, 535] width 752 height 944
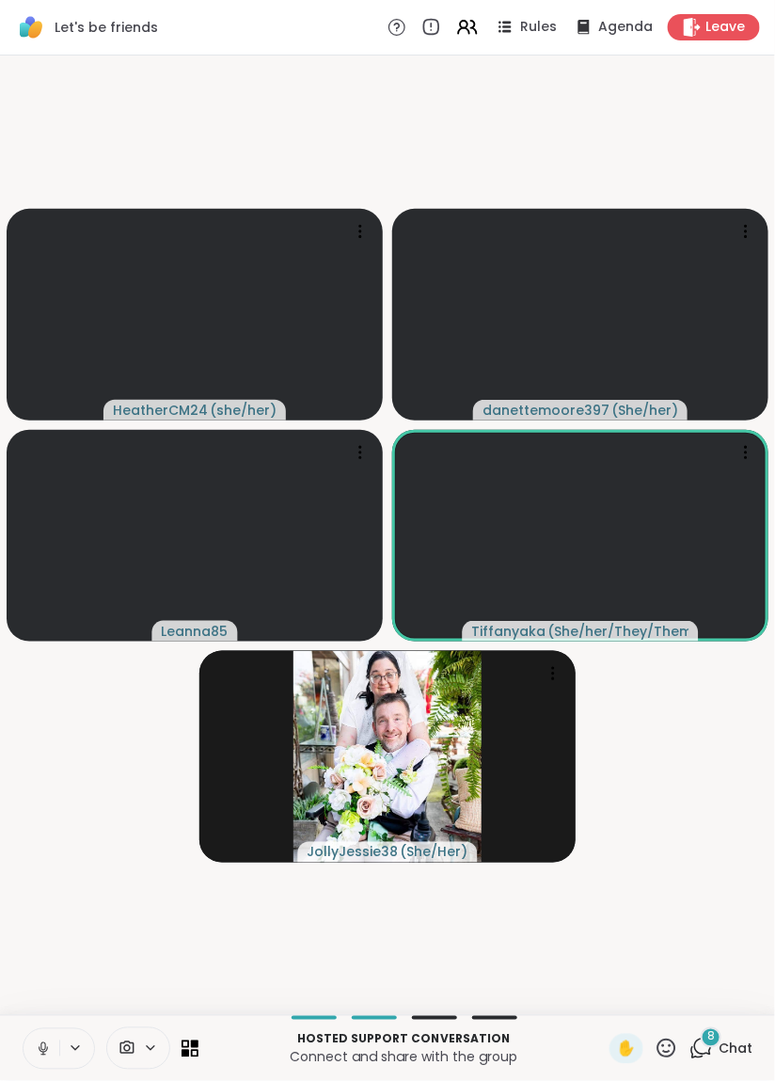
click at [94, 862] on video-player-container "HeatherCM24 ( she/her ) danettemoore397 ( She/her ) Leanna85 Tiffanyaka ( She/h…" at bounding box center [387, 535] width 752 height 944
click at [282, 135] on video-player-container "HeatherCM24 ( she/her ) danettemoore397 ( She/her ) Leanna85 Tiffanyaka ( She/h…" at bounding box center [387, 535] width 752 height 944
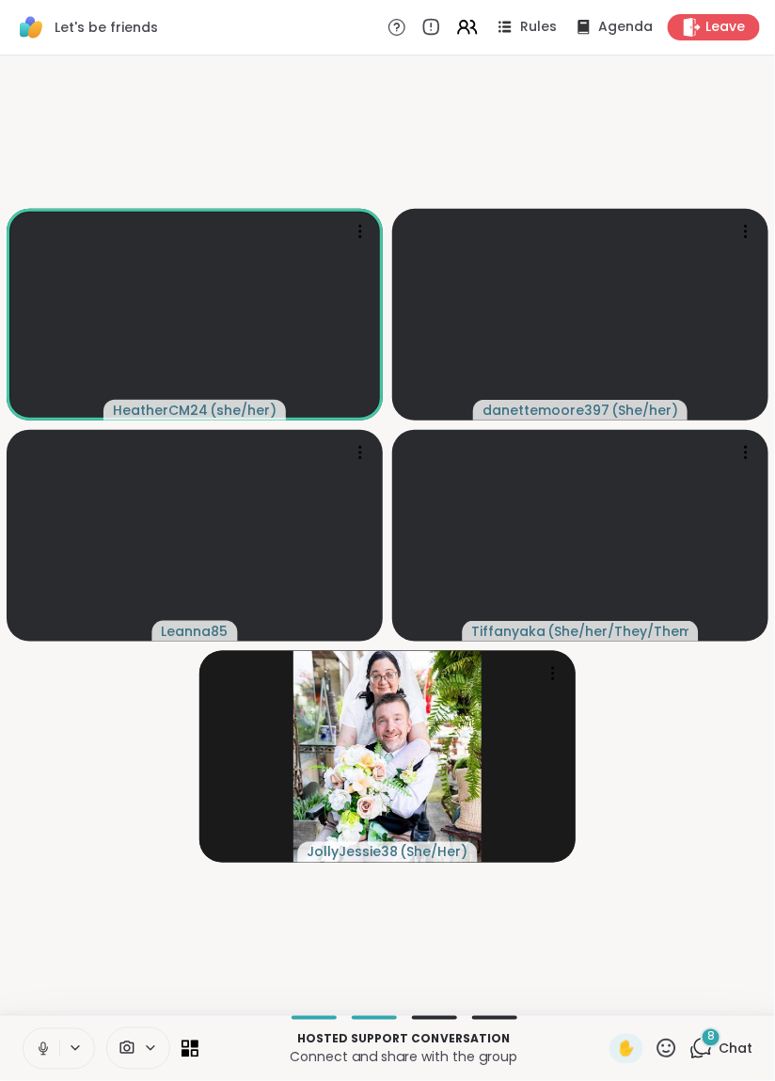
click at [320, 132] on video-player-container "HeatherCM24 ( she/her ) danettemoore397 ( She/her ) Leanna85 Tiffanyaka ( She/h…" at bounding box center [387, 535] width 752 height 944
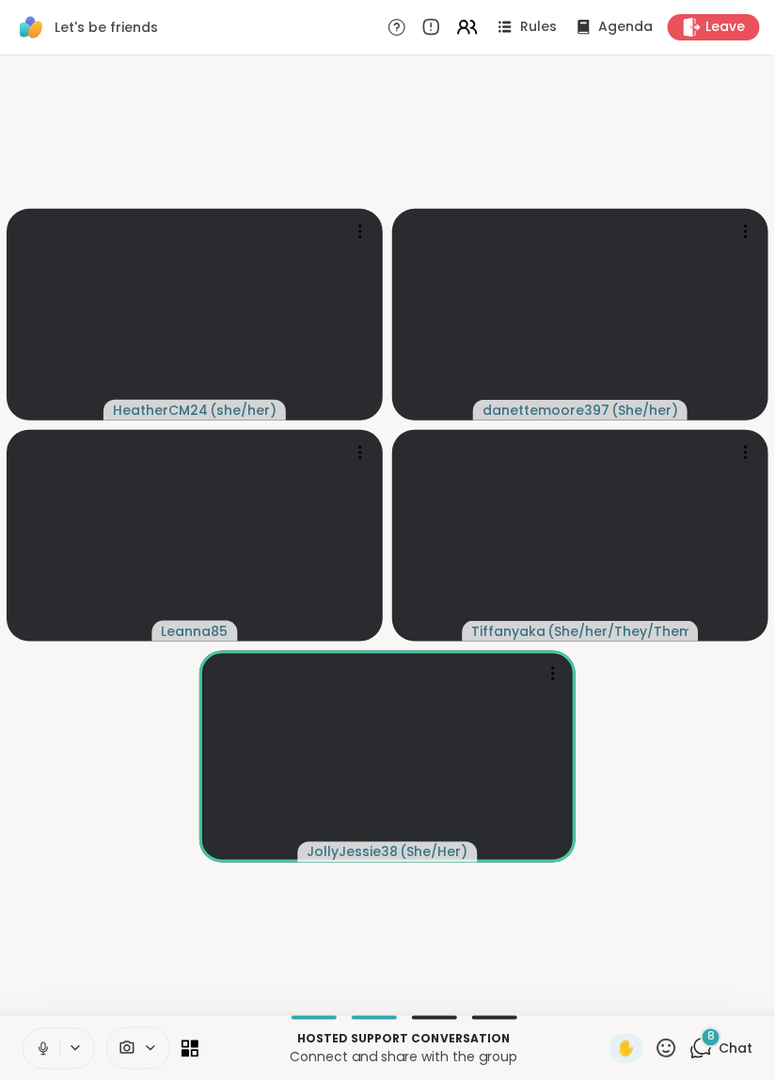
click at [348, 123] on video-player-container "HeatherCM24 ( she/her ) danettemoore397 ( She/her ) Leanna85 Tiffanyaka ( She/h…" at bounding box center [387, 535] width 752 height 944
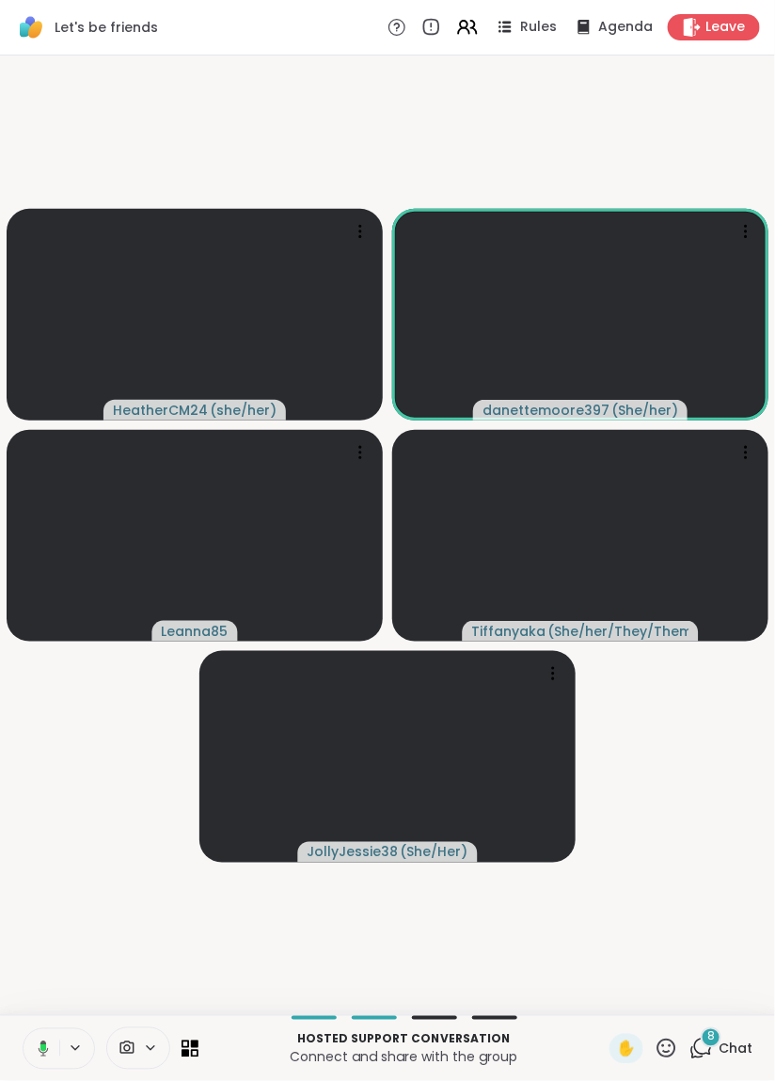
click at [380, 138] on video-player-container "HeatherCM24 ( she/her ) danettemoore397 ( She/her ) Leanna85 Tiffanyaka ( She/h…" at bounding box center [387, 535] width 752 height 944
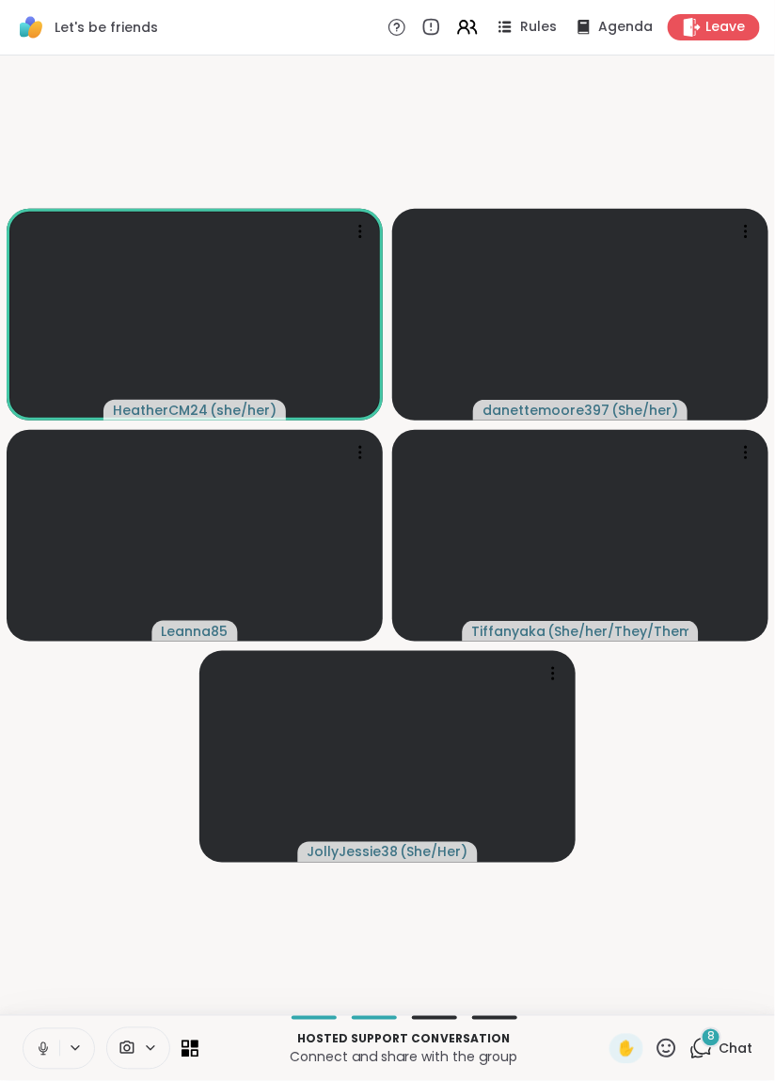
click at [324, 124] on video-player-container "HeatherCM24 ( she/her ) danettemoore397 ( She/her ) Leanna85 Tiffanyaka ( She/h…" at bounding box center [387, 535] width 752 height 944
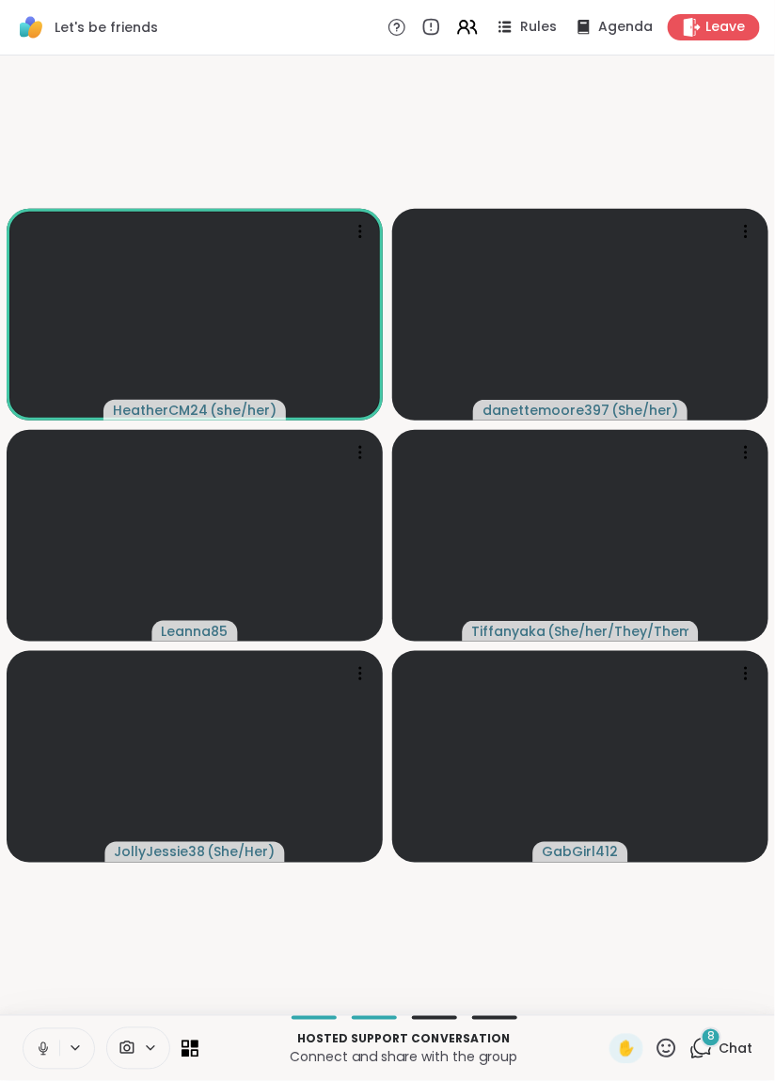
click at [373, 141] on video-player-container "HeatherCM24 ( she/her ) danettemoore397 ( She/her ) Leanna85 Tiffanyaka ( She/h…" at bounding box center [387, 535] width 752 height 944
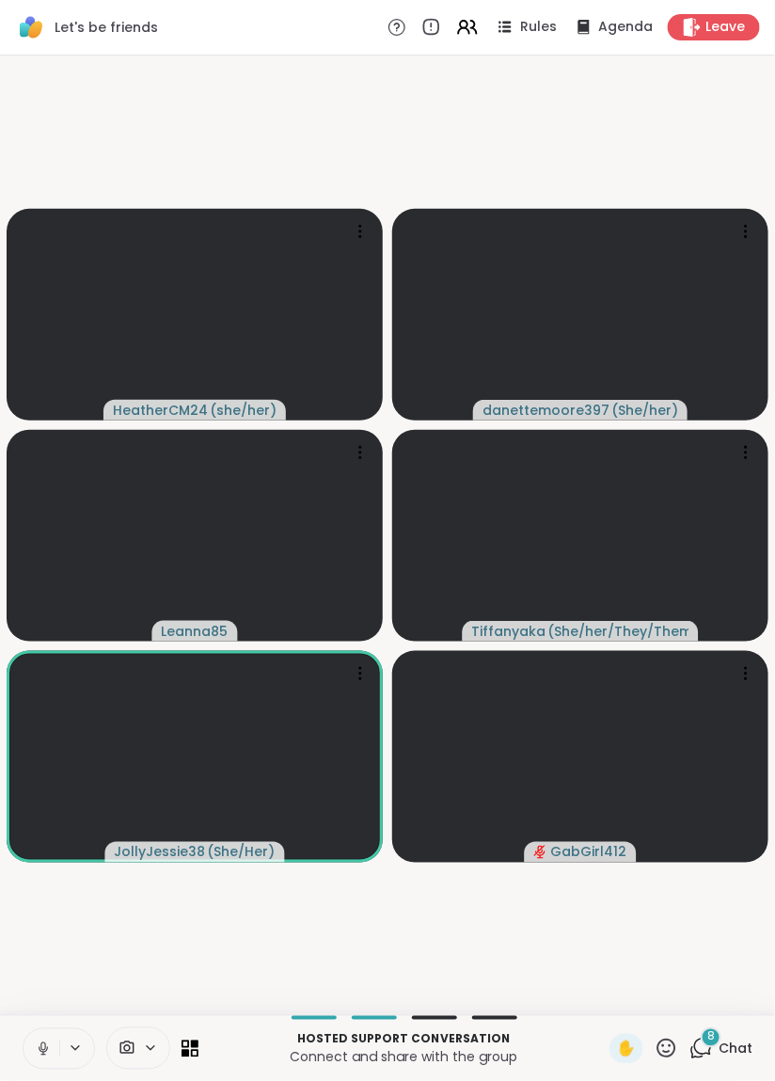
click at [384, 130] on video-player-container "HeatherCM24 ( she/her ) danettemoore397 ( She/her ) Leanna85 Tiffanyaka ( She/h…" at bounding box center [387, 535] width 752 height 944
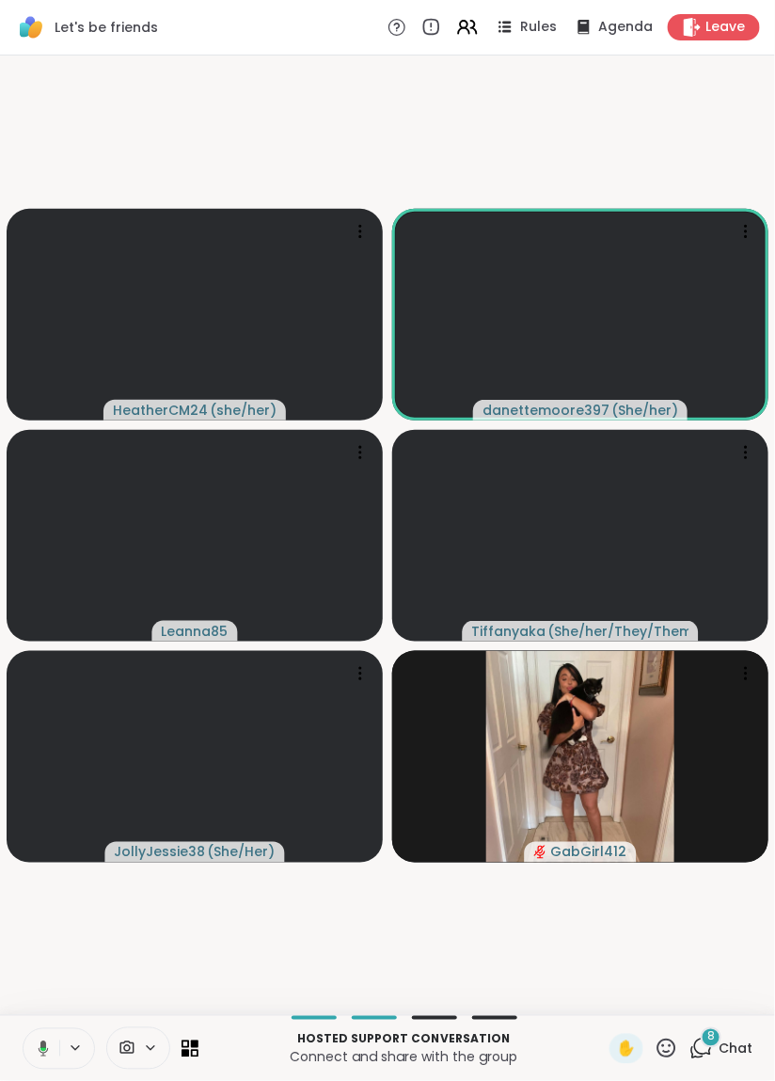
click at [310, 154] on video-player-container "HeatherCM24 ( she/her ) danettemoore397 ( She/her ) Leanna85 Tiffanyaka ( She/h…" at bounding box center [387, 535] width 752 height 944
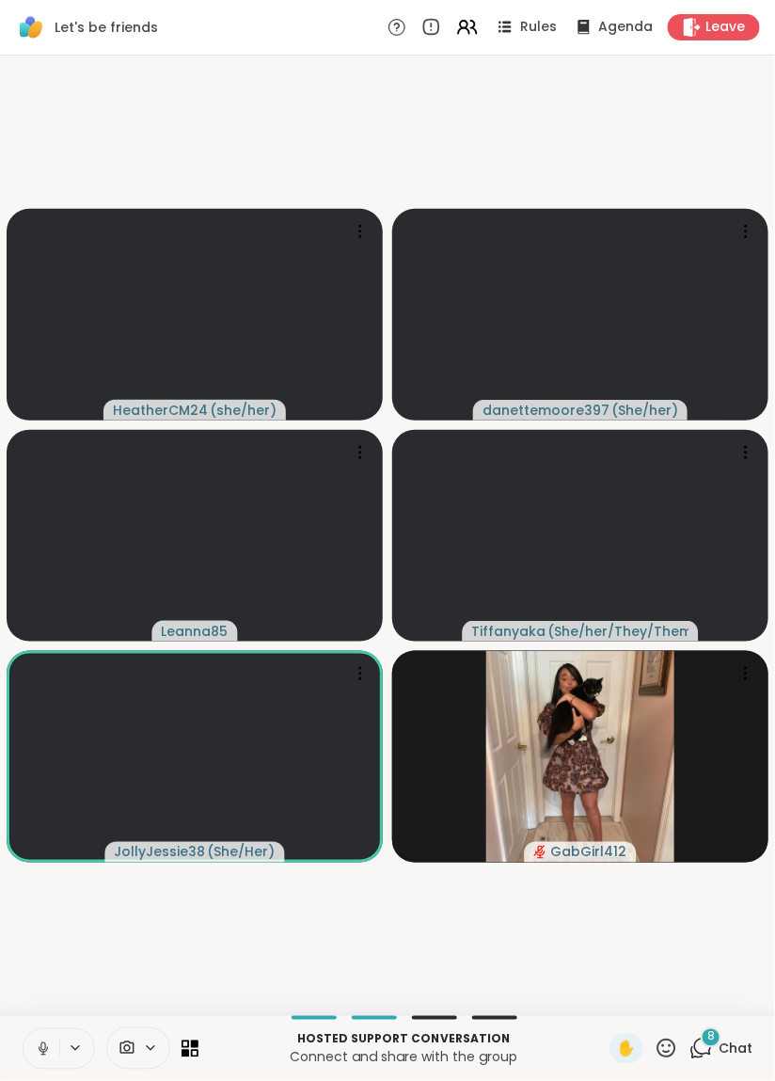
click at [349, 125] on video-player-container "HeatherCM24 ( she/her ) danettemoore397 ( She/her ) Leanna85 Tiffanyaka ( She/h…" at bounding box center [387, 535] width 752 height 944
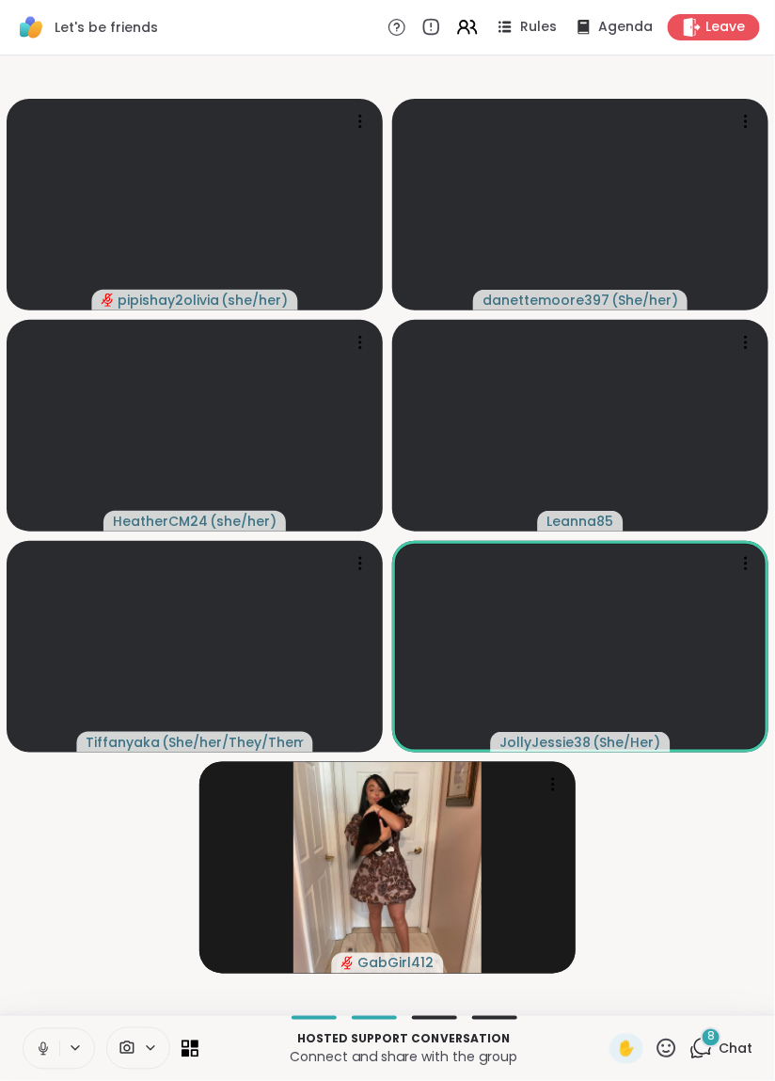
click at [387, 78] on video-player-container "pipishay2olivia ( she/her ) danettemoore397 ( She/her ) HeatherCM24 ( she/her )…" at bounding box center [387, 535] width 752 height 944
click at [373, 83] on video-player-container "pipishay2olivia ( she/her ) danettemoore397 ( She/her ) HeatherCM24 ( she/her )…" at bounding box center [387, 535] width 752 height 944
click at [371, 74] on video-player-container "pipishay2olivia ( she/her ) danettemoore397 ( She/her ) HeatherCM24 ( she/her )…" at bounding box center [387, 535] width 752 height 944
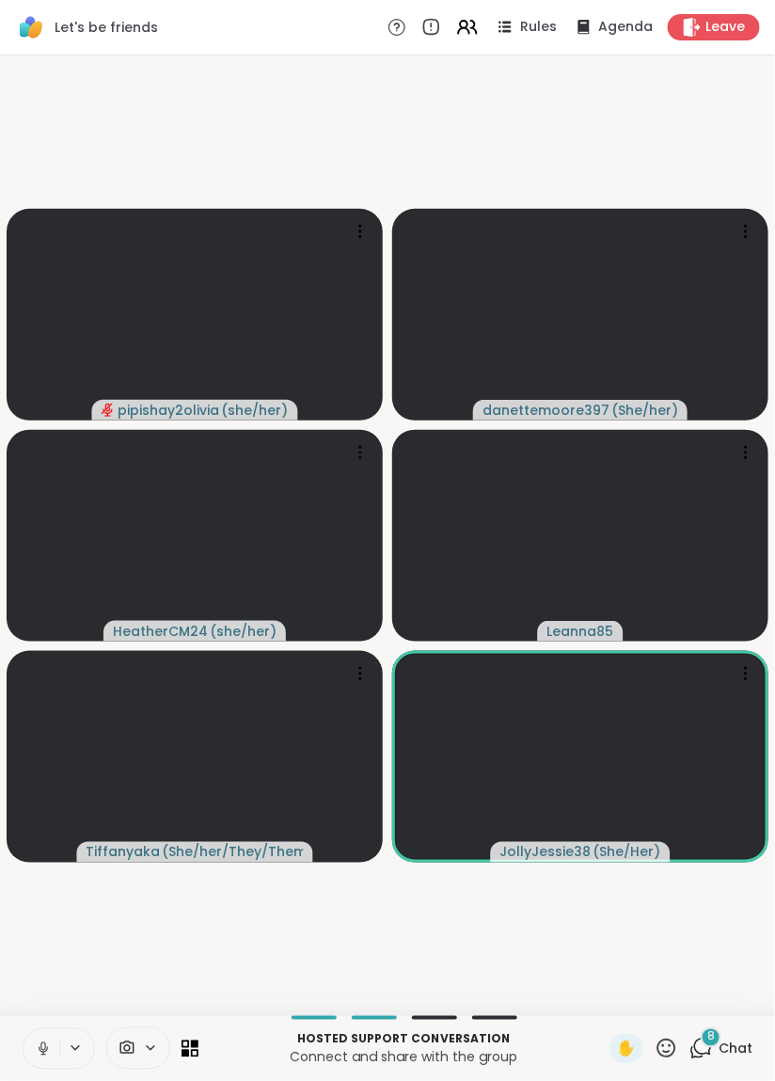
click at [408, 113] on video-player-container "pipishay2olivia ( she/her ) danettemoore397 ( She/her ) HeatherCM24 ( she/her )…" at bounding box center [387, 535] width 752 height 944
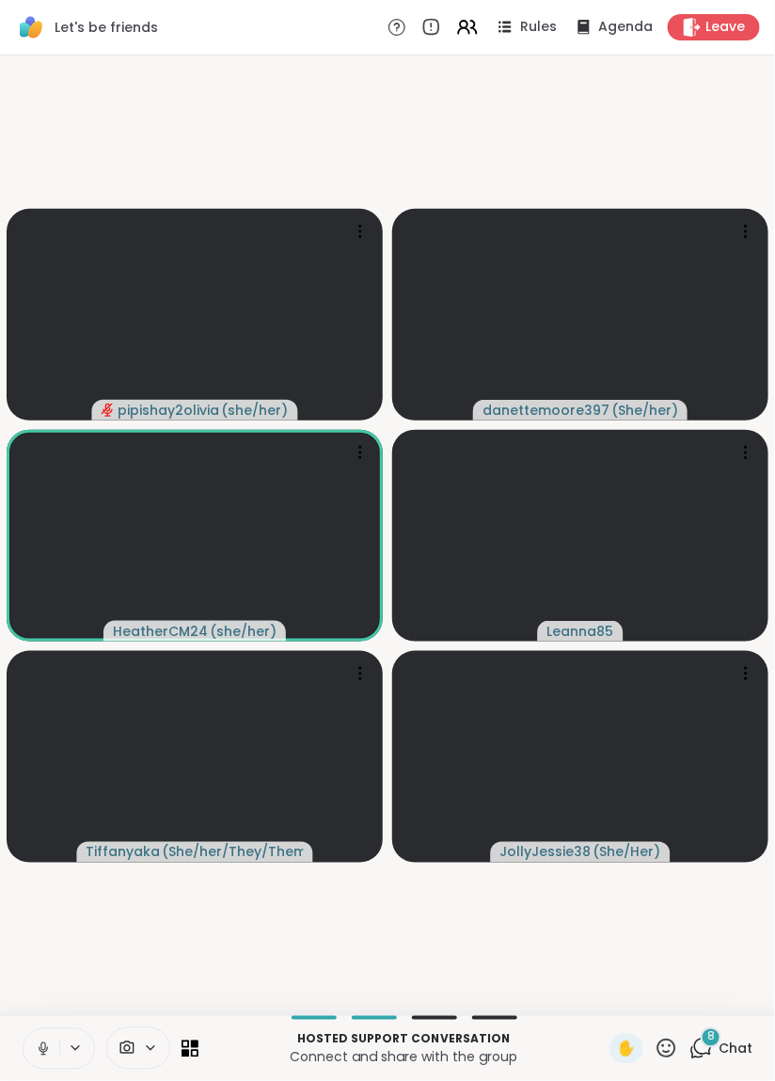
click at [380, 134] on video-player-container "pipishay2olivia ( she/her ) danettemoore397 ( She/her ) HeatherCM24 ( she/her )…" at bounding box center [387, 535] width 752 height 944
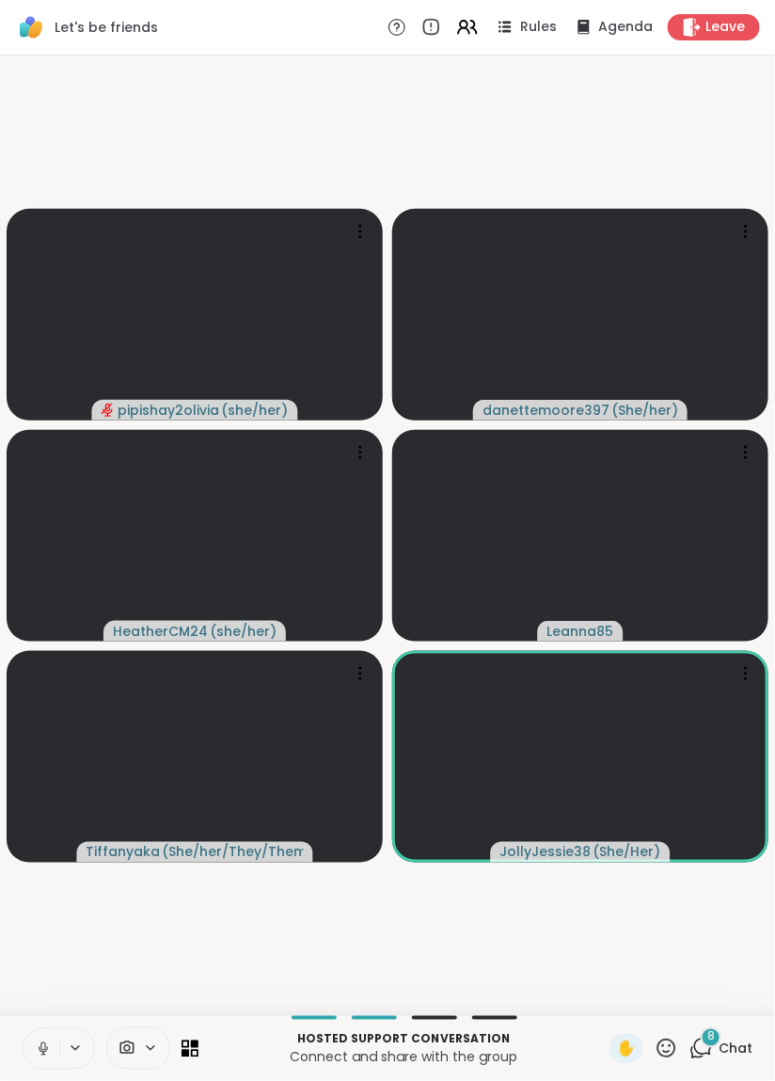
click at [402, 143] on video-player-container "pipishay2olivia ( she/her ) danettemoore397 ( She/her ) HeatherCM24 ( she/her )…" at bounding box center [387, 535] width 752 height 944
click at [340, 135] on video-player-container "pipishay2olivia ( she/her ) danettemoore397 ( She/her ) HeatherCM24 ( she/her )…" at bounding box center [387, 535] width 752 height 944
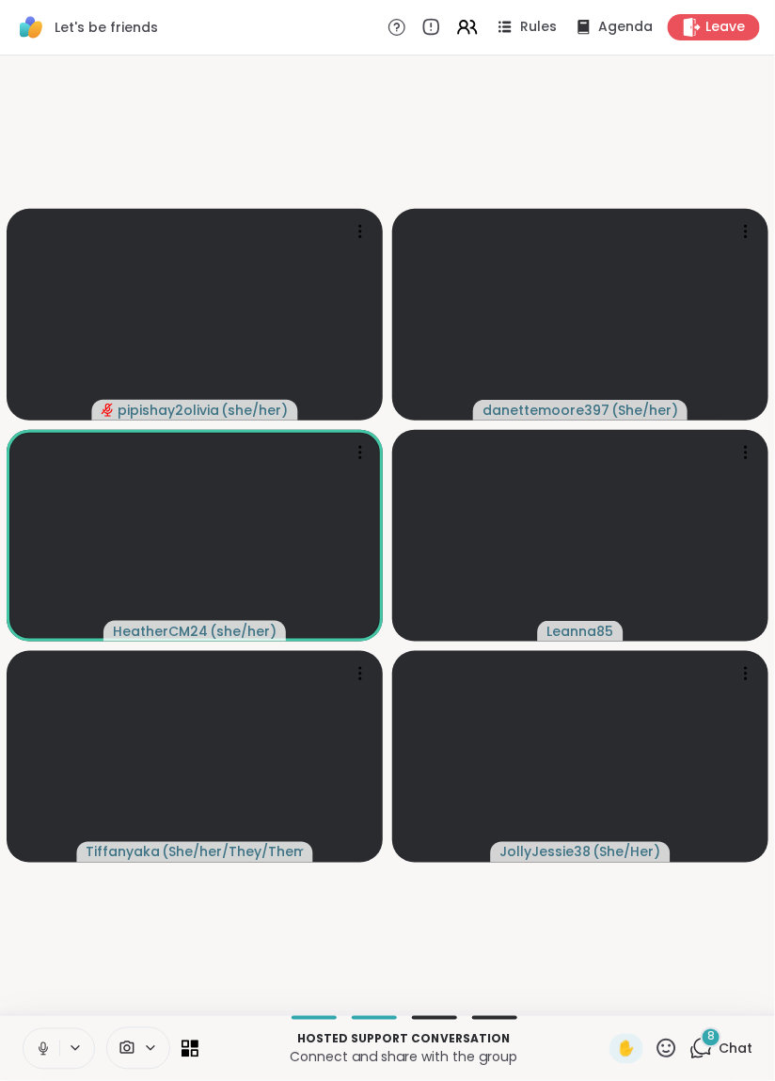
click at [346, 139] on video-player-container "pipishay2olivia ( she/her ) danettemoore397 ( She/her ) HeatherCM24 ( she/her )…" at bounding box center [387, 535] width 752 height 944
click at [319, 124] on video-player-container "pipishay2olivia ( she/her ) danettemoore397 ( She/her ) HeatherCM24 ( she/her )…" at bounding box center [387, 535] width 752 height 944
click at [348, 125] on video-player-container "pipishay2olivia ( she/her ) danettemoore397 ( She/her ) HeatherCM24 ( she/her )…" at bounding box center [387, 535] width 752 height 944
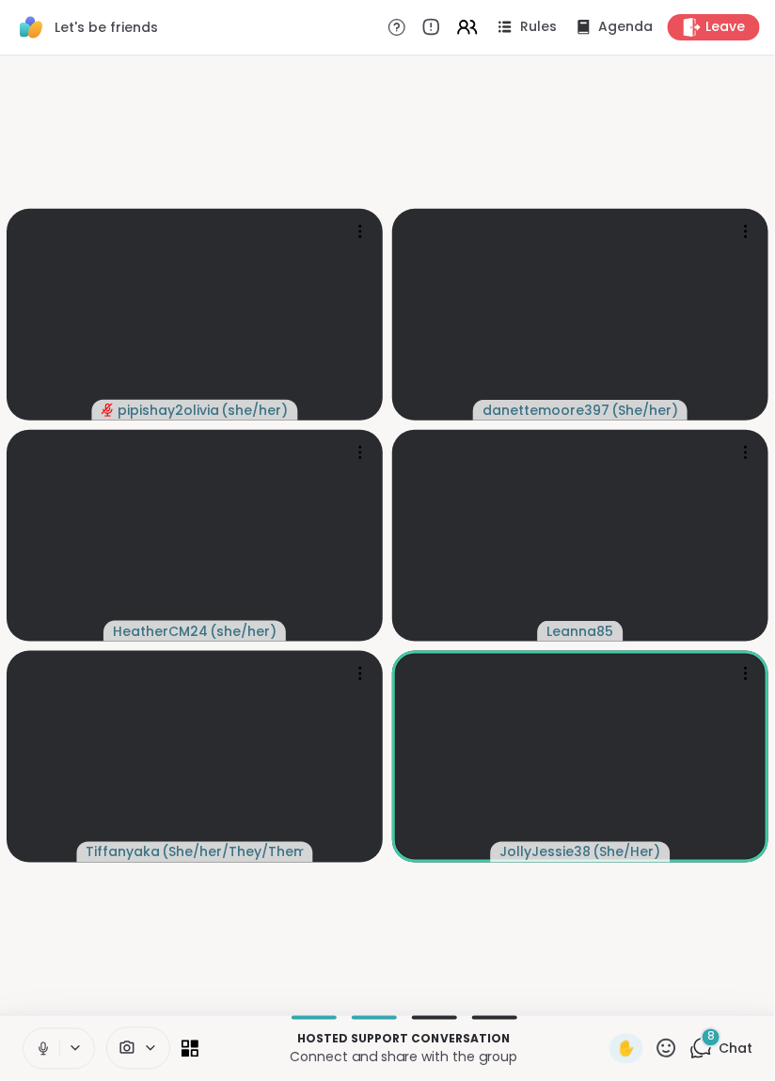
click at [343, 129] on video-player-container "pipishay2olivia ( she/her ) danettemoore397 ( She/her ) HeatherCM24 ( she/her )…" at bounding box center [387, 535] width 752 height 944
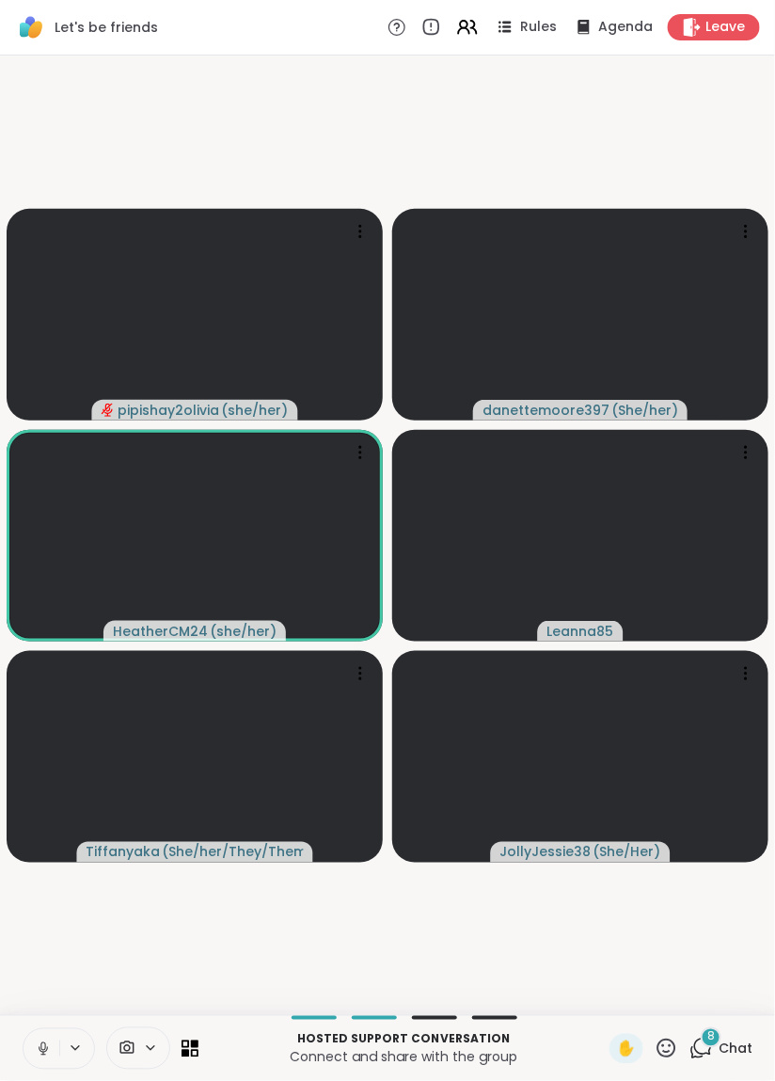
click at [316, 132] on video-player-container "pipishay2olivia ( she/her ) danettemoore397 ( She/her ) HeatherCM24 ( she/her )…" at bounding box center [387, 535] width 752 height 944
click at [331, 126] on video-player-container "pipishay2olivia ( she/her ) danettemoore397 ( She/her ) HeatherCM24 ( she/her )…" at bounding box center [387, 535] width 752 height 944
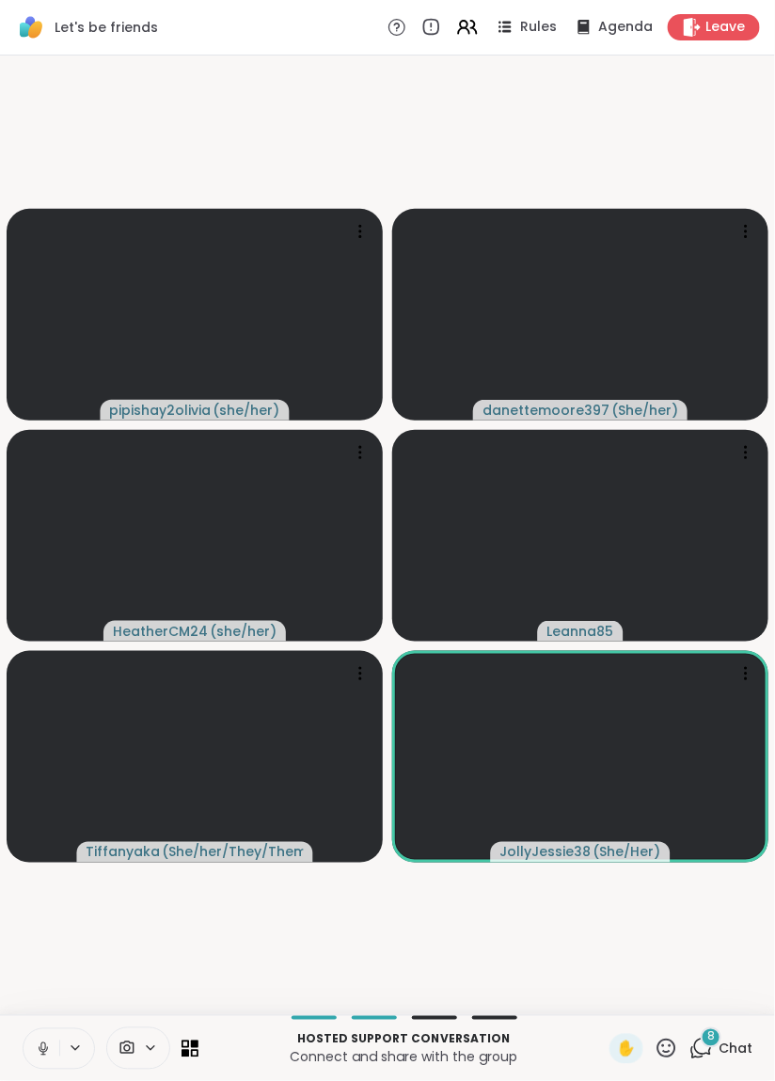
click at [346, 137] on video-player-container "pipishay2olivia ( she/her ) danettemoore397 ( She/her ) HeatherCM24 ( she/her )…" at bounding box center [387, 535] width 752 height 944
click at [334, 143] on video-player-container "pipishay2olivia ( she/her ) danettemoore397 ( She/her ) HeatherCM24 ( she/her )…" at bounding box center [387, 535] width 752 height 944
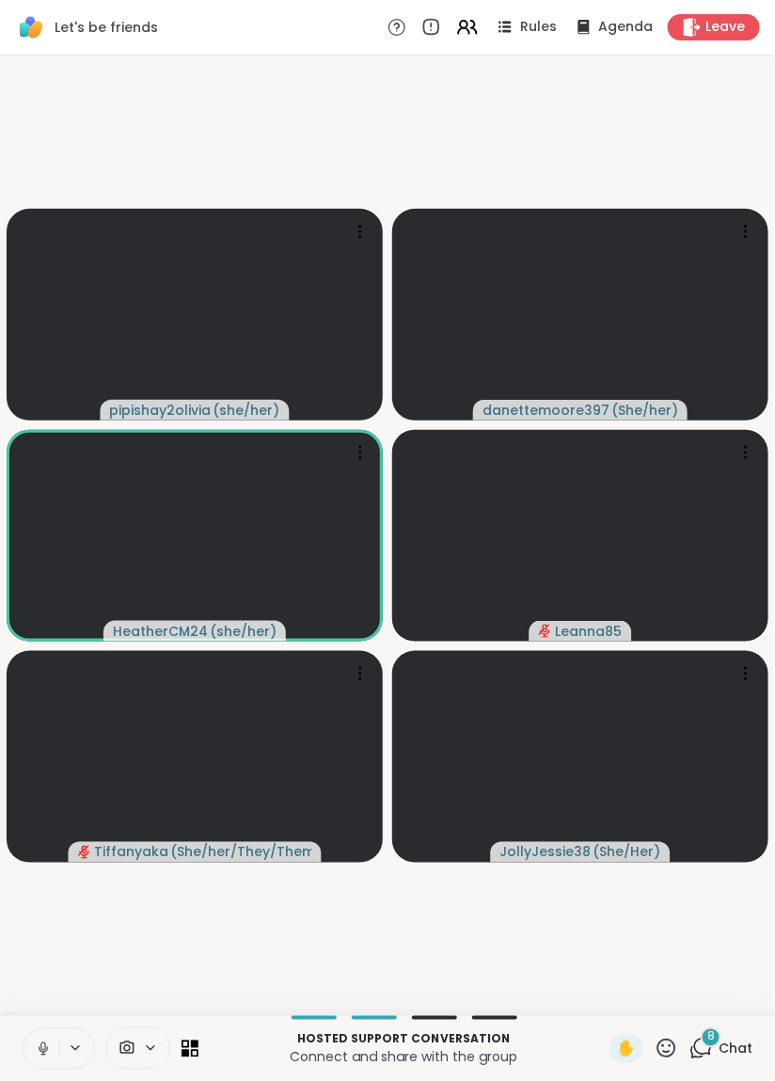
click at [355, 138] on video-player-container "pipishay2olivia ( she/her ) danettemoore397 ( She/her ) HeatherCM24 ( she/her )…" at bounding box center [387, 535] width 752 height 944
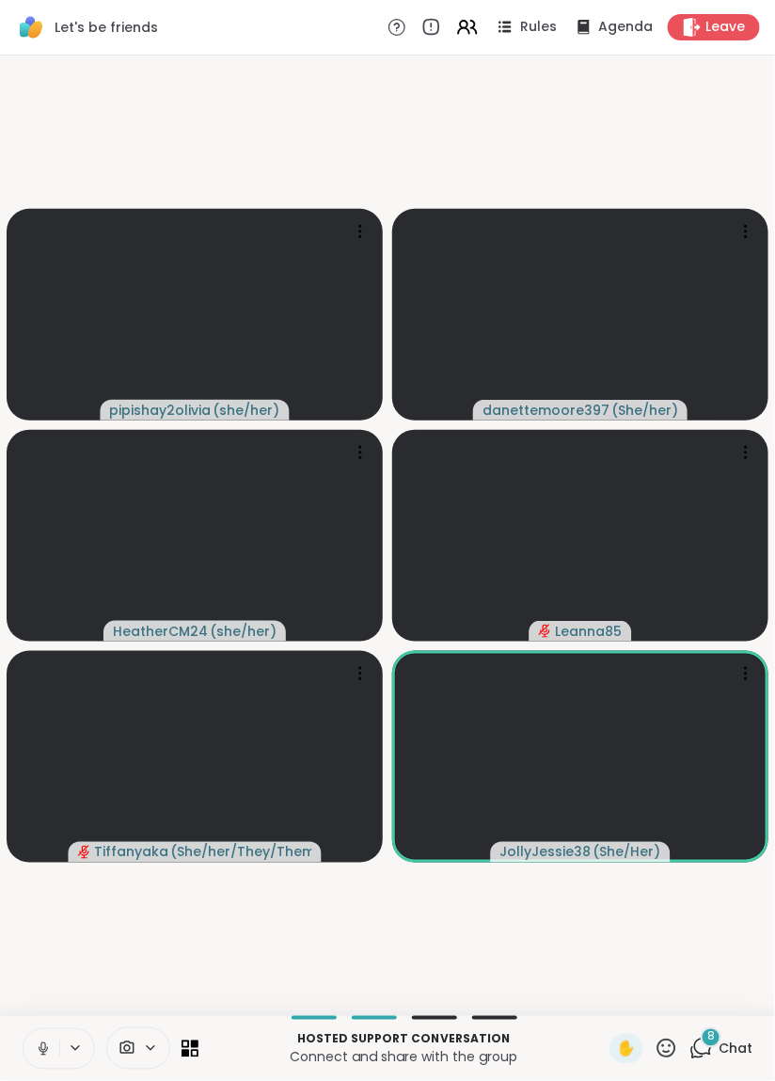
click at [387, 122] on video-player-container "pipishay2olivia ( she/her ) danettemoore397 ( She/her ) HeatherCM24 ( she/her )…" at bounding box center [387, 535] width 752 height 944
click at [350, 148] on video-player-container "pipishay2olivia ( she/her ) danettemoore397 ( She/her ) HeatherCM24 ( she/her )…" at bounding box center [387, 535] width 752 height 944
click at [352, 124] on video-player-container "pipishay2olivia ( she/her ) danettemoore397 ( She/her ) HeatherCM24 ( she/her )…" at bounding box center [387, 535] width 752 height 944
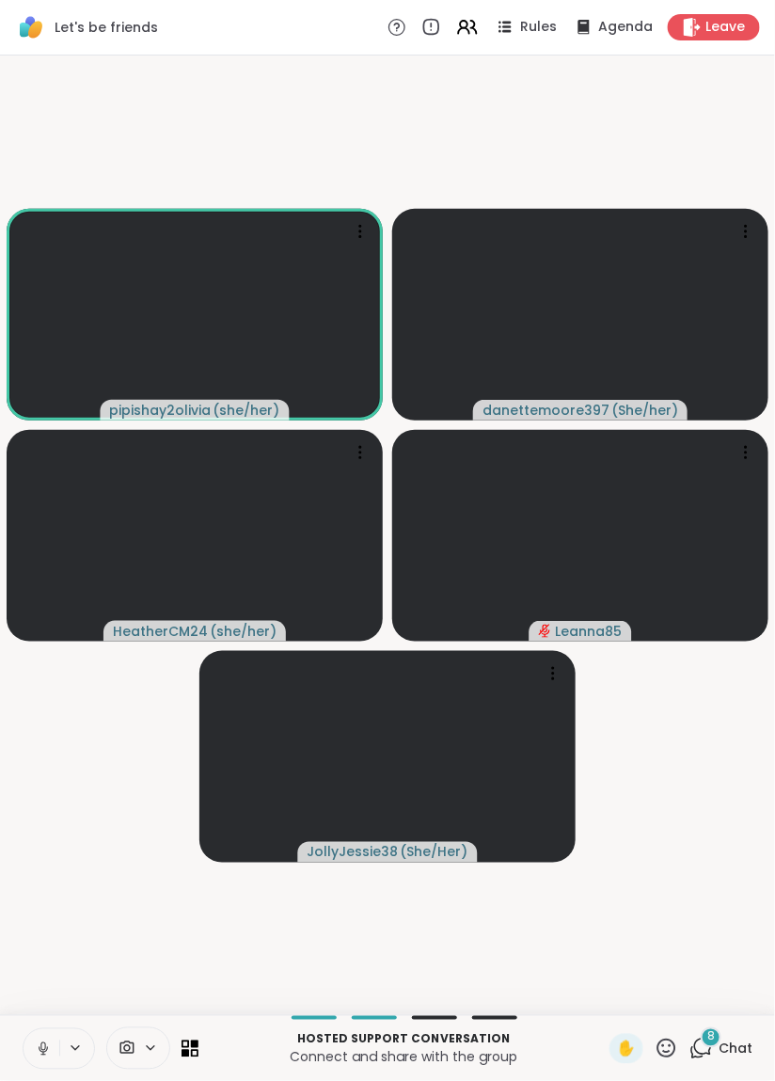
click at [357, 135] on video-player-container "pipishay2olivia ( she/her ) danettemoore397 ( She/her ) HeatherCM24 ( she/her )…" at bounding box center [387, 535] width 752 height 944
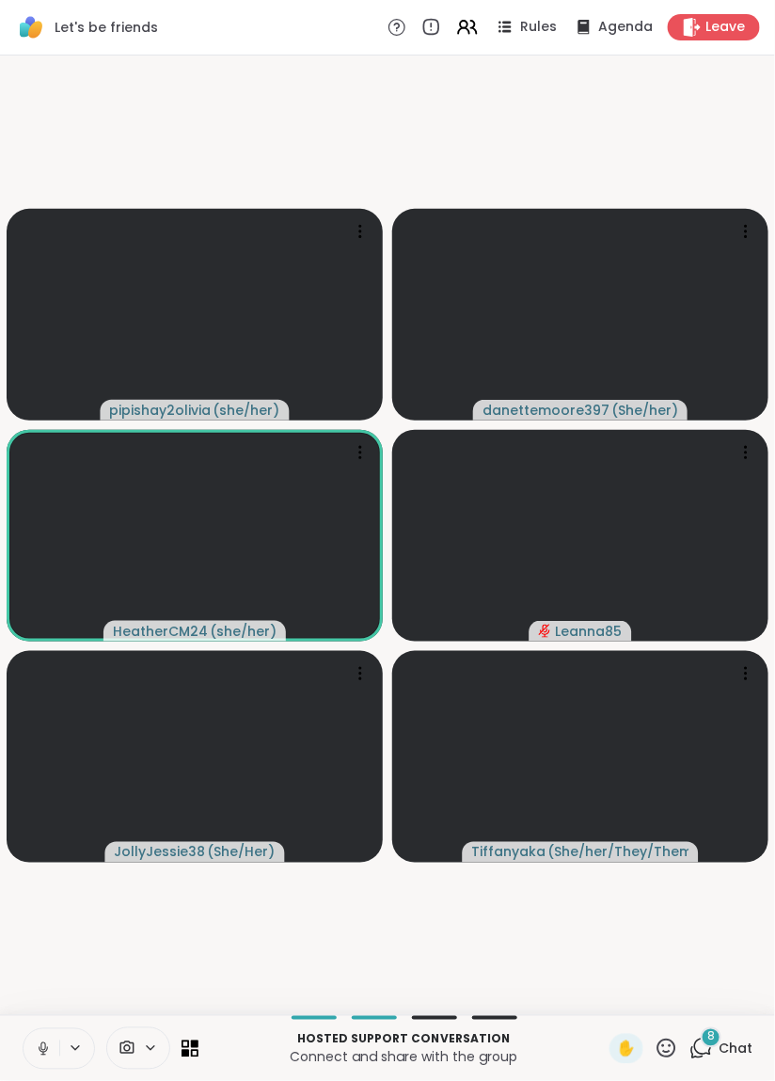
click at [371, 130] on video-player-container "pipishay2olivia ( she/her ) danettemoore397 ( She/her ) HeatherCM24 ( she/her )…" at bounding box center [387, 535] width 752 height 944
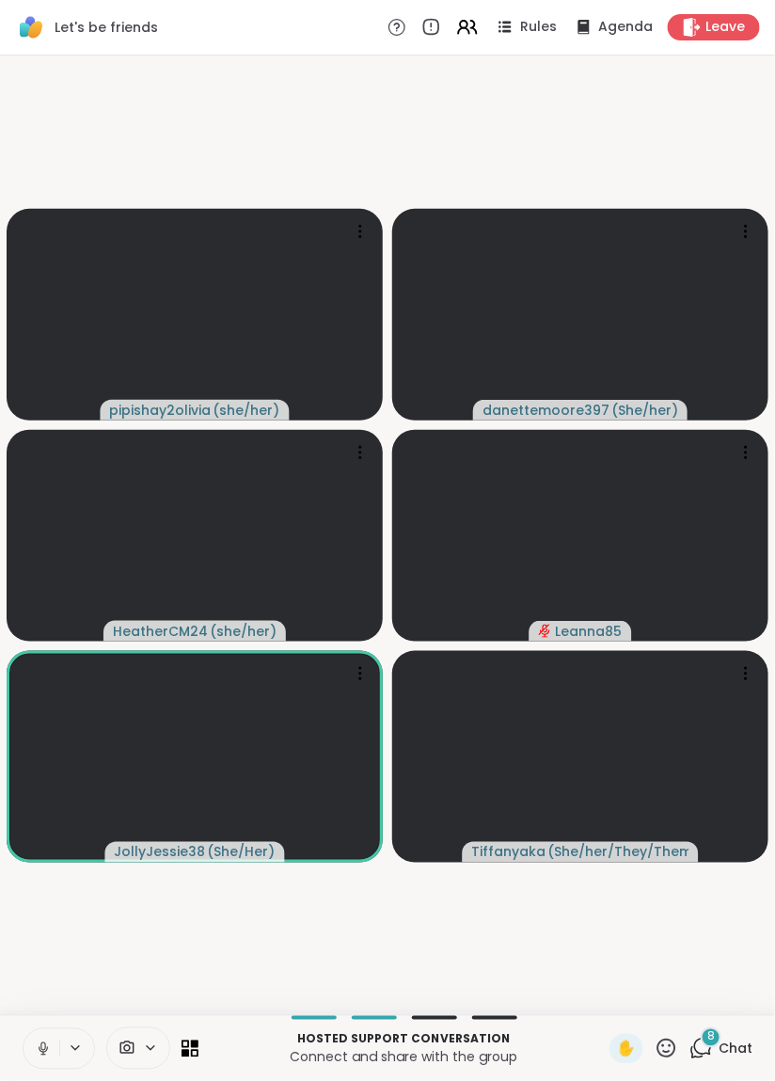
click at [353, 130] on video-player-container "pipishay2olivia ( she/her ) danettemoore397 ( She/her ) HeatherCM24 ( she/her )…" at bounding box center [387, 535] width 752 height 944
click at [331, 127] on video-player-container "pipishay2olivia ( she/her ) danettemoore397 ( She/her ) HeatherCM24 ( she/her )…" at bounding box center [387, 535] width 752 height 944
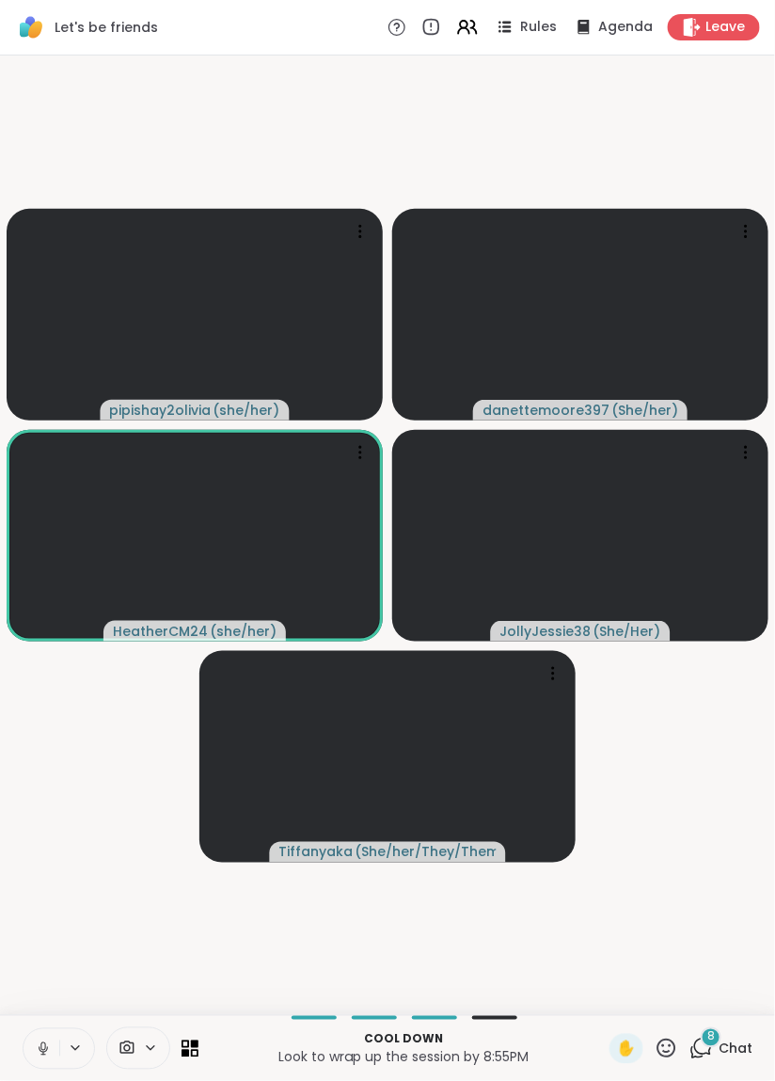
click at [320, 120] on video-player-container "pipishay2olivia ( she/her ) danettemoore397 ( She/her ) HeatherCM24 ( she/her )…" at bounding box center [387, 535] width 752 height 944
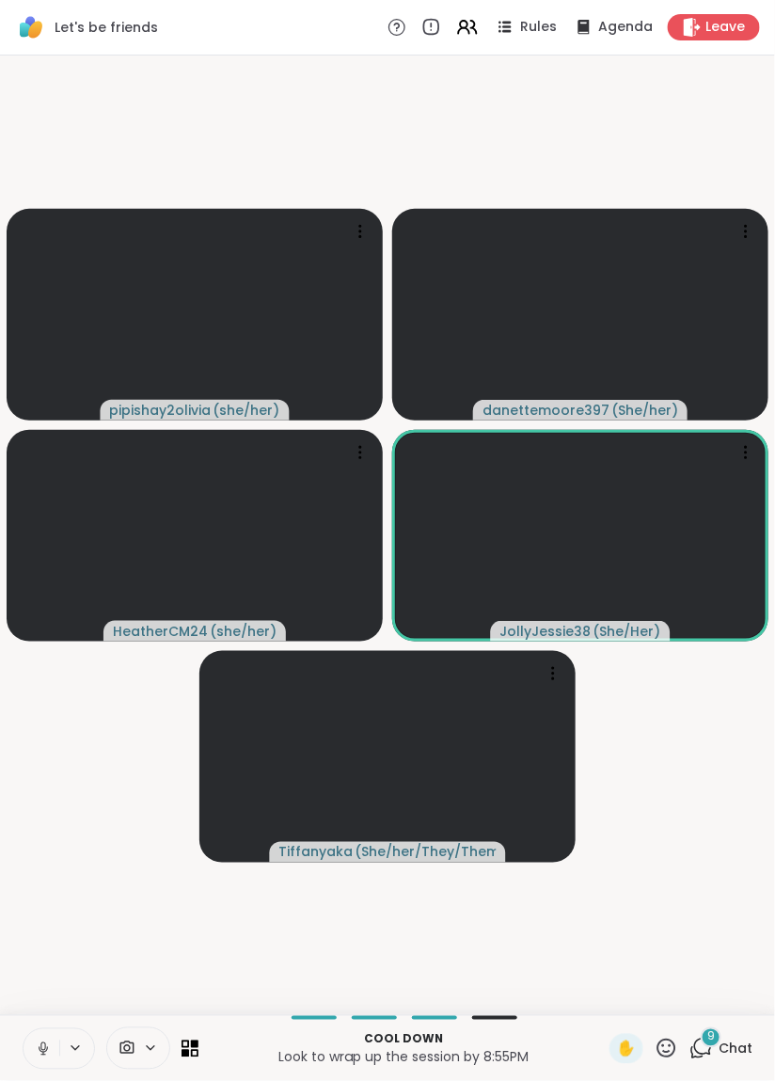
click at [345, 127] on video-player-container "pipishay2olivia ( she/her ) danettemoore397 ( She/her ) HeatherCM24 ( she/her )…" at bounding box center [387, 535] width 752 height 944
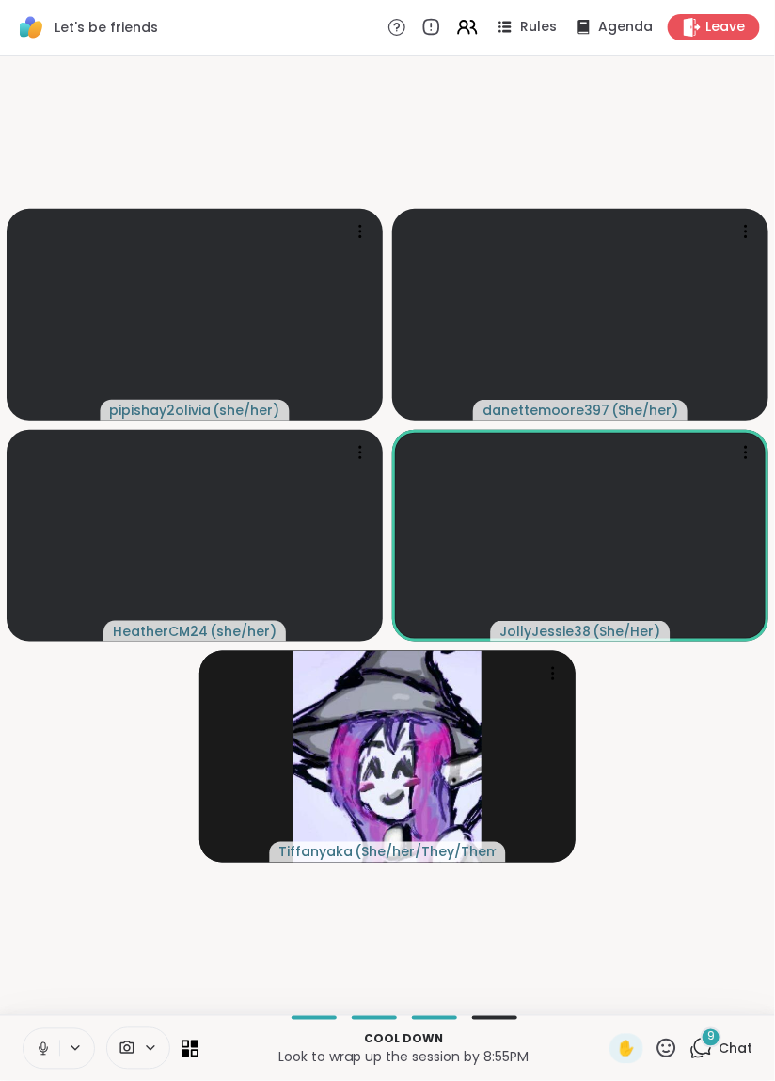
click at [262, 121] on video-player-container "pipishay2olivia ( she/her ) danettemoore397 ( She/her ) HeatherCM24 ( she/her )…" at bounding box center [387, 535] width 752 height 944
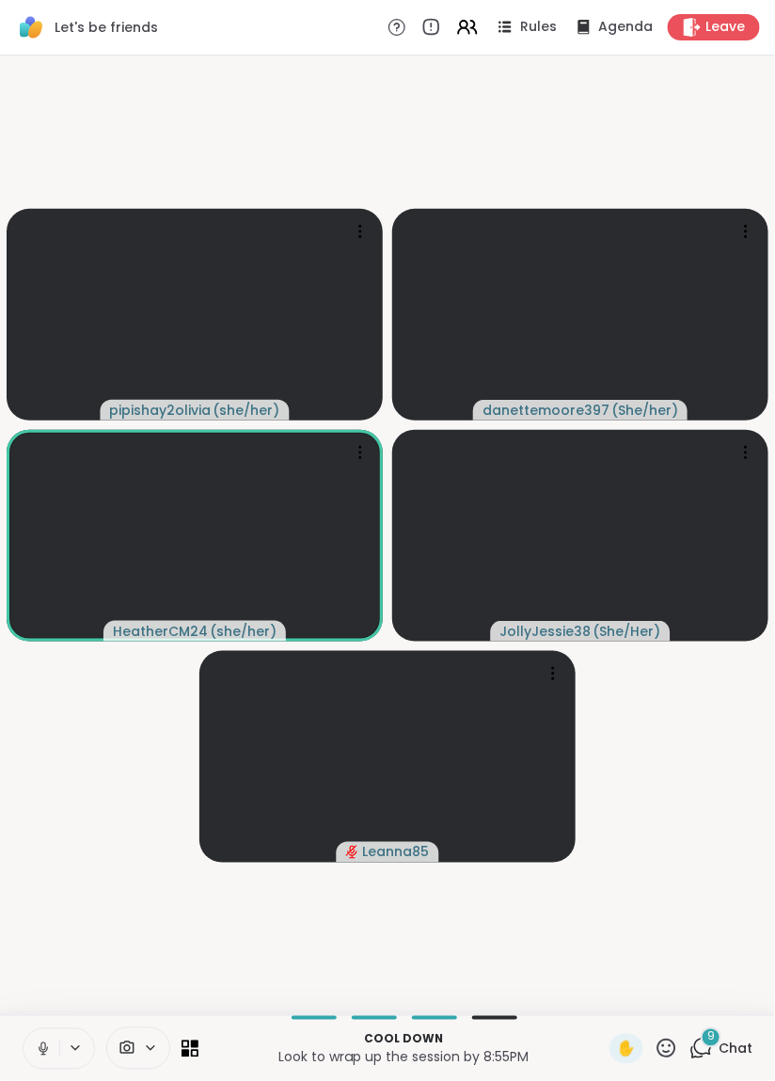
click at [338, 129] on video-player-container "pipishay2olivia ( she/her ) danettemoore397 ( She/her ) HeatherCM24 ( she/her )…" at bounding box center [387, 535] width 752 height 944
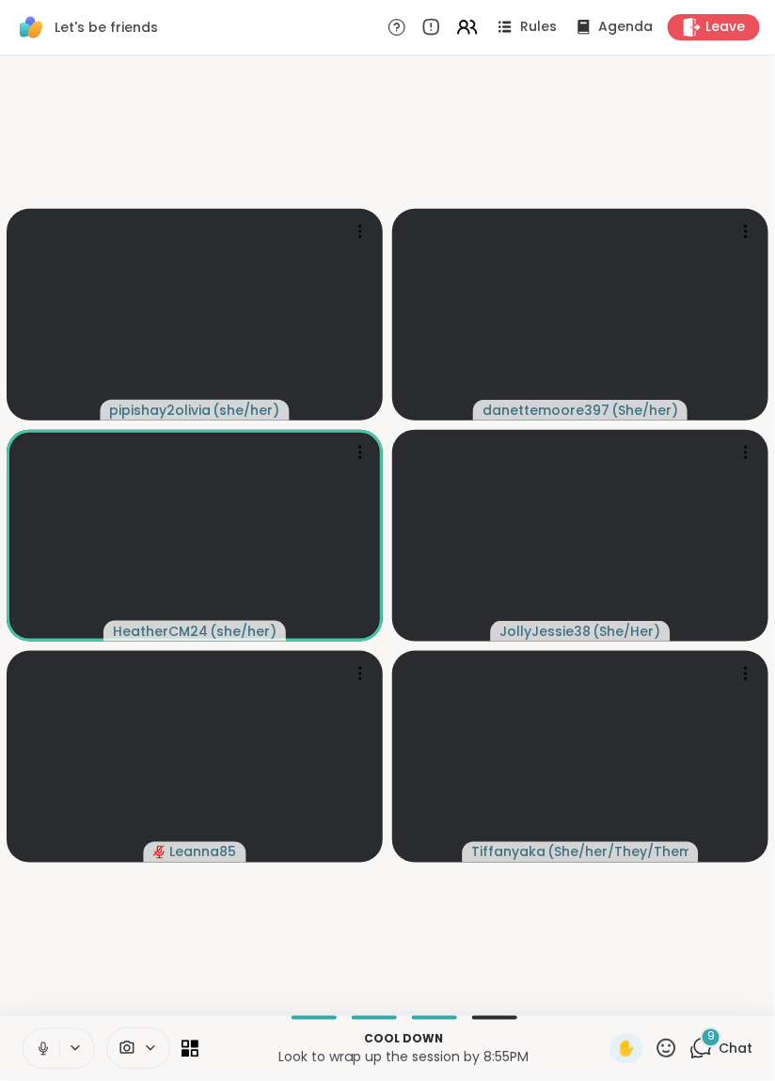
click at [342, 145] on video-player-container "pipishay2olivia ( she/her ) danettemoore397 ( She/her ) HeatherCM24 ( she/her )…" at bounding box center [387, 535] width 752 height 944
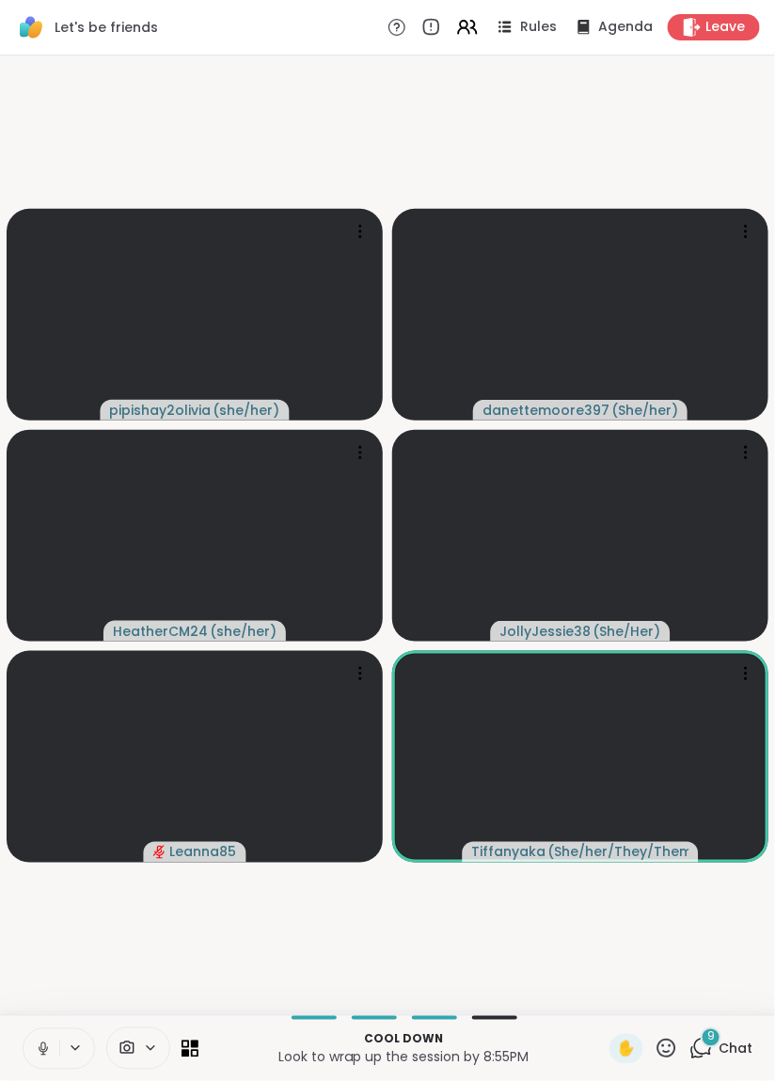
click at [339, 134] on video-player-container "pipishay2olivia ( she/her ) danettemoore397 ( She/her ) HeatherCM24 ( she/her )…" at bounding box center [387, 535] width 752 height 944
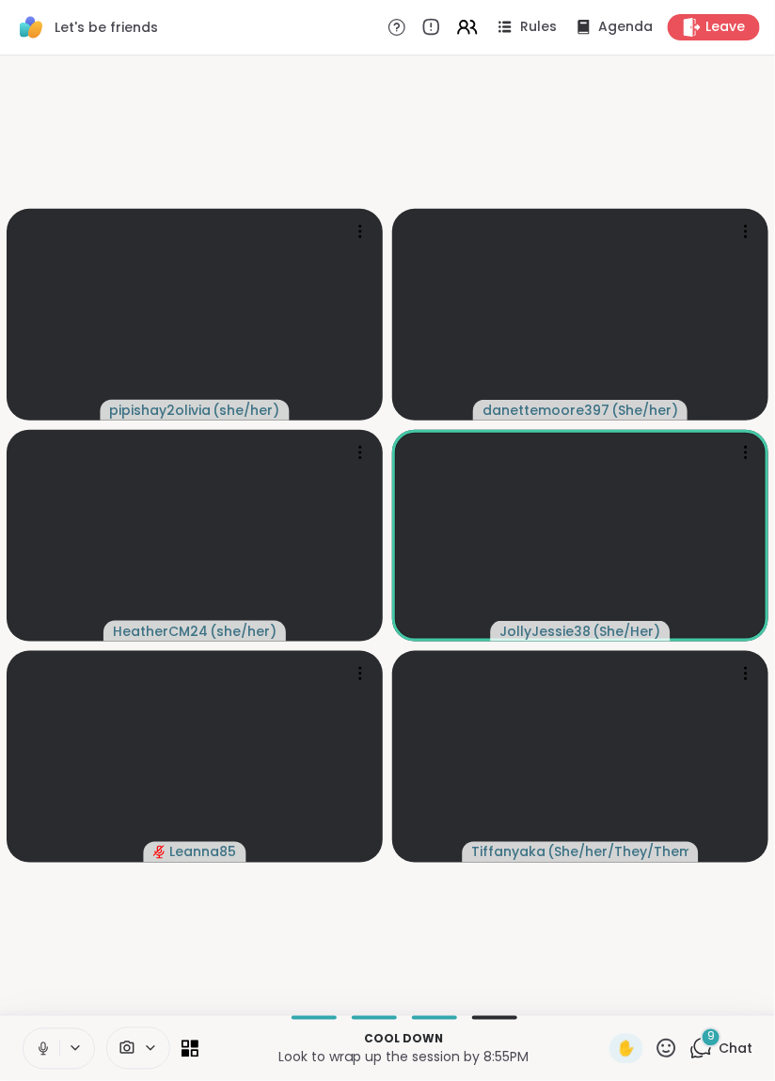
click at [291, 137] on video-player-container "pipishay2olivia ( she/her ) danettemoore397 ( She/her ) HeatherCM24 ( she/her )…" at bounding box center [387, 535] width 752 height 944
click at [241, 134] on video-player-container "pipishay2olivia ( she/her ) danettemoore397 ( She/her ) HeatherCM24 ( she/her )…" at bounding box center [387, 535] width 752 height 944
click at [299, 134] on video-player-container "pipishay2olivia ( she/her ) danettemoore397 ( She/her ) HeatherCM24 ( she/her )…" at bounding box center [387, 535] width 752 height 944
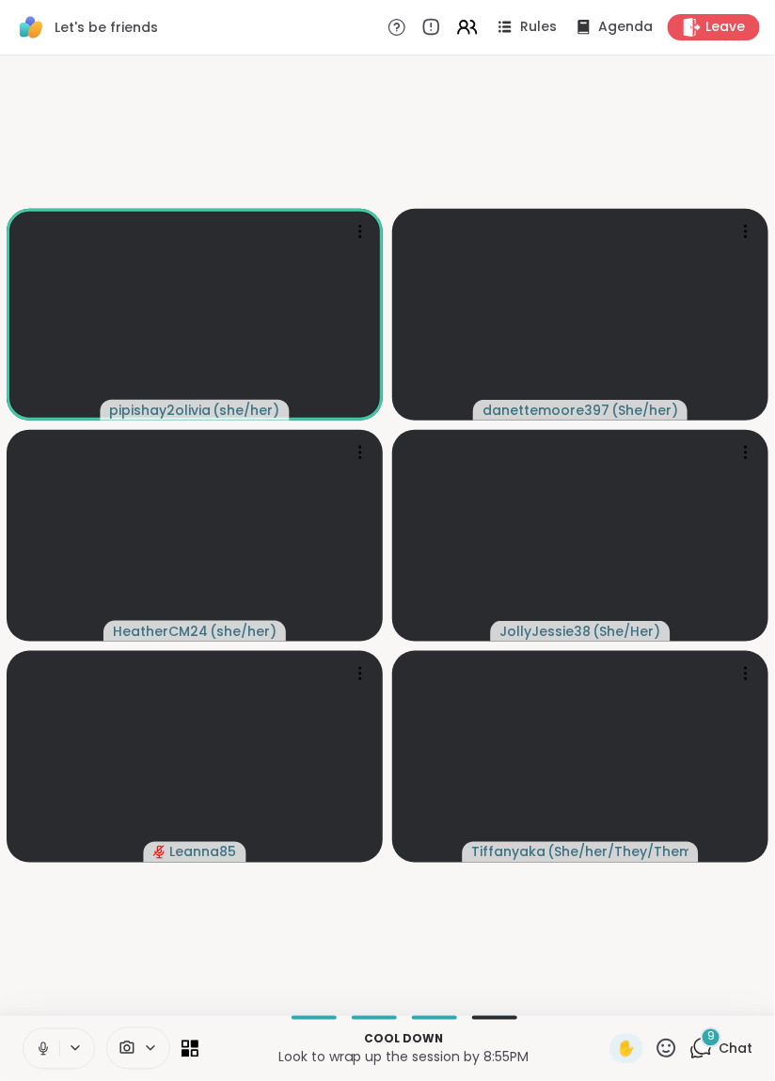
click at [266, 125] on video-player-container "pipishay2olivia ( she/her ) danettemoore397 ( She/her ) HeatherCM24 ( she/her )…" at bounding box center [387, 535] width 752 height 944
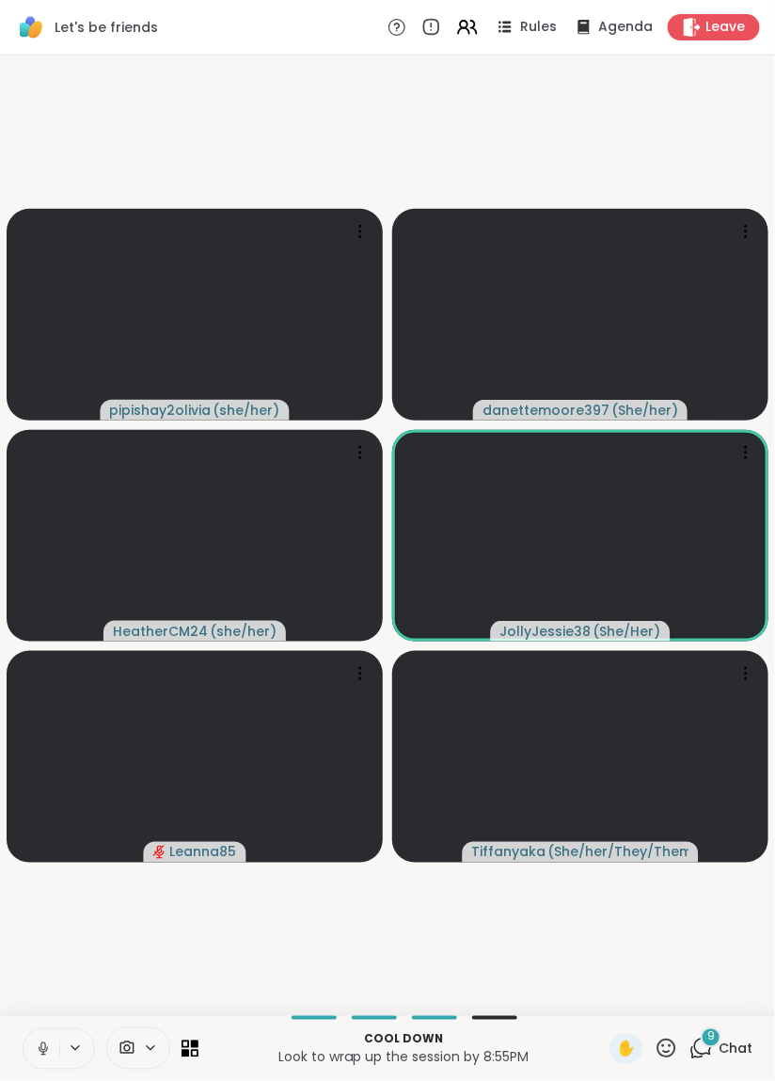
click at [271, 141] on video-player-container "pipishay2olivia ( she/her ) danettemoore397 ( She/her ) HeatherCM24 ( she/her )…" at bounding box center [387, 535] width 752 height 944
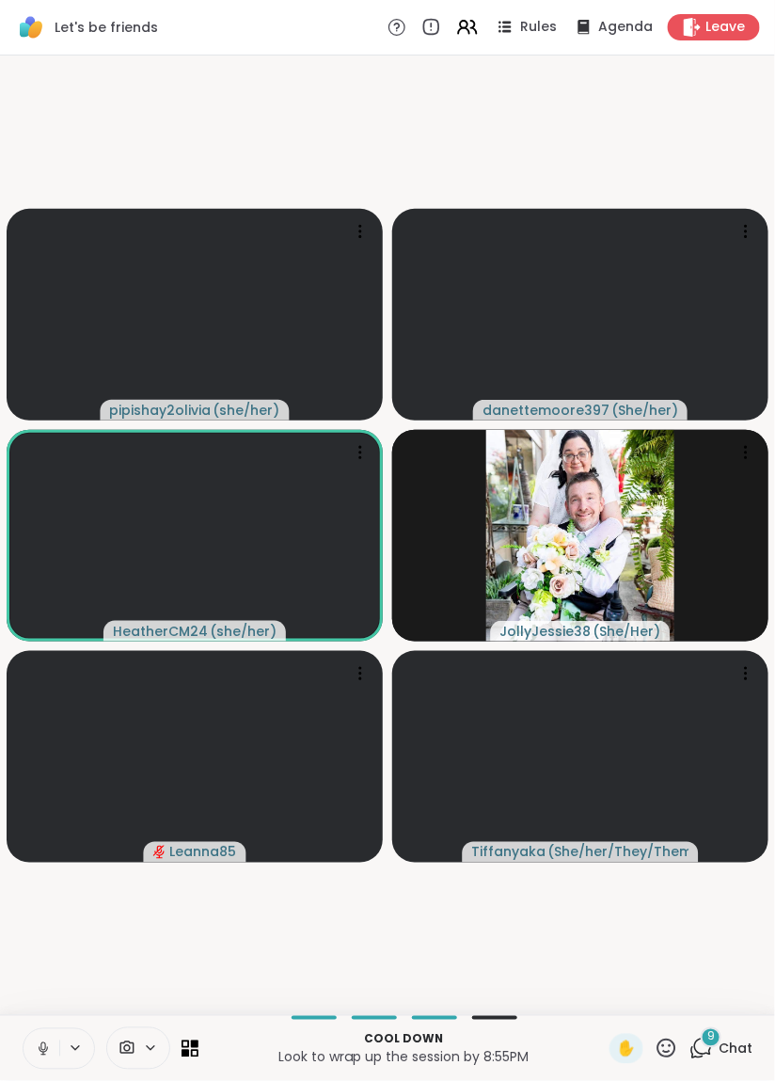
click at [321, 128] on video-player-container "pipishay2olivia ( she/her ) danettemoore397 ( She/her ) HeatherCM24 ( she/her )…" at bounding box center [387, 535] width 752 height 944
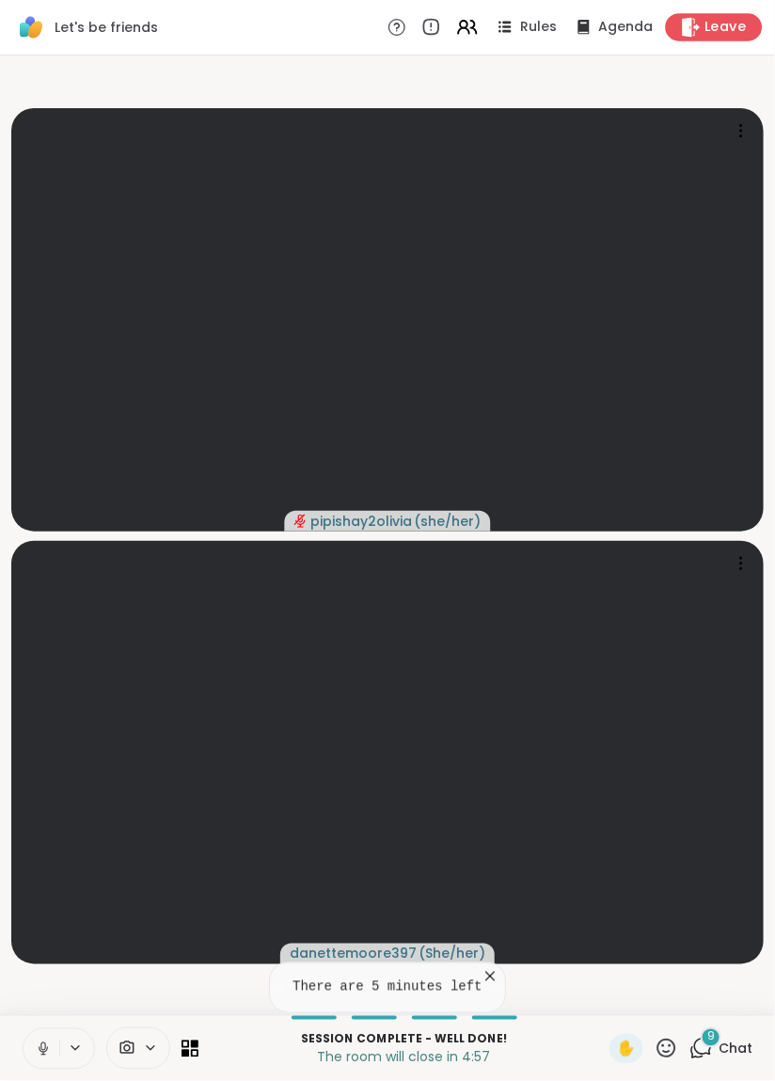
click at [723, 28] on span "Leave" at bounding box center [725, 28] width 41 height 20
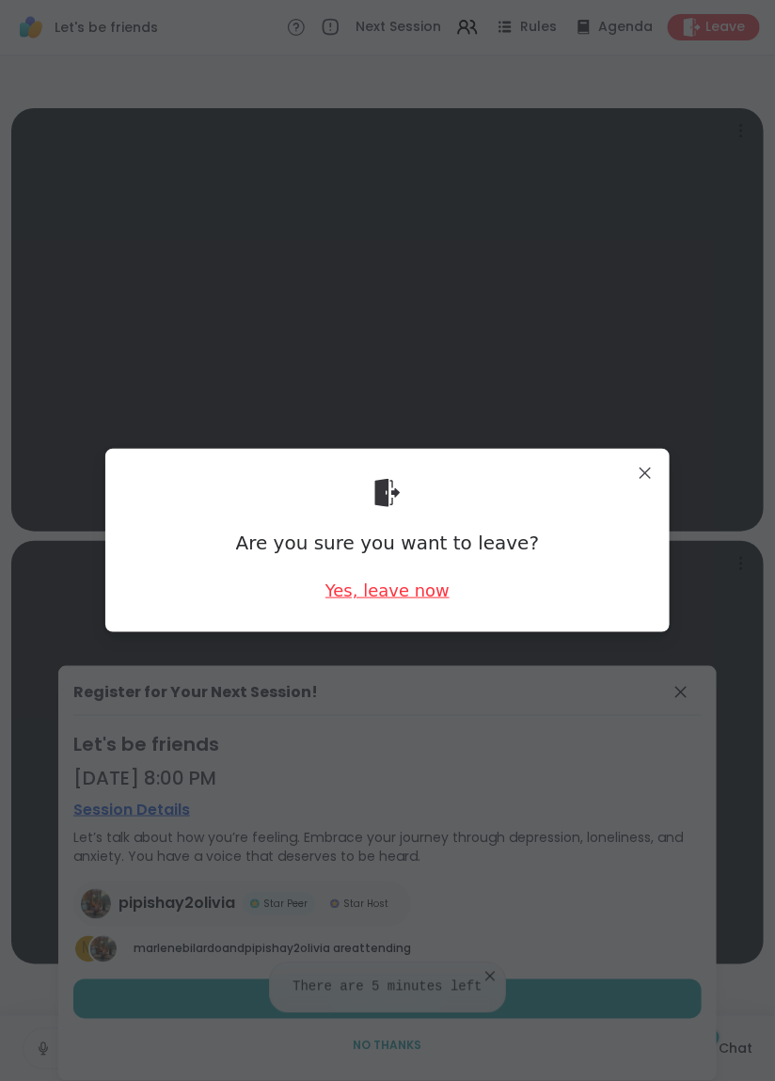
click at [398, 592] on div "Yes, leave now" at bounding box center [387, 590] width 124 height 24
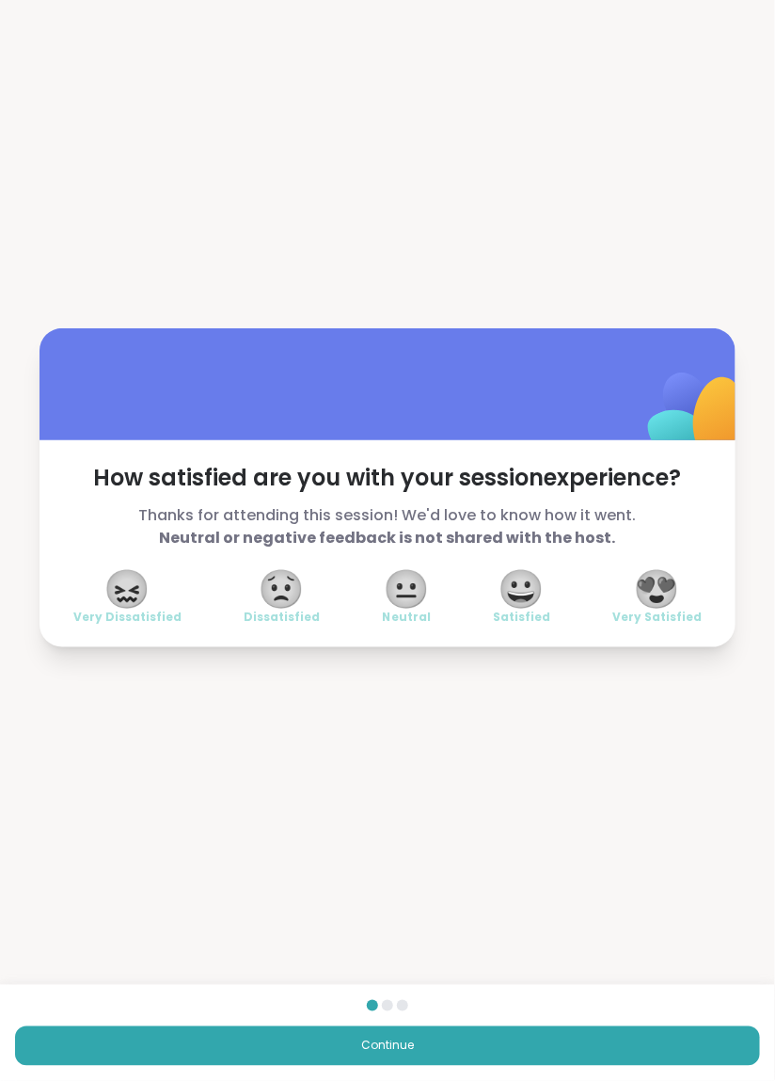
click at [412, 592] on span "😐" at bounding box center [406, 589] width 47 height 34
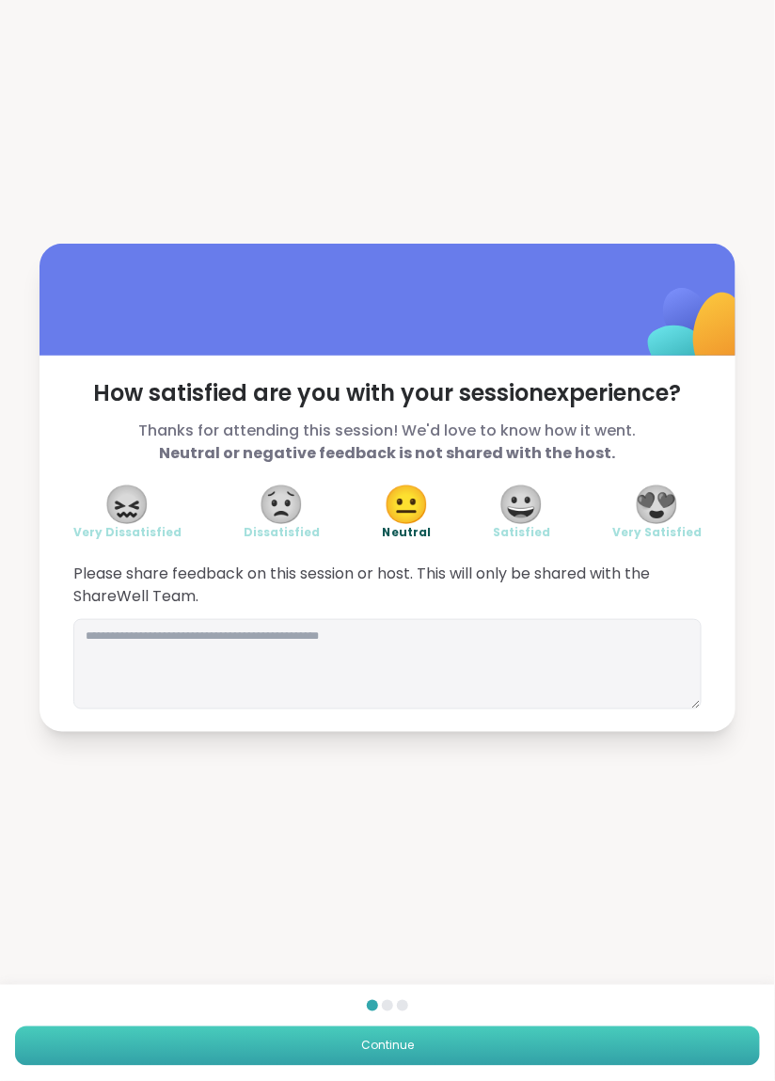
click at [387, 1053] on span "Continue" at bounding box center [387, 1045] width 53 height 17
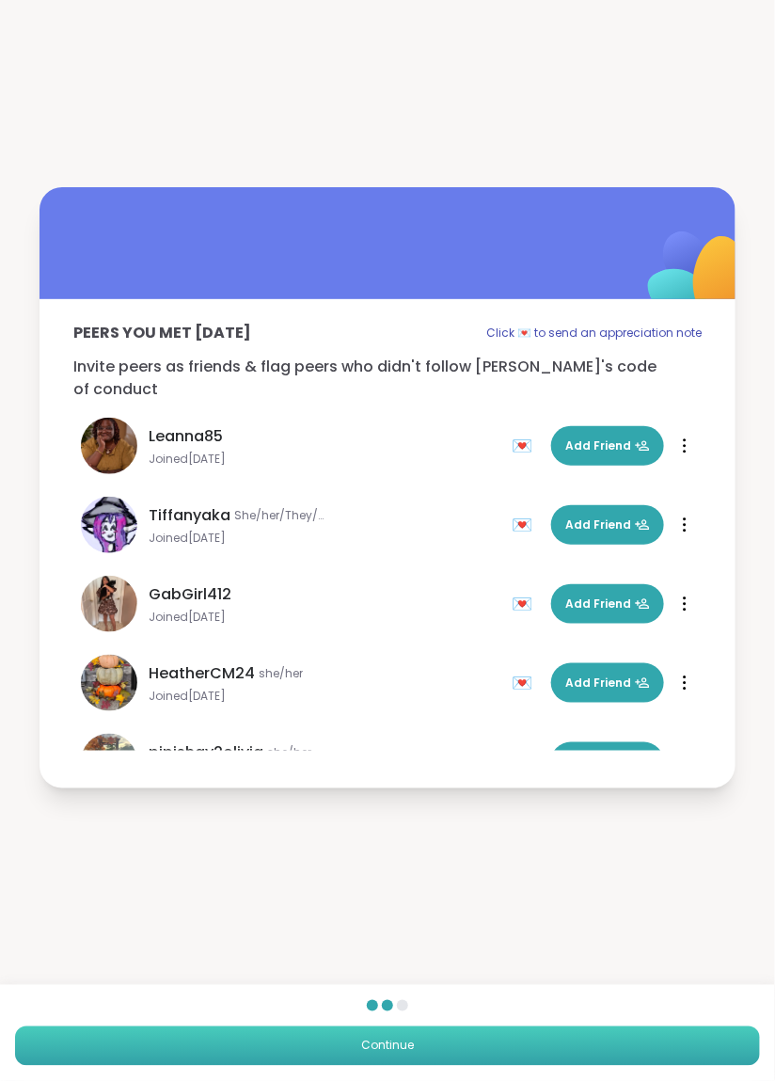
scroll to position [135, 0]
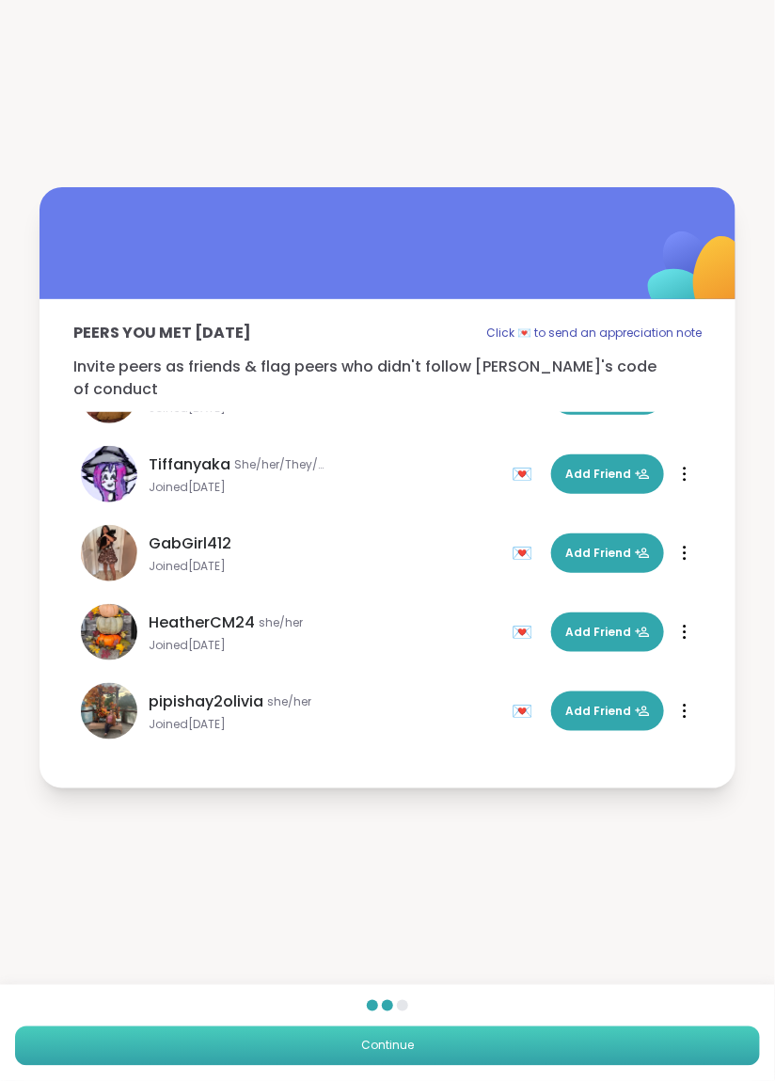
click at [385, 1049] on span "Continue" at bounding box center [387, 1045] width 53 height 17
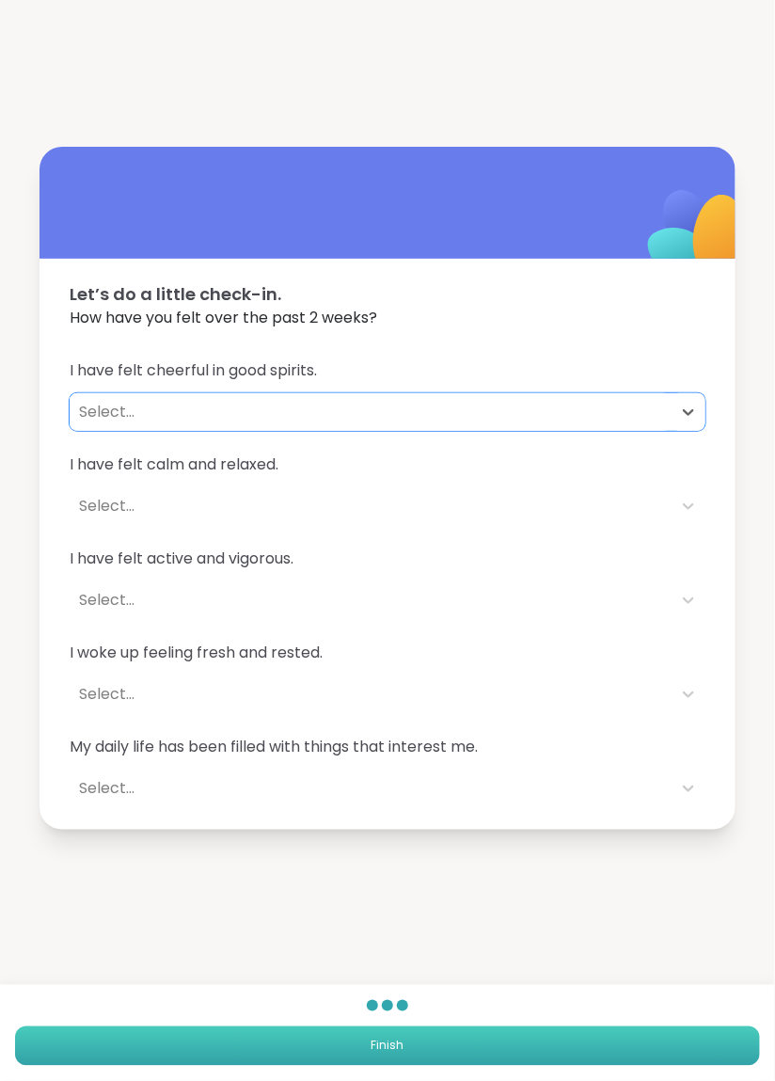
click at [389, 1049] on span "Finish" at bounding box center [387, 1045] width 33 height 17
